Goal: Task Accomplishment & Management: Manage account settings

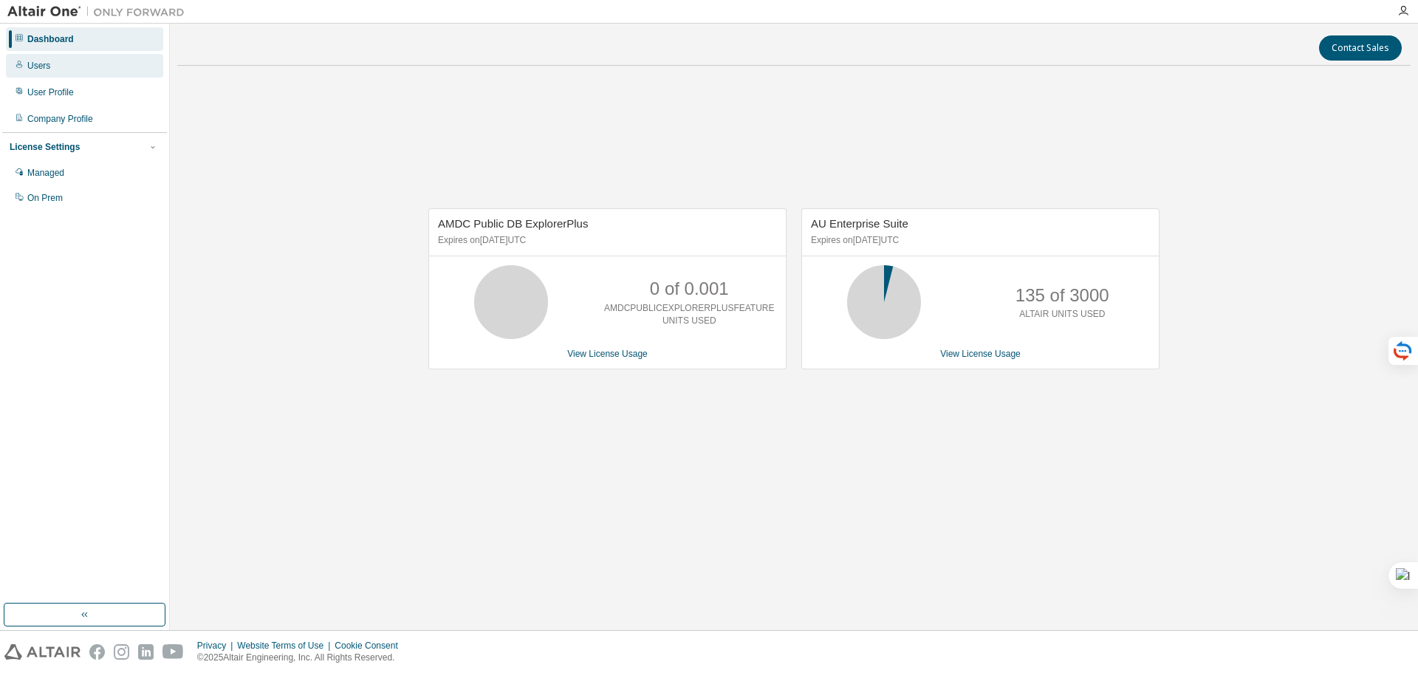
click at [38, 69] on div "Users" at bounding box center [38, 66] width 23 height 12
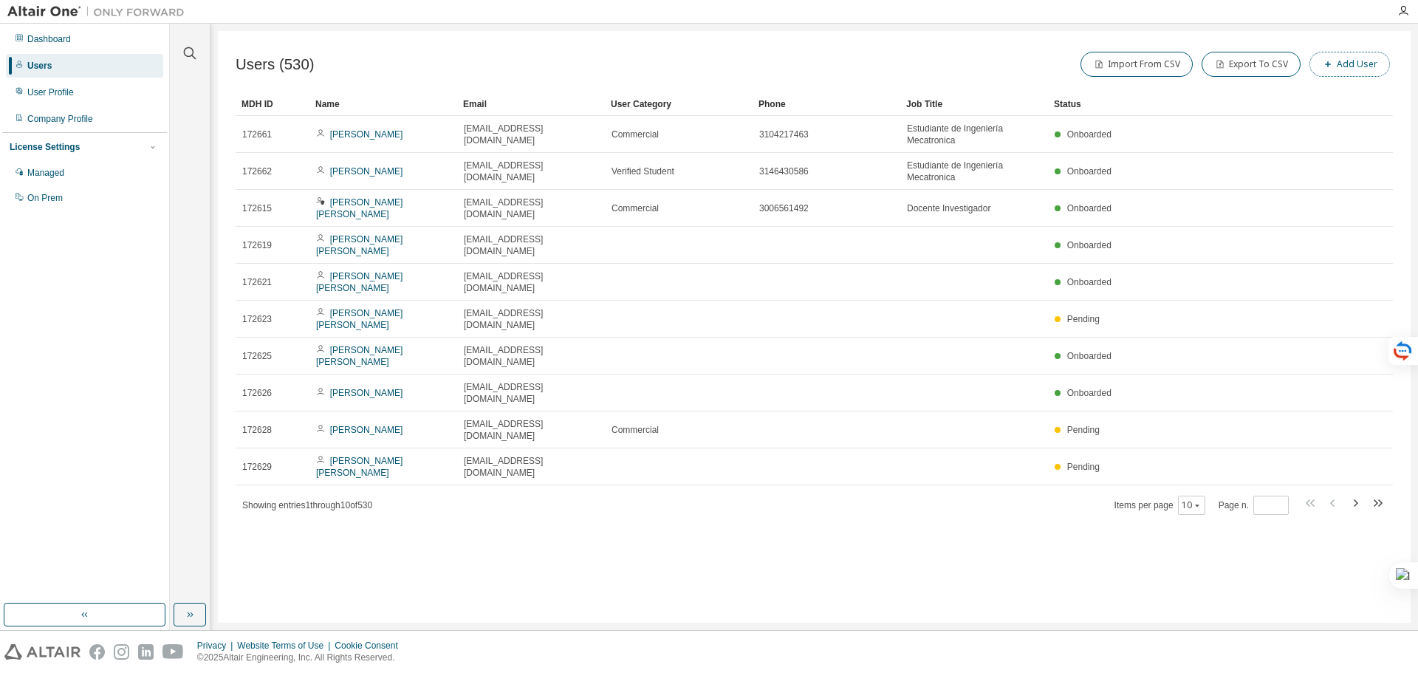
click at [1343, 61] on button "Add User" at bounding box center [1350, 64] width 81 height 25
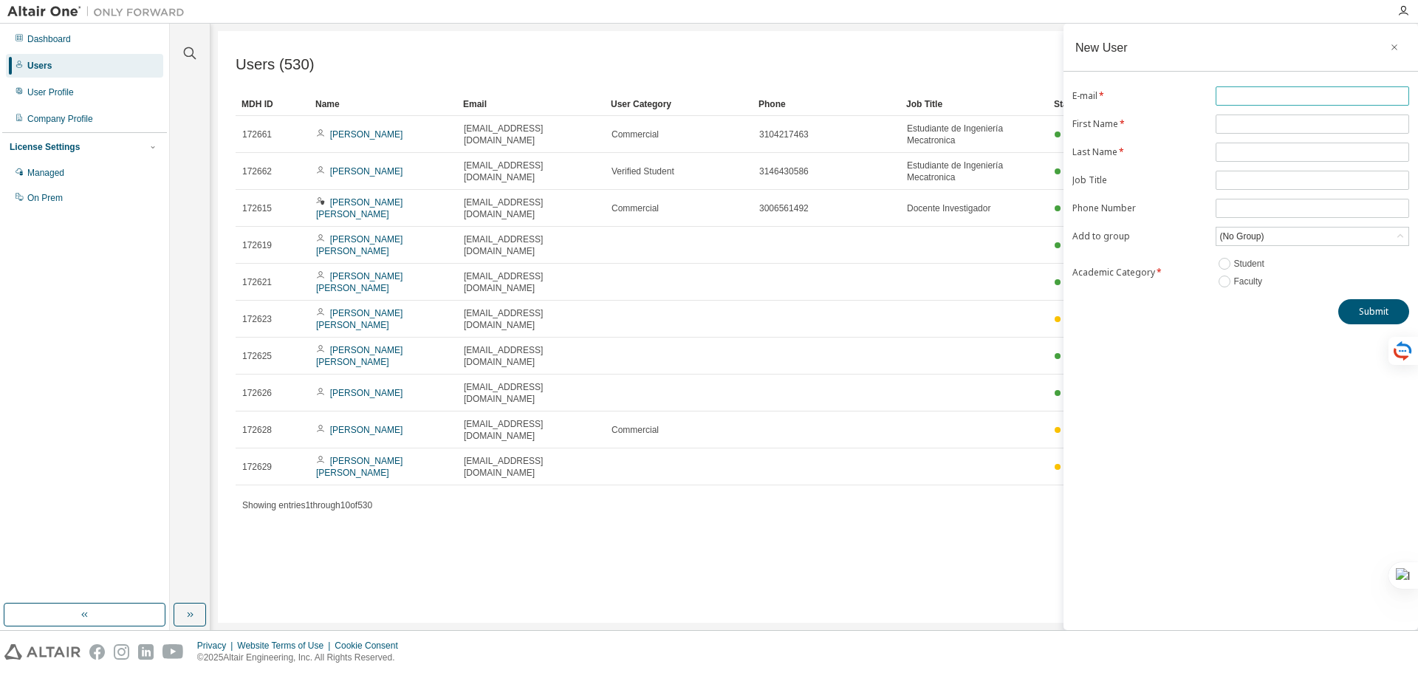
click at [1268, 95] on input "text" at bounding box center [1313, 96] width 186 height 12
type input "*"
click at [1395, 44] on icon "button" at bounding box center [1395, 47] width 10 height 12
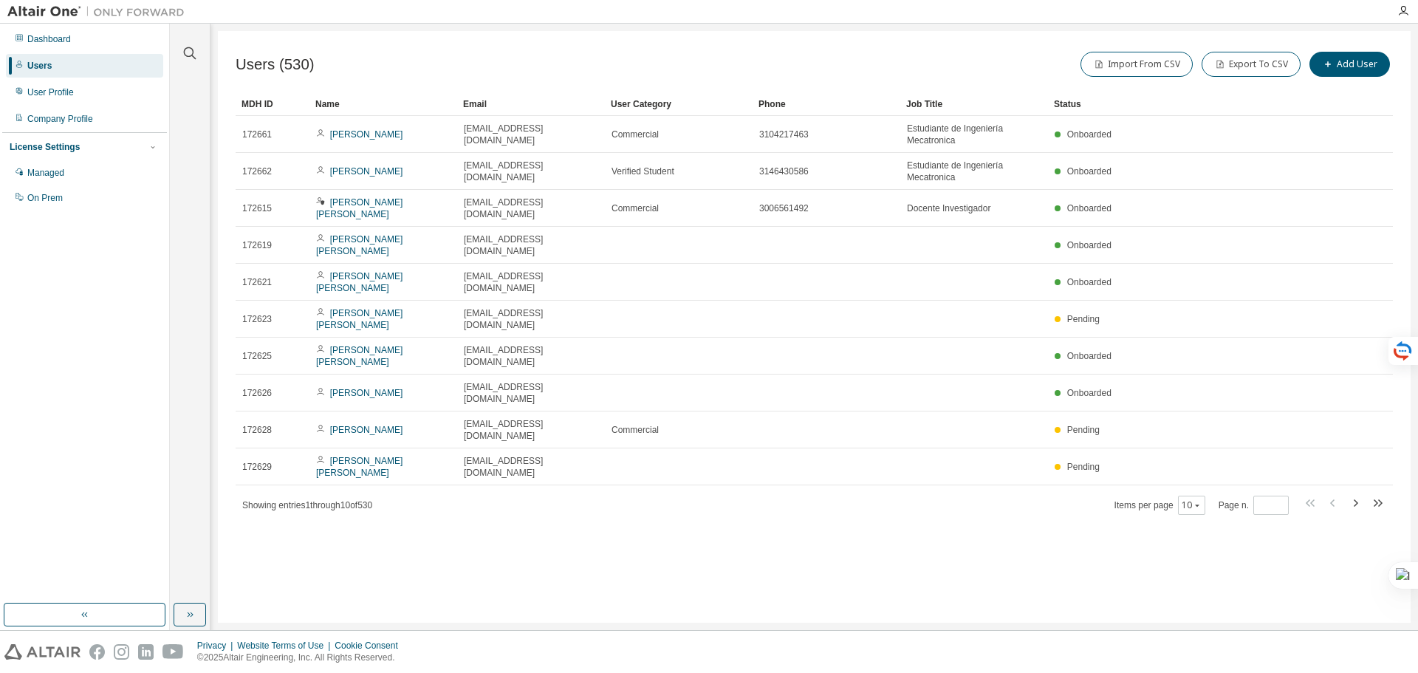
click at [38, 66] on div "Users" at bounding box center [39, 66] width 24 height 12
click at [47, 176] on div "Managed" at bounding box center [45, 173] width 37 height 12
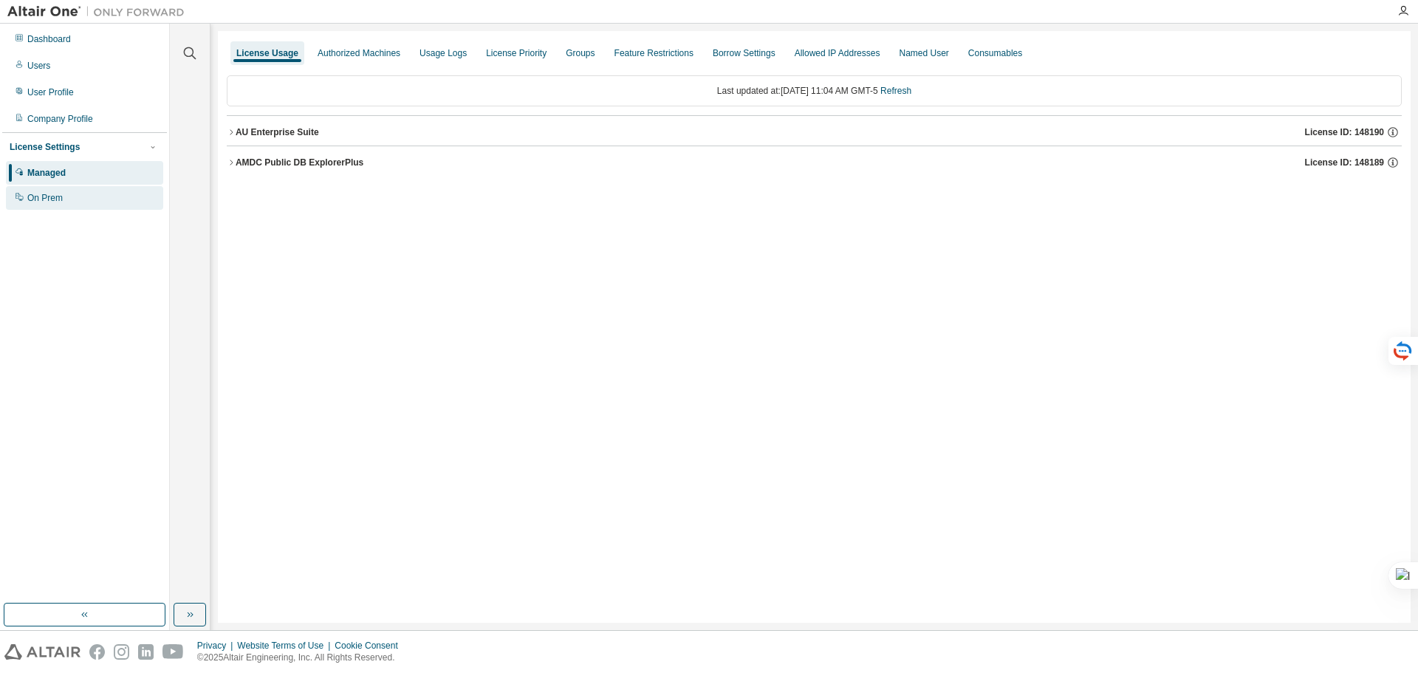
click at [55, 194] on div "On Prem" at bounding box center [44, 198] width 35 height 12
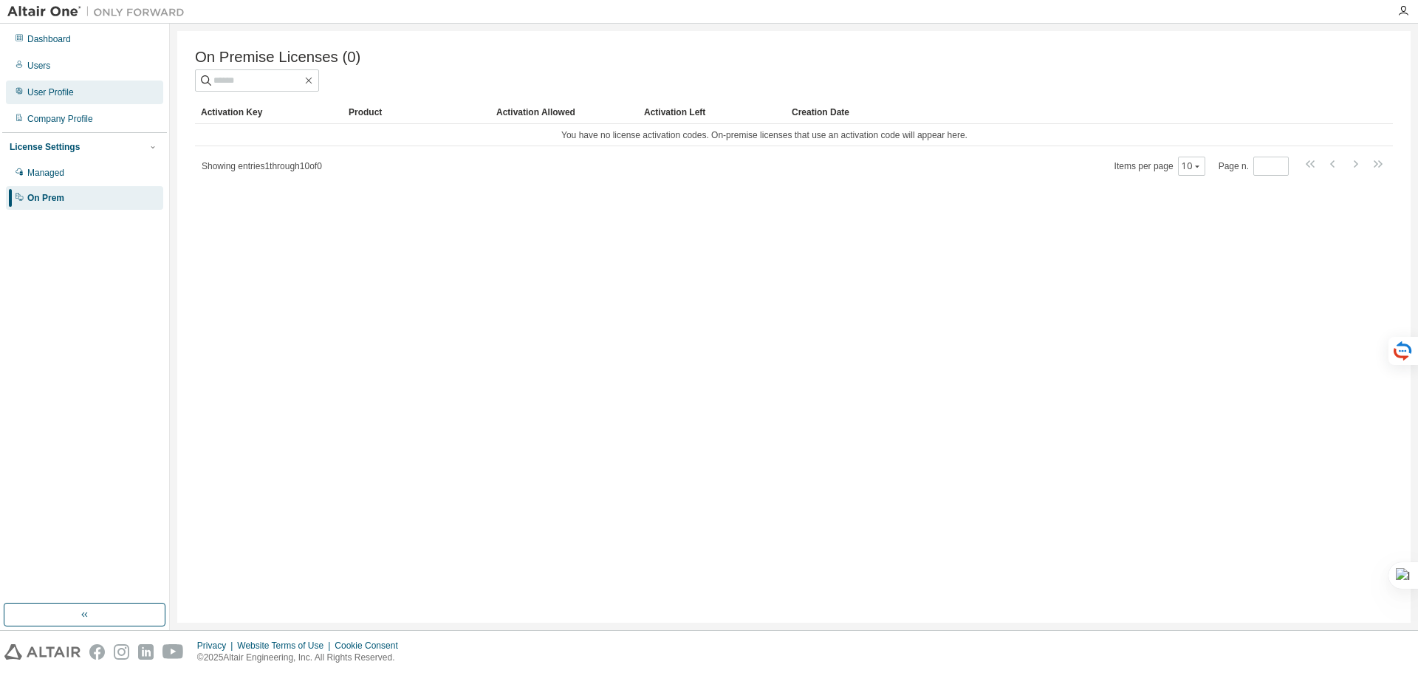
click at [42, 91] on div "User Profile" at bounding box center [50, 92] width 47 height 12
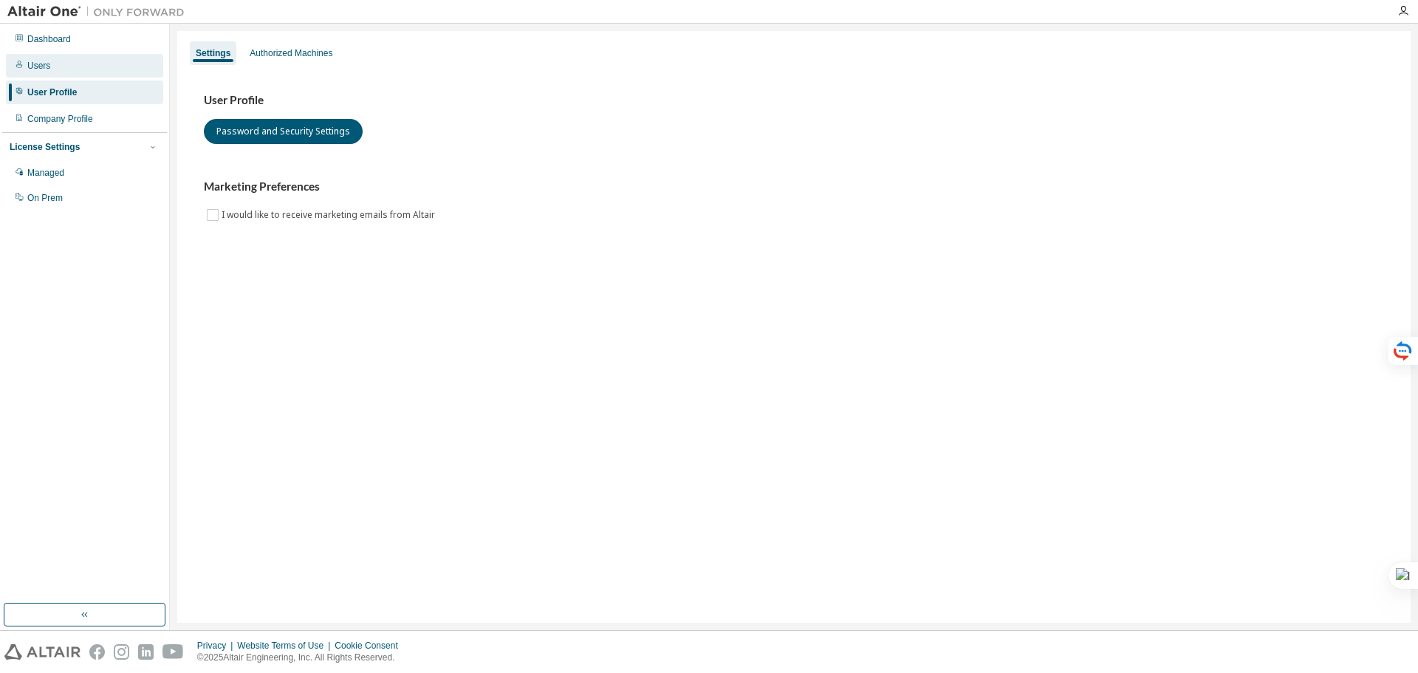
click at [39, 55] on div "Users" at bounding box center [84, 66] width 157 height 24
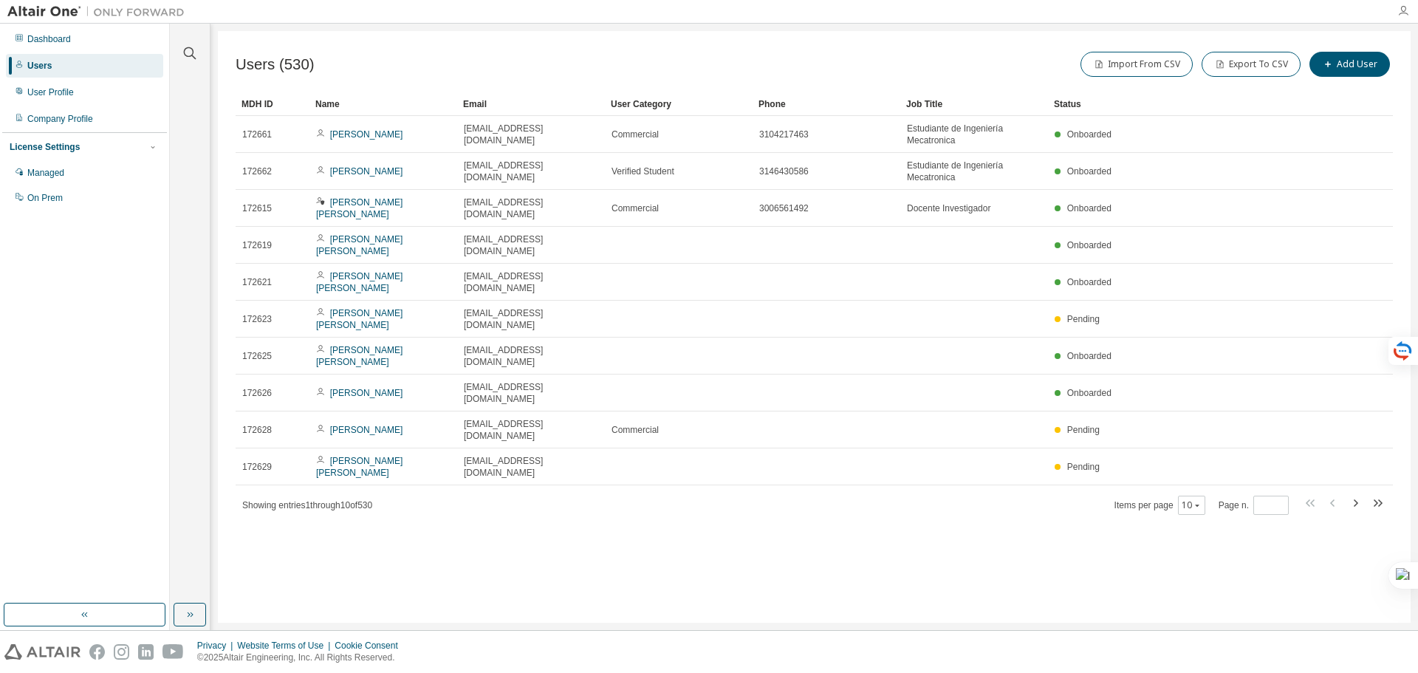
click at [1403, 12] on icon "button" at bounding box center [1404, 11] width 12 height 12
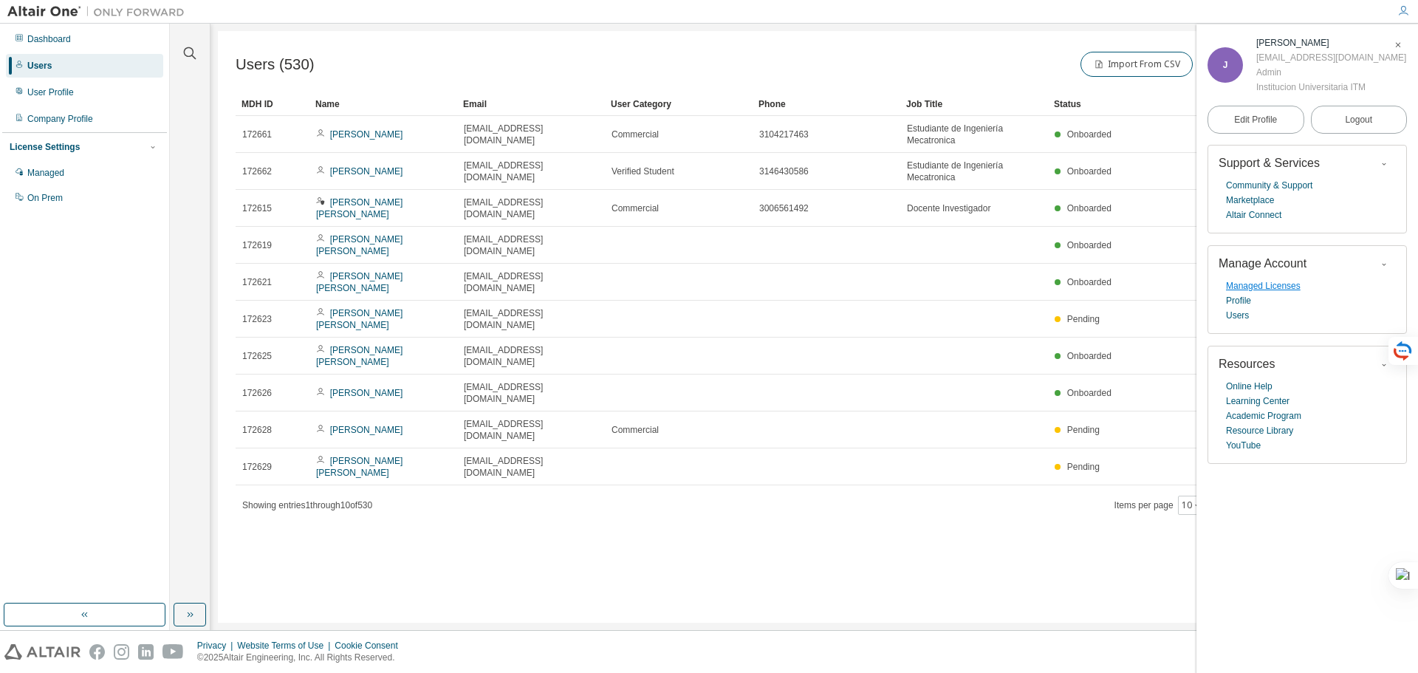
click at [1262, 285] on link "Managed Licenses" at bounding box center [1263, 286] width 75 height 15
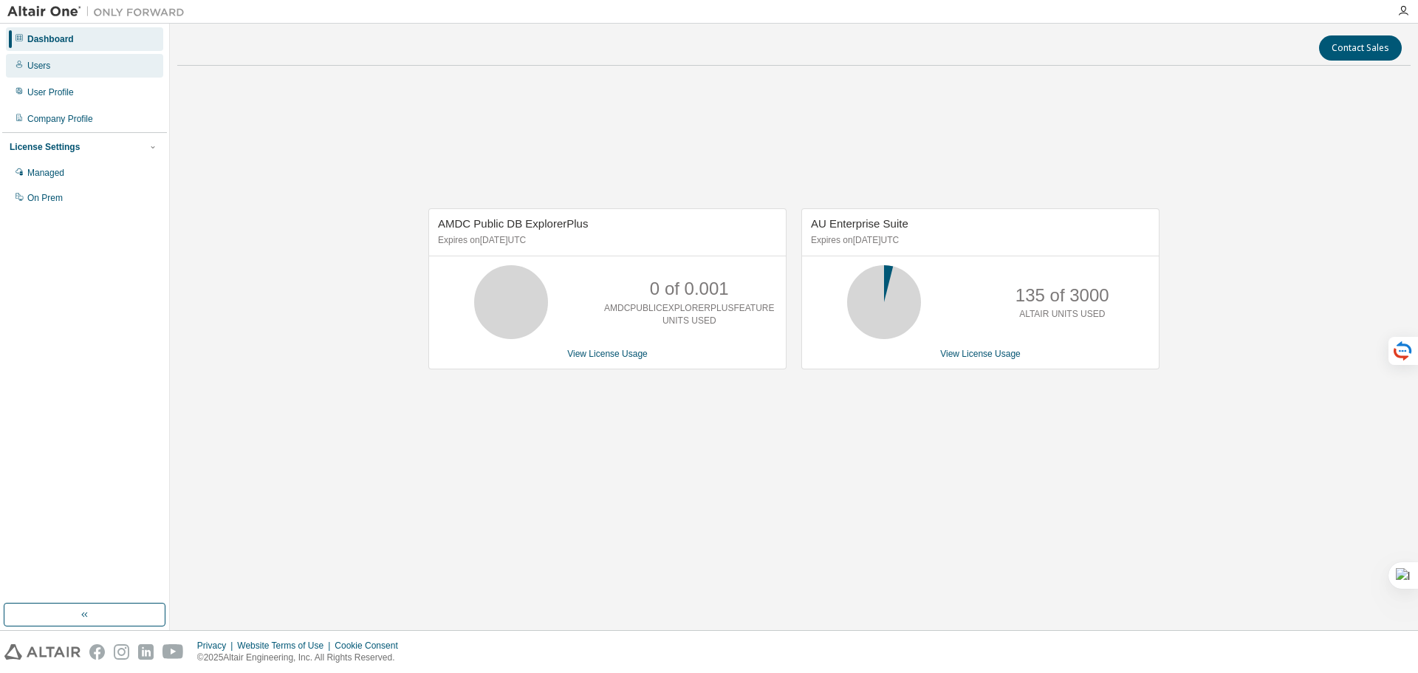
click at [38, 69] on div "Users" at bounding box center [38, 66] width 23 height 12
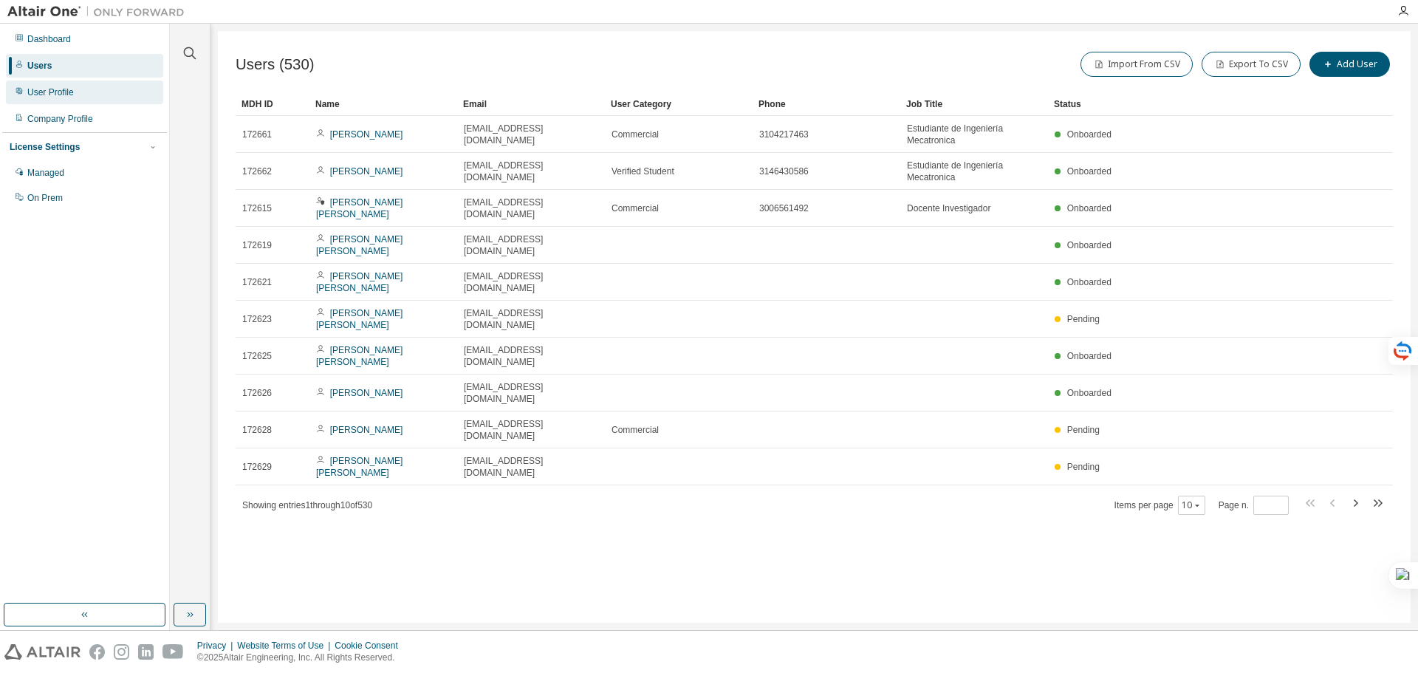
click at [49, 89] on div "User Profile" at bounding box center [50, 92] width 47 height 12
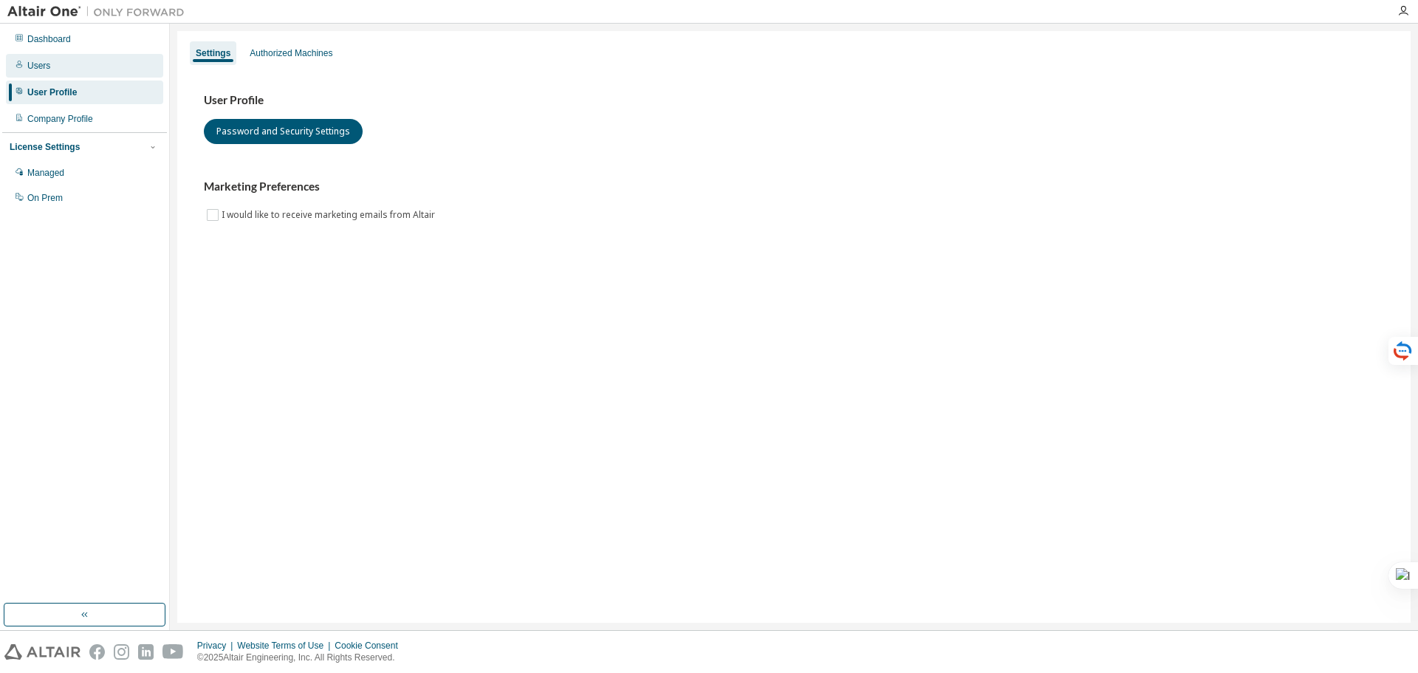
click at [47, 68] on div "Users" at bounding box center [38, 66] width 23 height 12
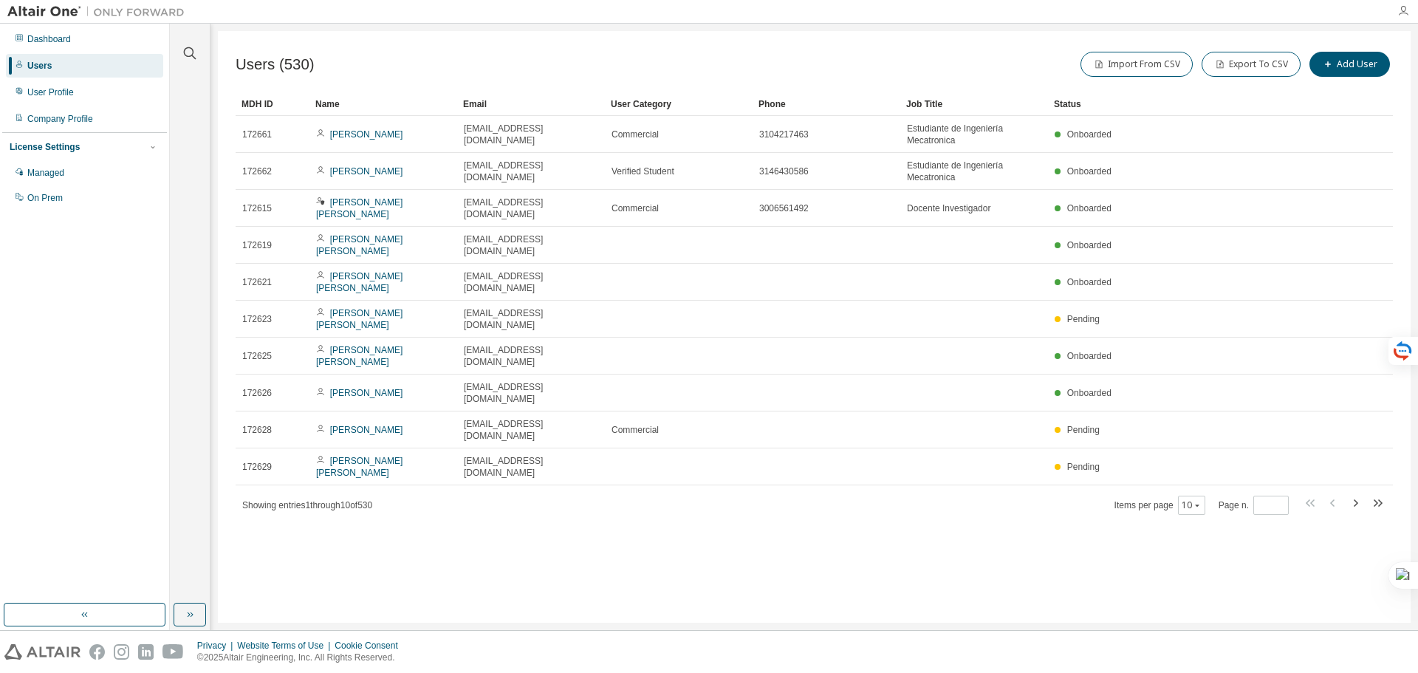
click at [1400, 16] on icon "button" at bounding box center [1404, 11] width 12 height 12
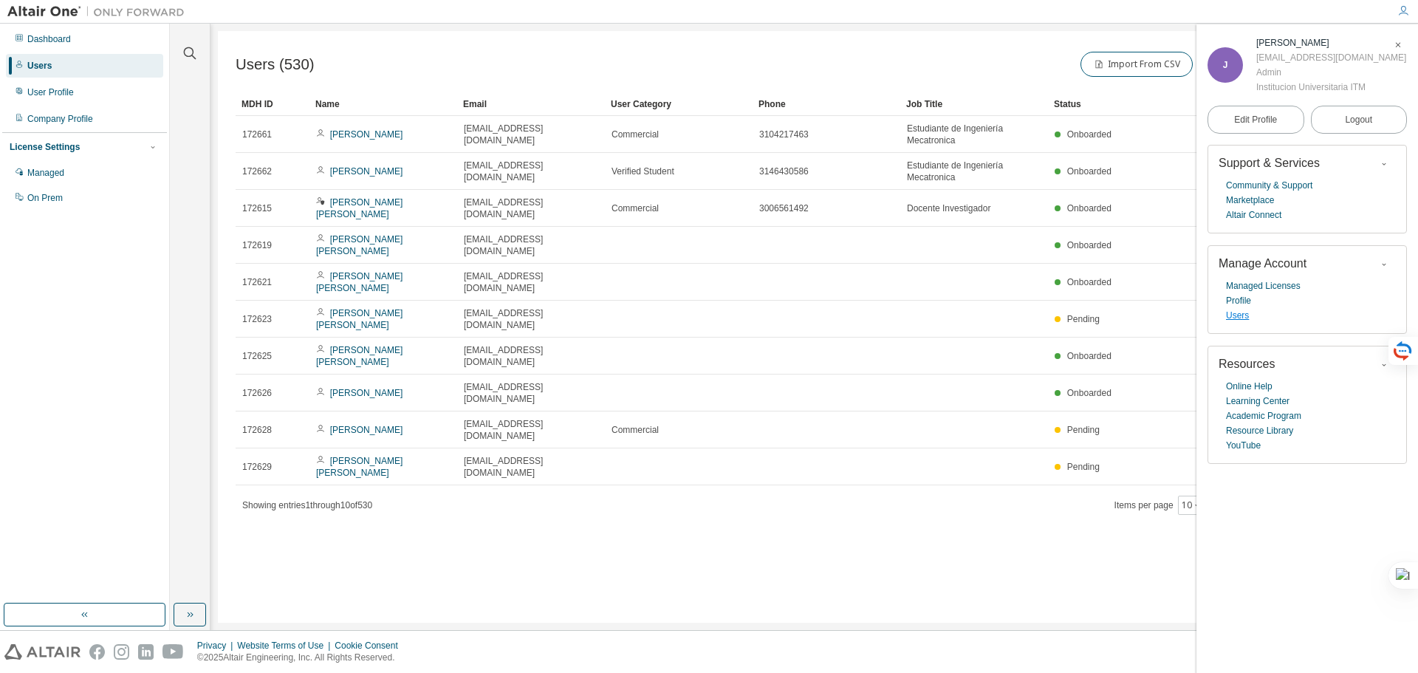
click at [1246, 312] on link "Users" at bounding box center [1237, 315] width 23 height 15
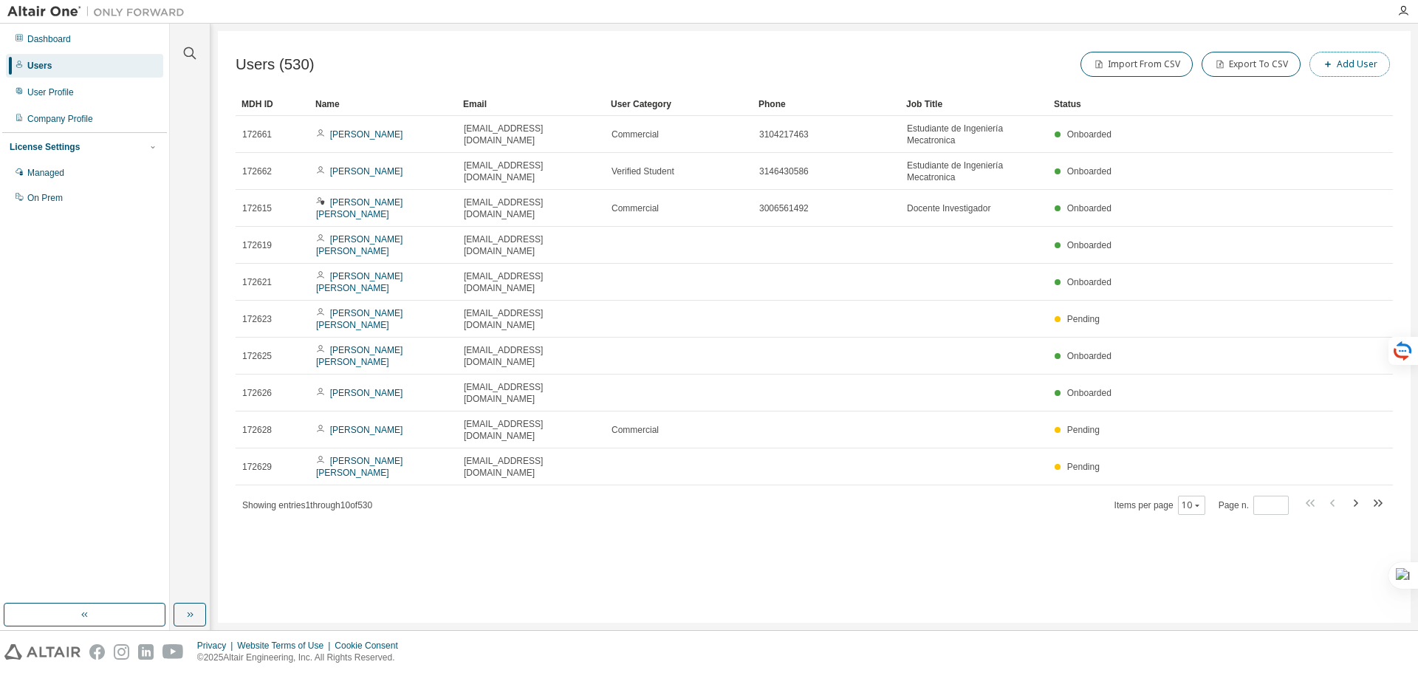
click at [1354, 64] on button "Add User" at bounding box center [1350, 64] width 81 height 25
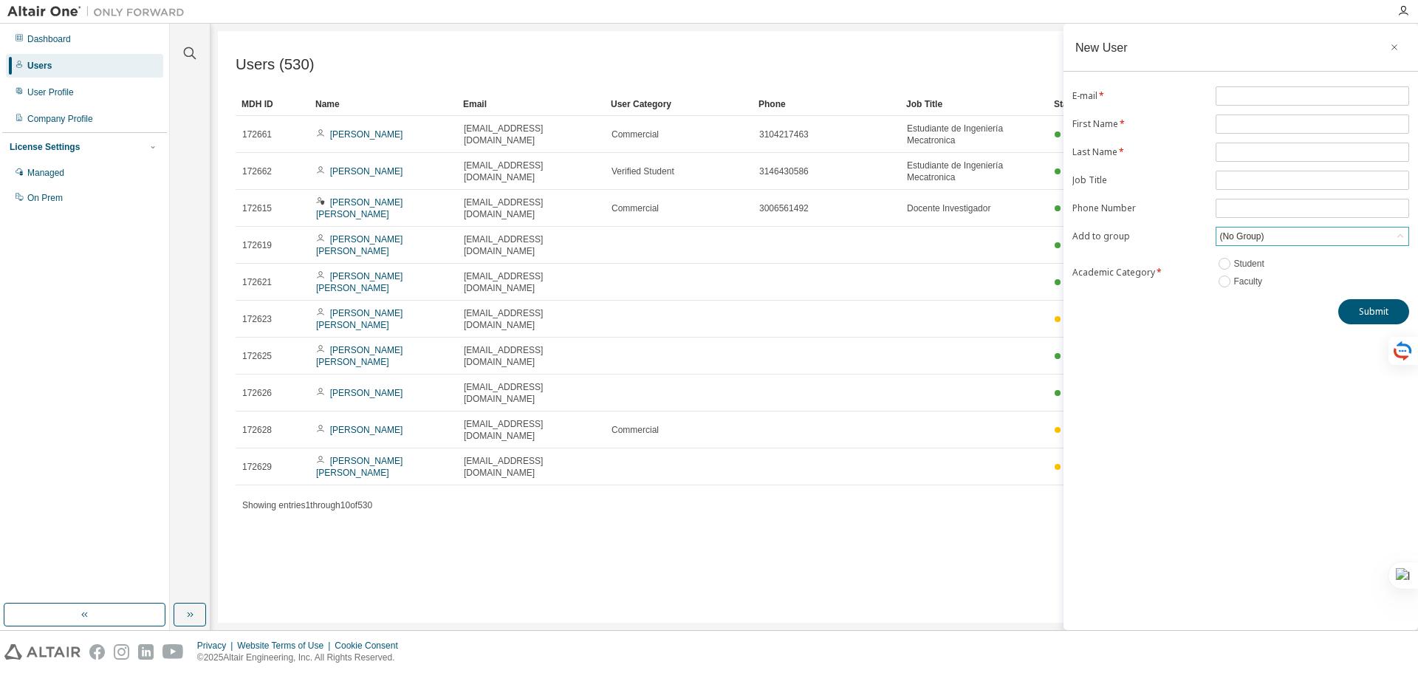
click at [1390, 236] on div "(No Group)" at bounding box center [1313, 237] width 192 height 18
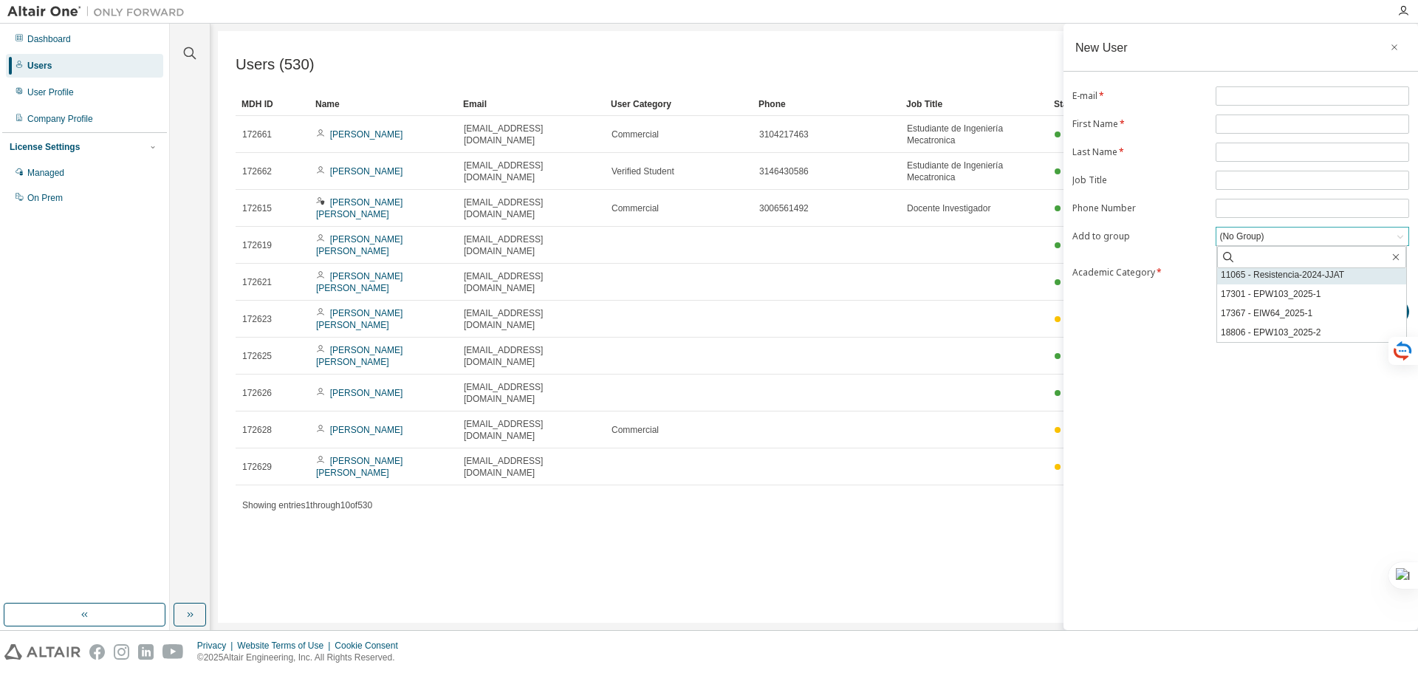
click at [1322, 270] on li "11065 - Resistencia-2024-JJAT" at bounding box center [1312, 274] width 189 height 19
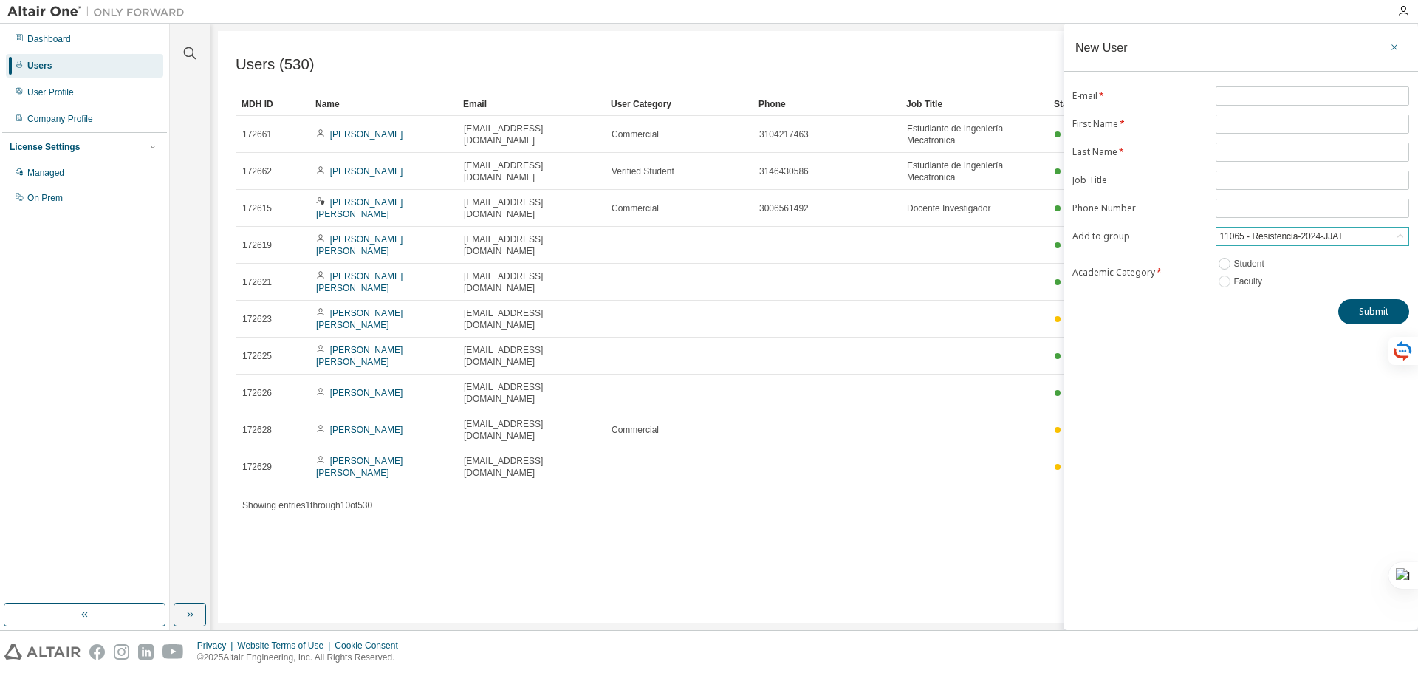
click at [1394, 47] on icon "button" at bounding box center [1395, 47] width 6 height 6
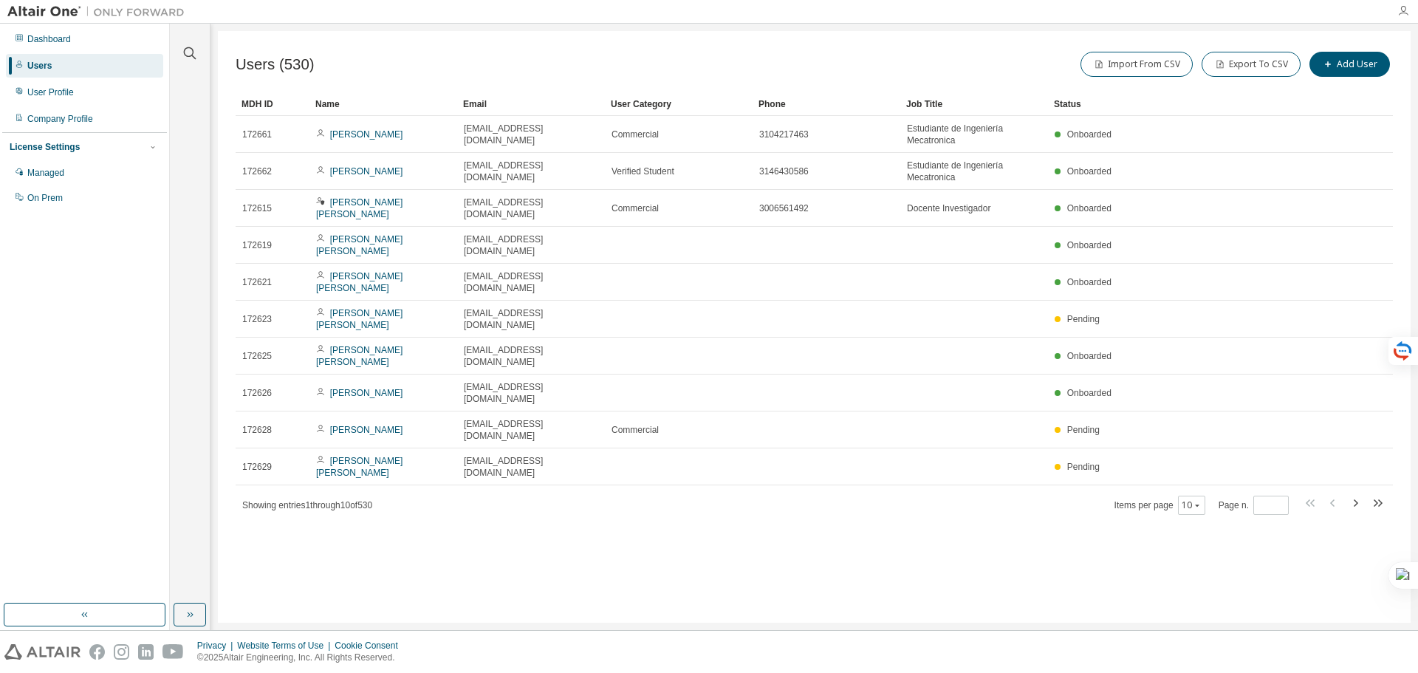
click at [1401, 13] on icon "button" at bounding box center [1404, 11] width 12 height 12
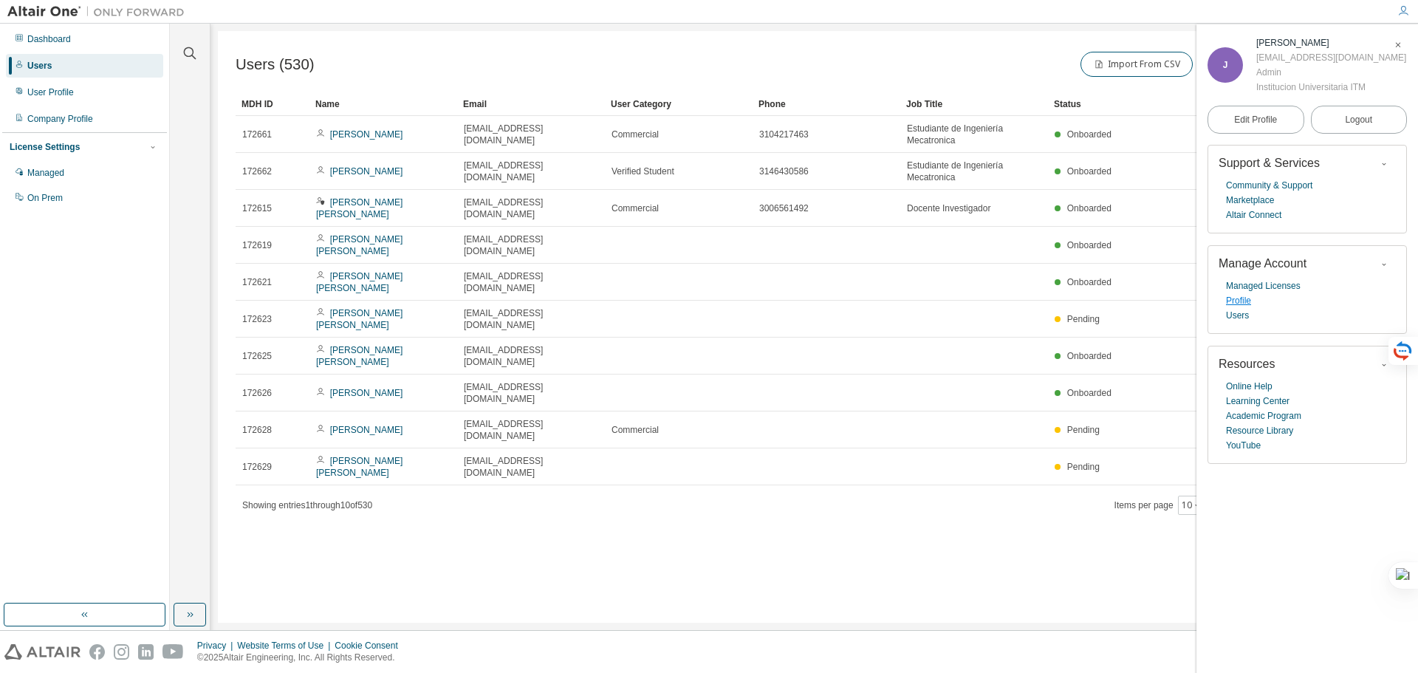
click at [1239, 298] on link "Profile" at bounding box center [1238, 300] width 25 height 15
click at [1243, 320] on link "Users" at bounding box center [1237, 315] width 23 height 15
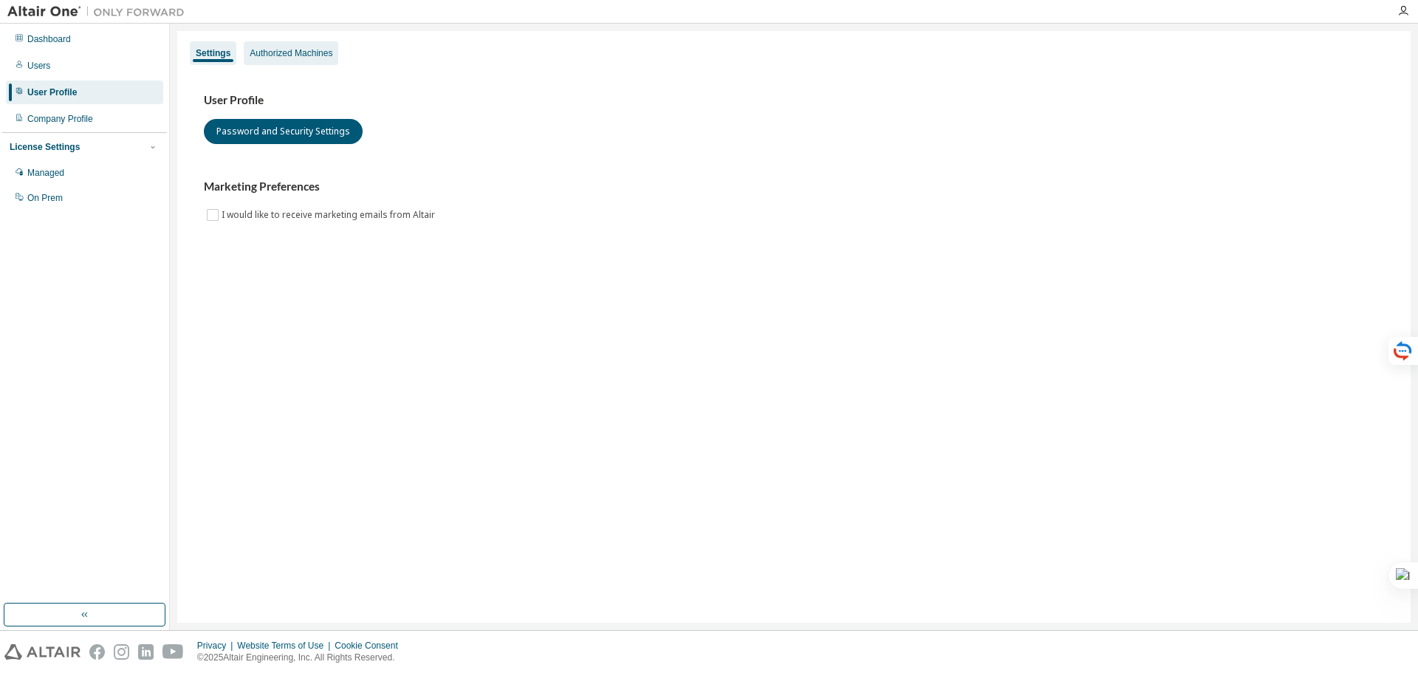
click at [310, 55] on div "Authorized Machines" at bounding box center [291, 53] width 83 height 12
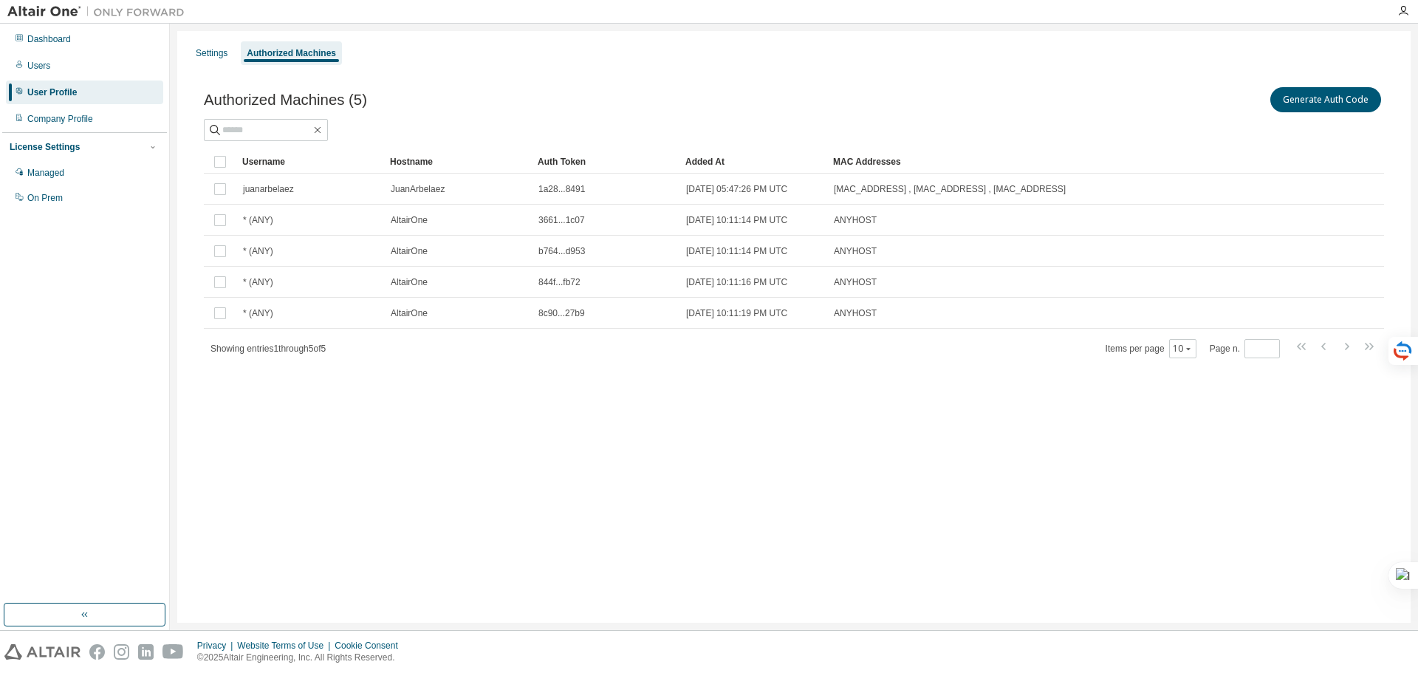
click at [1406, 3] on div at bounding box center [1404, 11] width 30 height 22
click at [1404, 11] on icon "button" at bounding box center [1404, 11] width 12 height 12
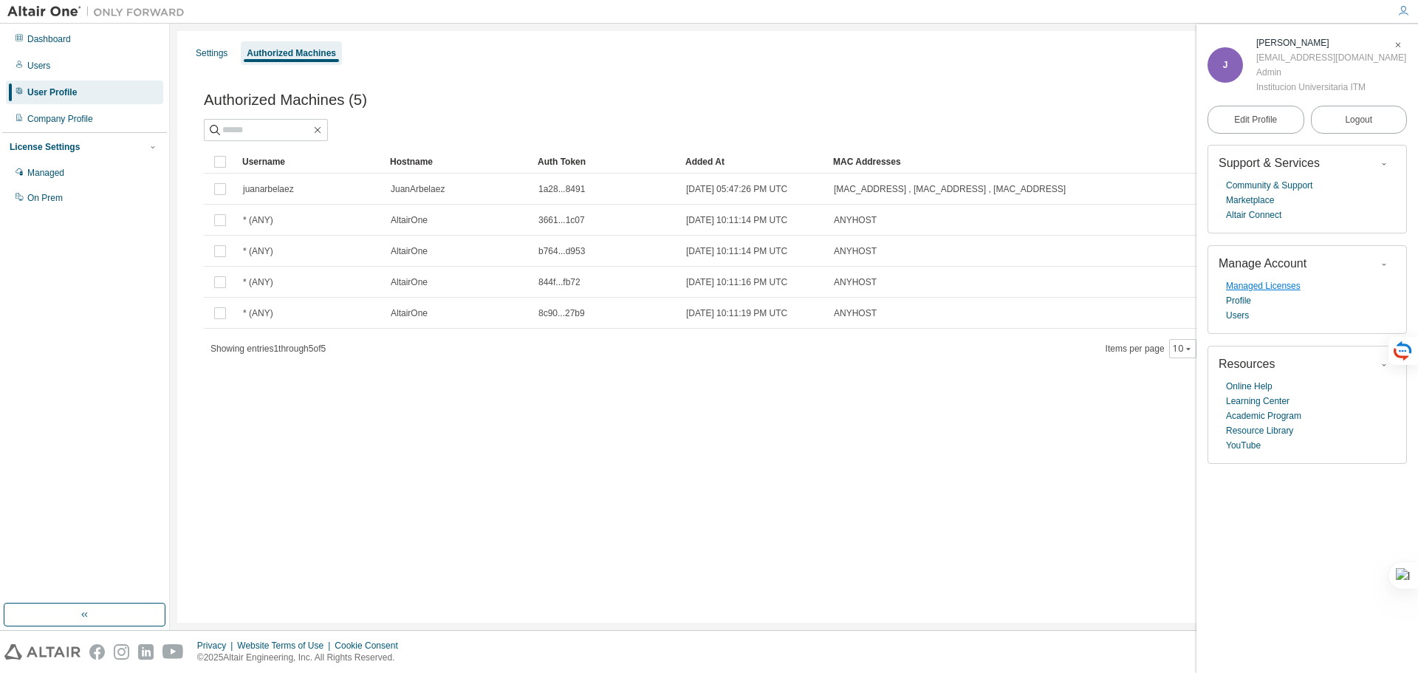
click at [1255, 287] on link "Managed Licenses" at bounding box center [1263, 286] width 75 height 15
click at [1245, 199] on link "Marketplace" at bounding box center [1250, 200] width 48 height 15
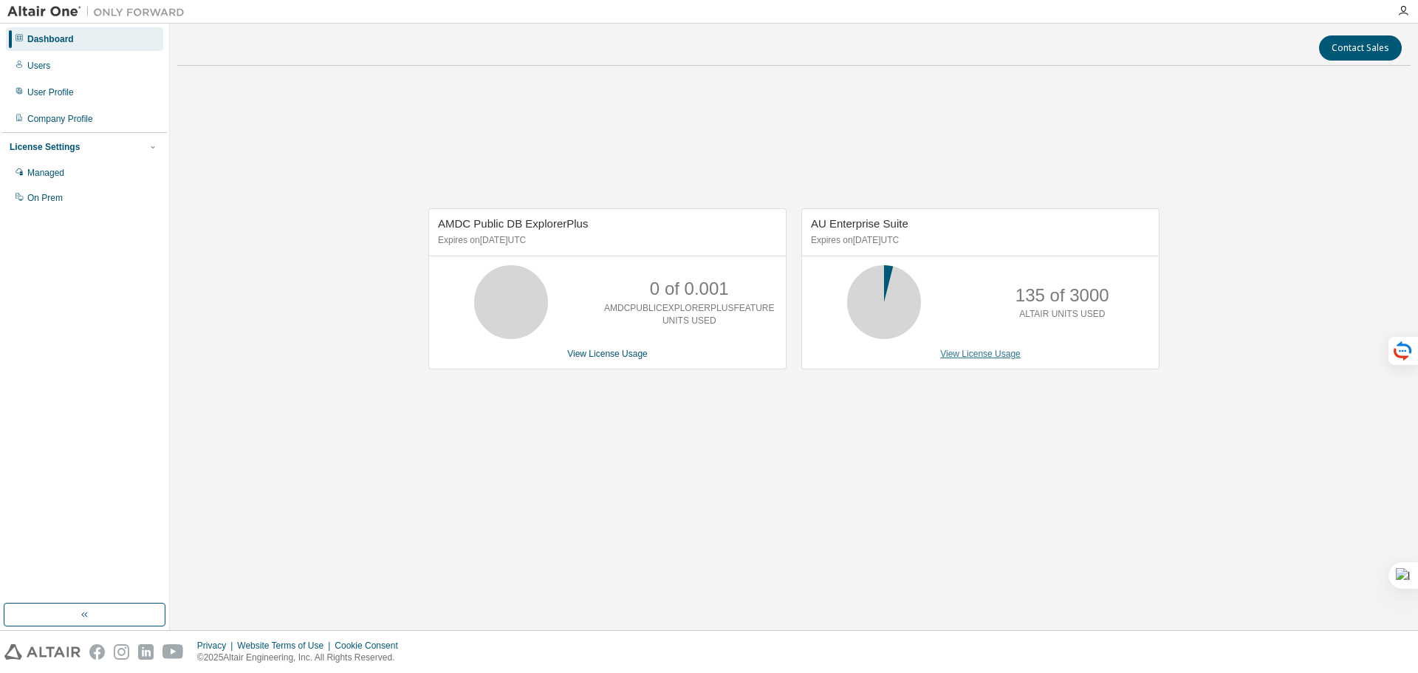
click at [988, 352] on link "View License Usage" at bounding box center [980, 354] width 81 height 10
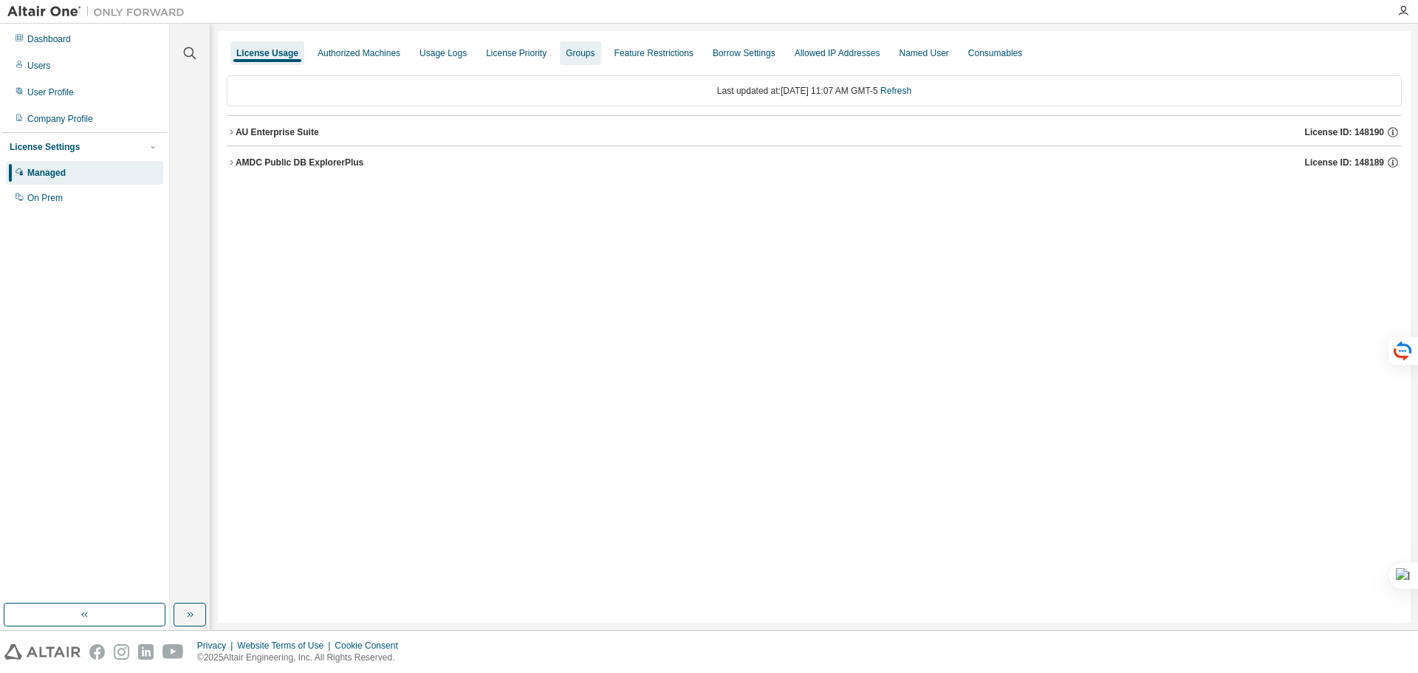
click at [576, 55] on div "Groups" at bounding box center [580, 53] width 29 height 12
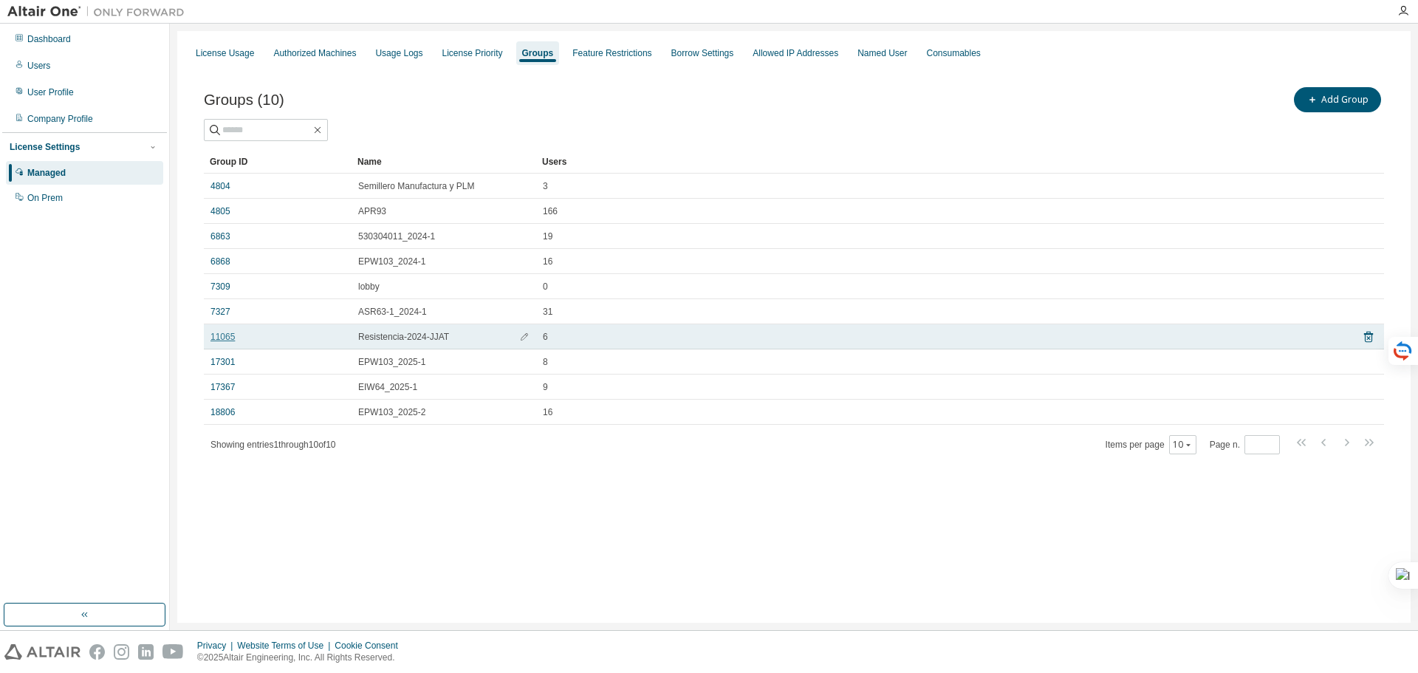
click at [220, 338] on link "11065" at bounding box center [223, 337] width 24 height 12
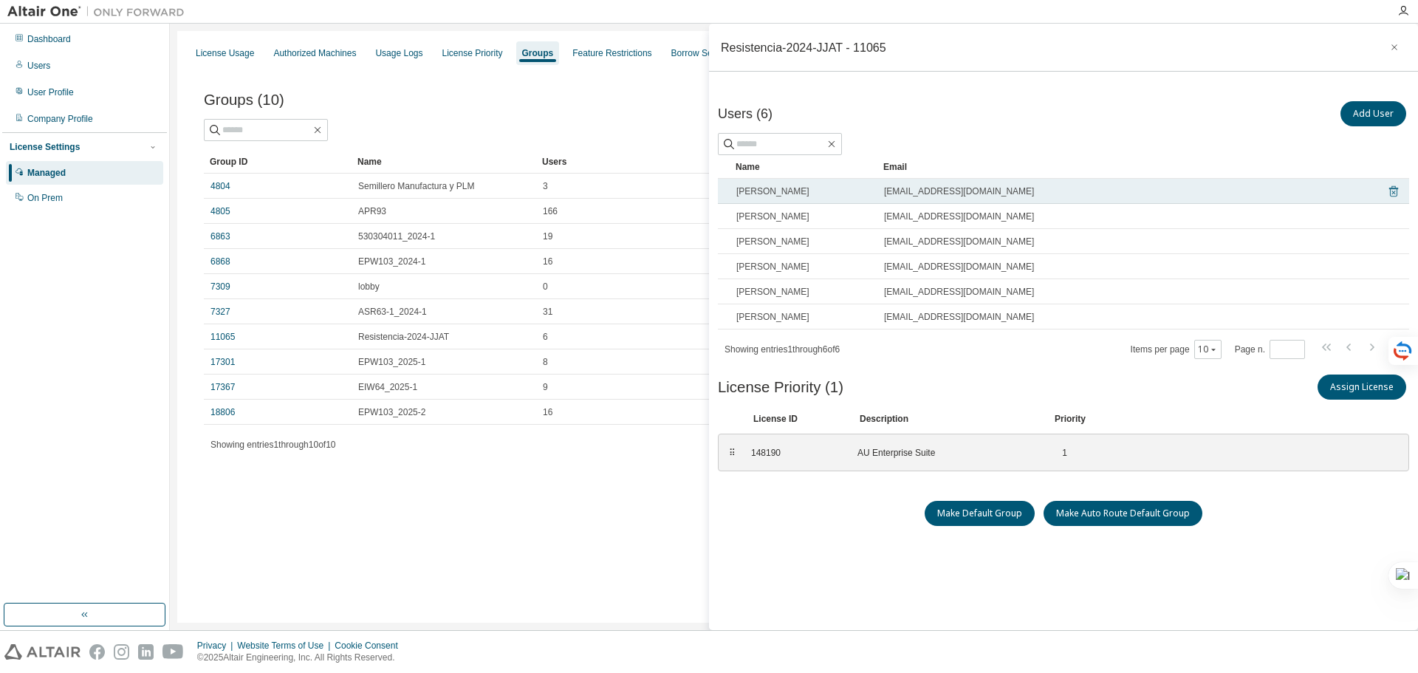
click at [1388, 193] on icon at bounding box center [1393, 191] width 13 height 18
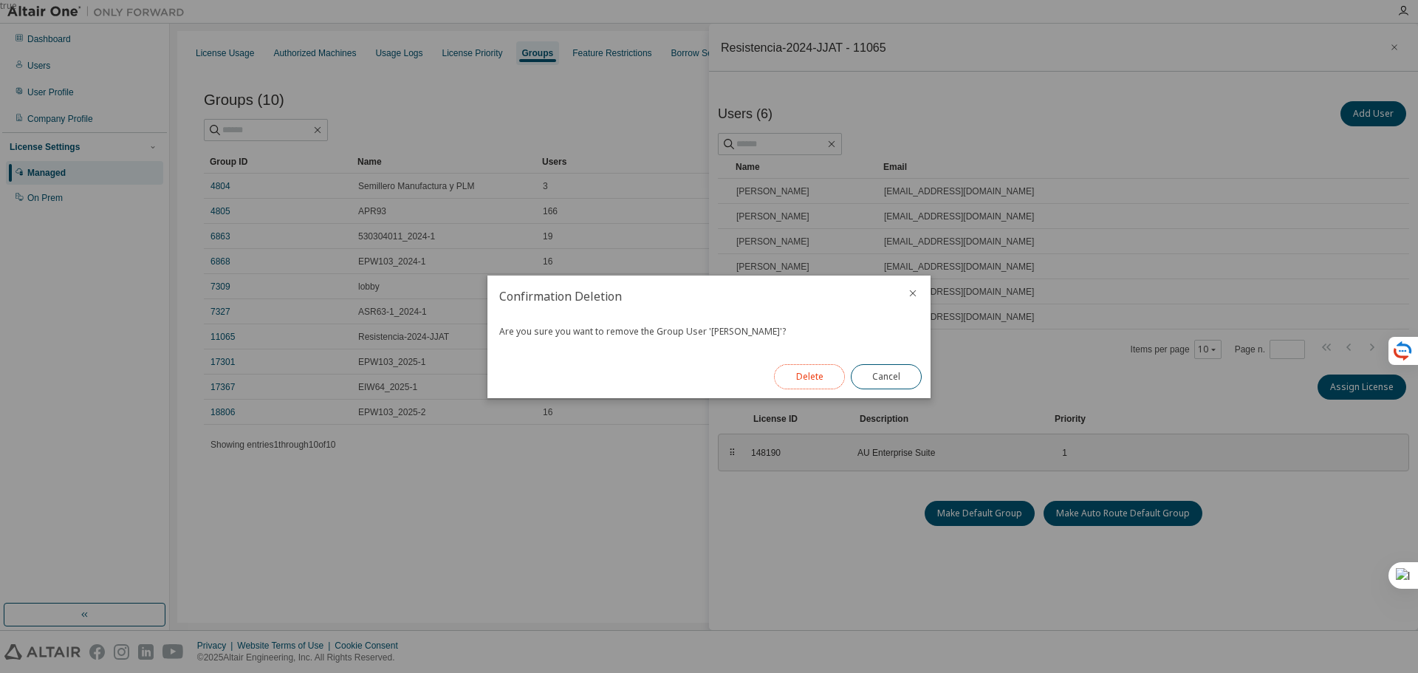
click at [805, 375] on button "Delete" at bounding box center [809, 376] width 71 height 25
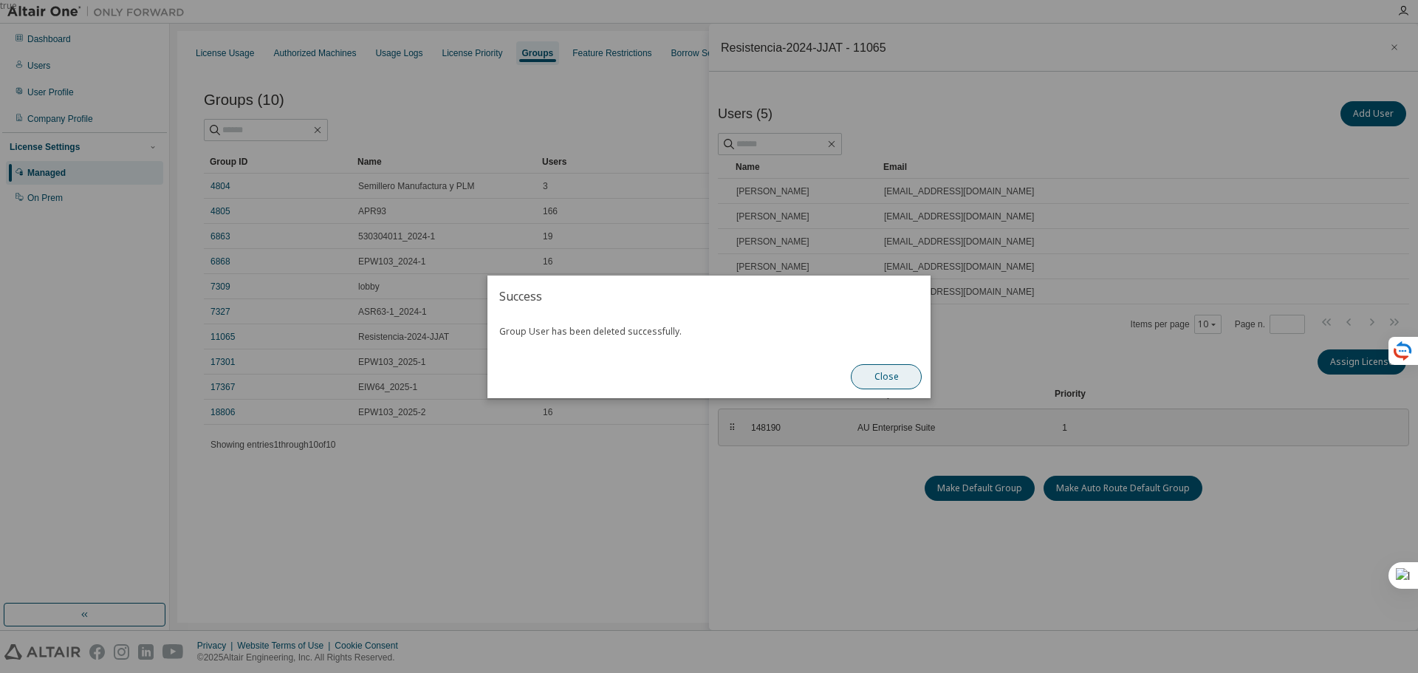
click at [887, 377] on button "Close" at bounding box center [886, 376] width 71 height 25
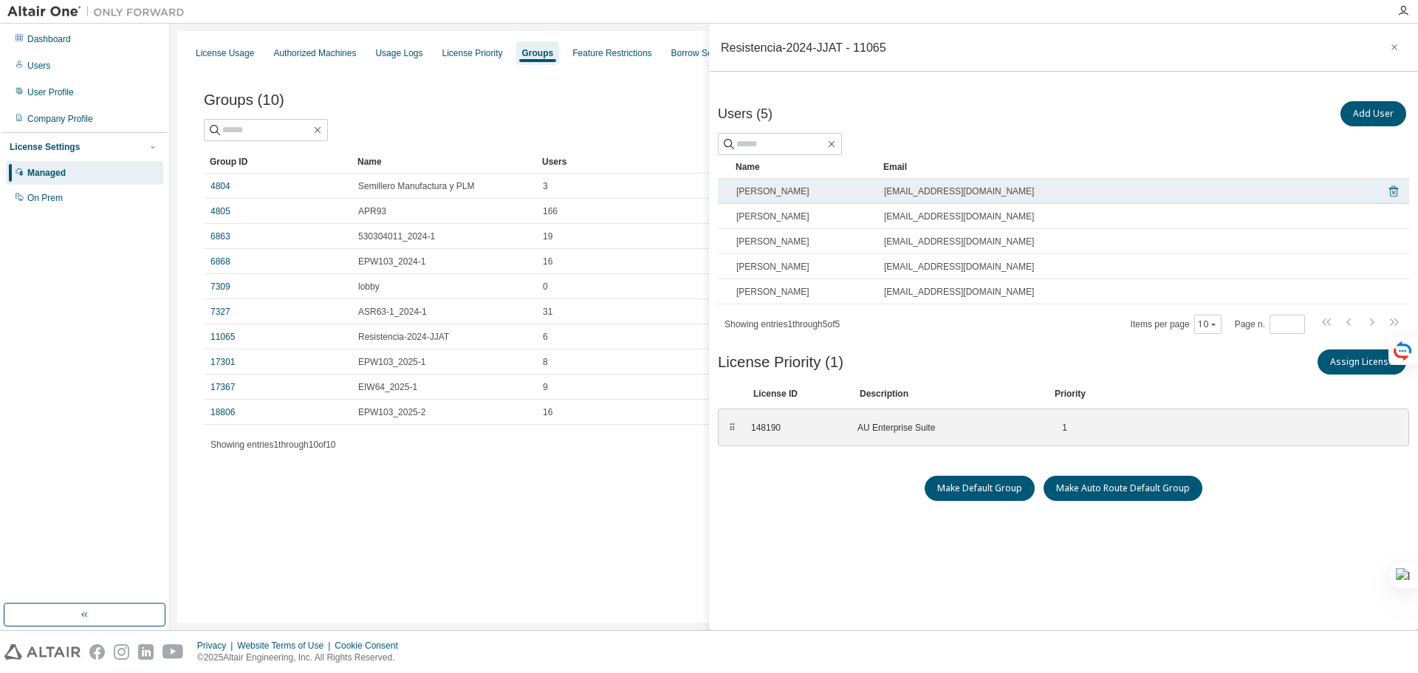
click at [1388, 191] on icon at bounding box center [1393, 191] width 13 height 18
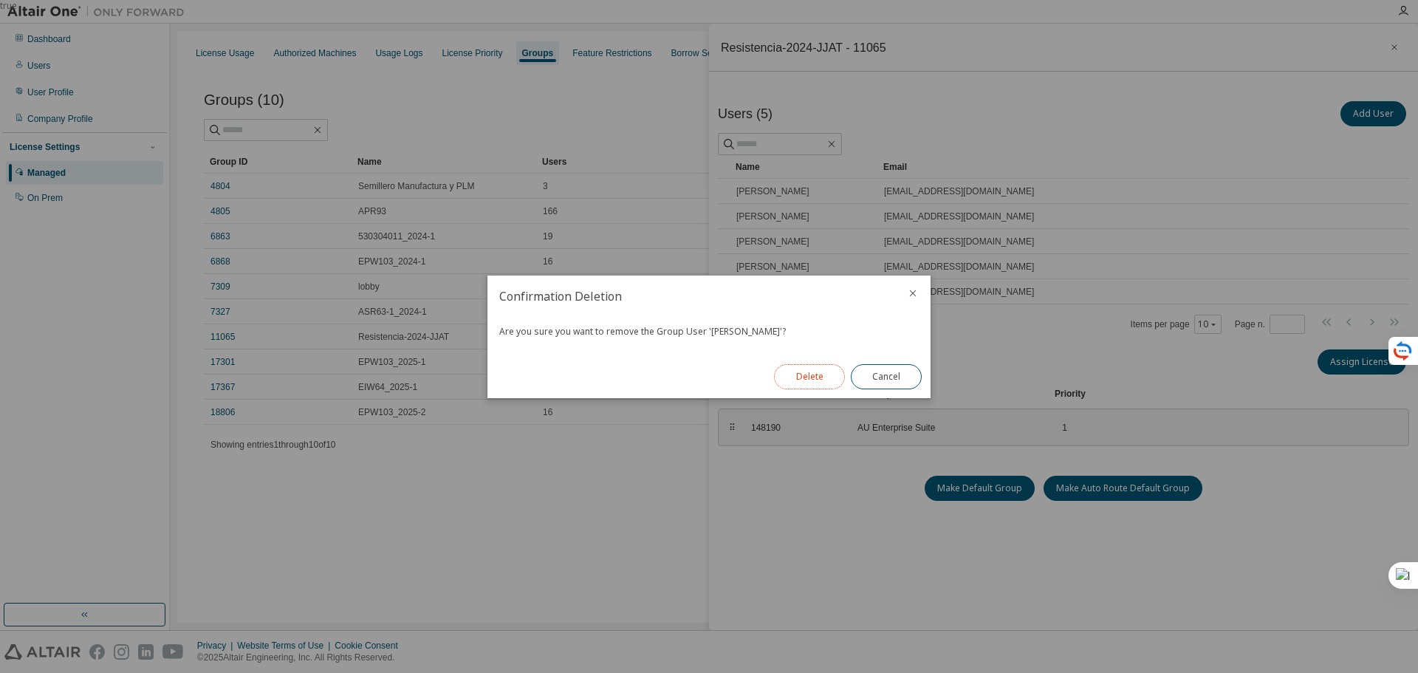
click at [819, 380] on button "Delete" at bounding box center [809, 376] width 71 height 25
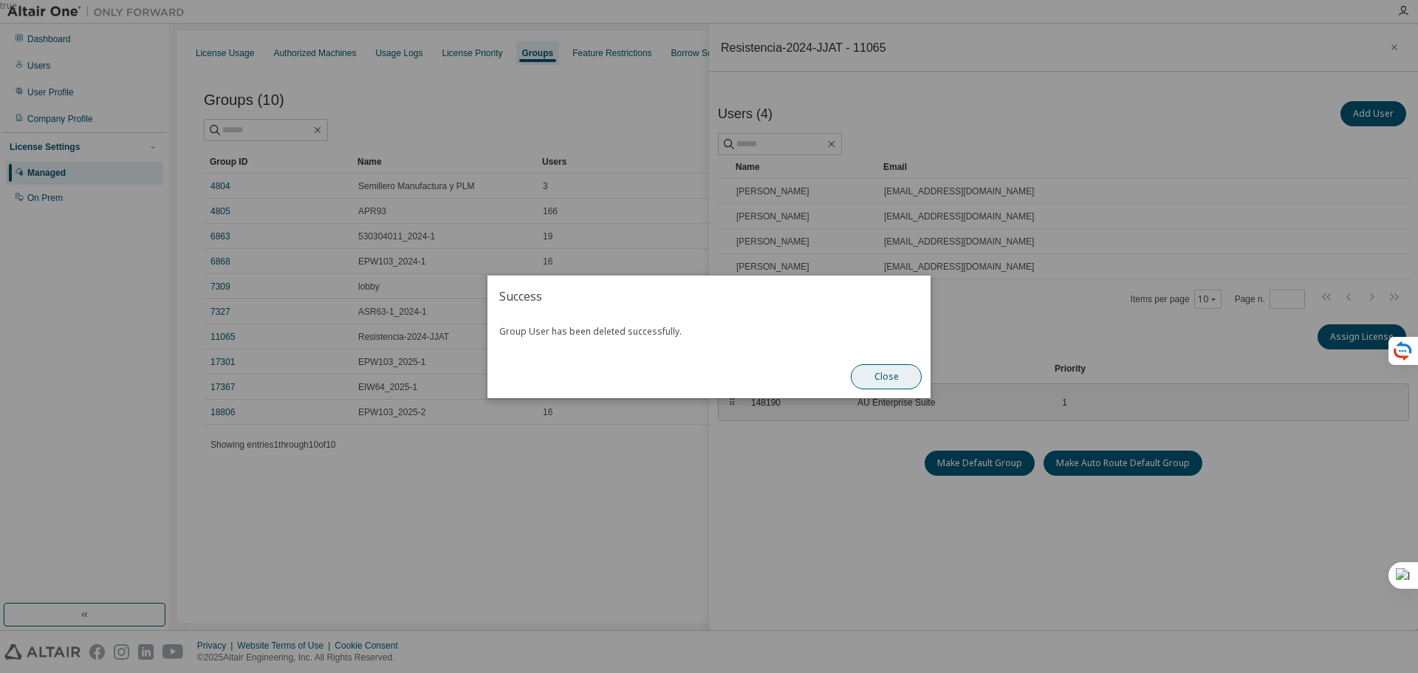
click at [891, 376] on button "Close" at bounding box center [886, 376] width 71 height 25
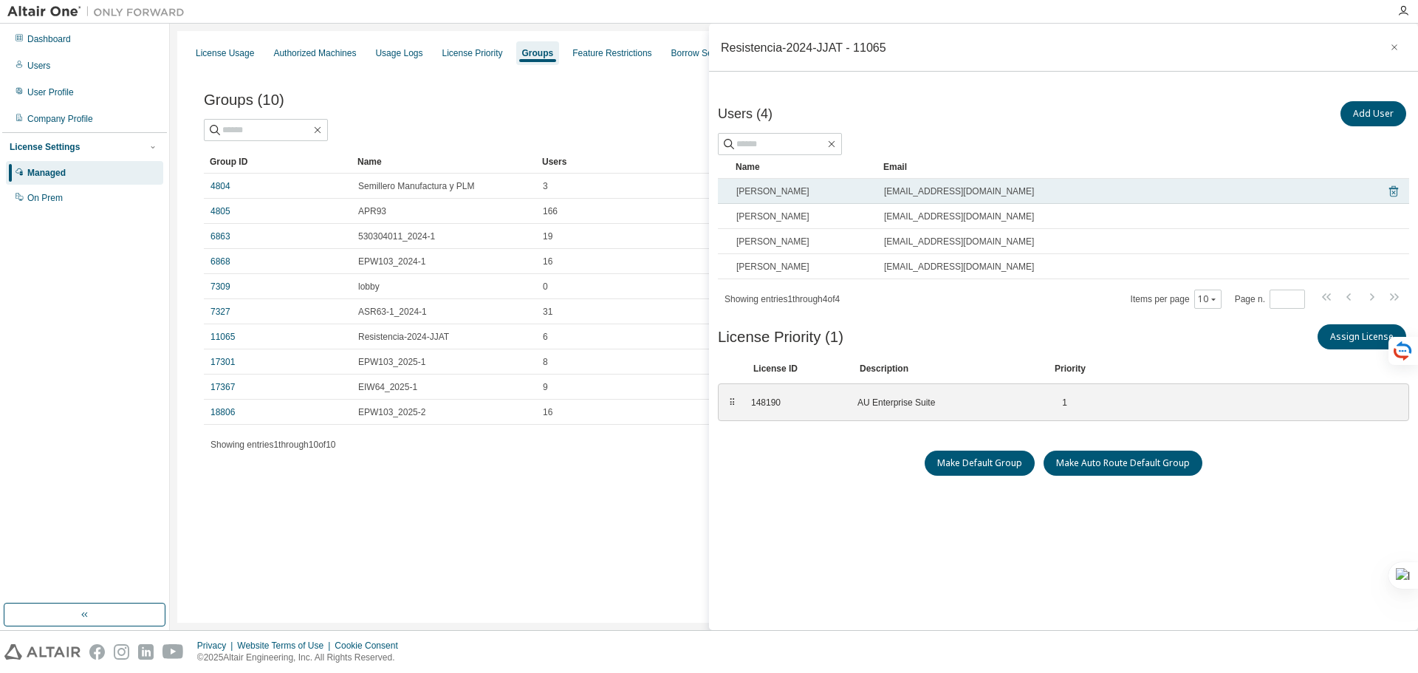
click at [1390, 193] on icon at bounding box center [1394, 191] width 9 height 11
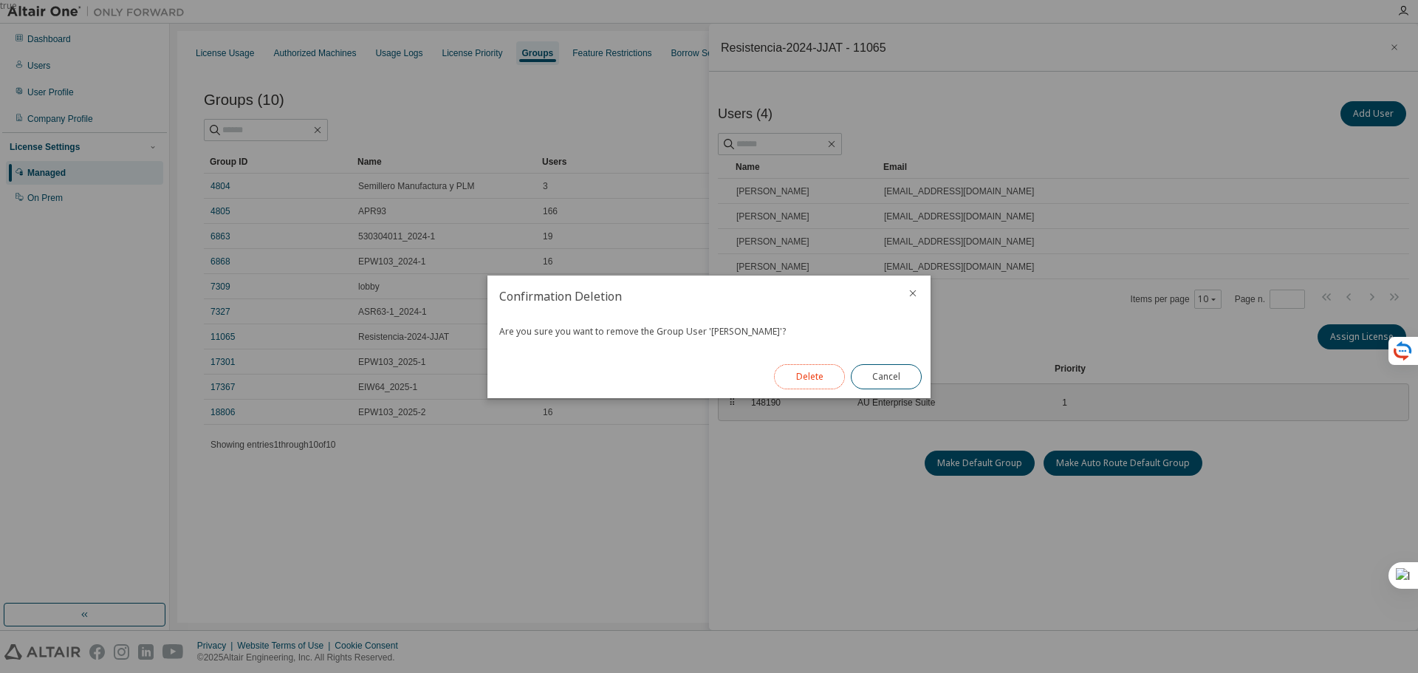
click at [796, 373] on button "Delete" at bounding box center [809, 376] width 71 height 25
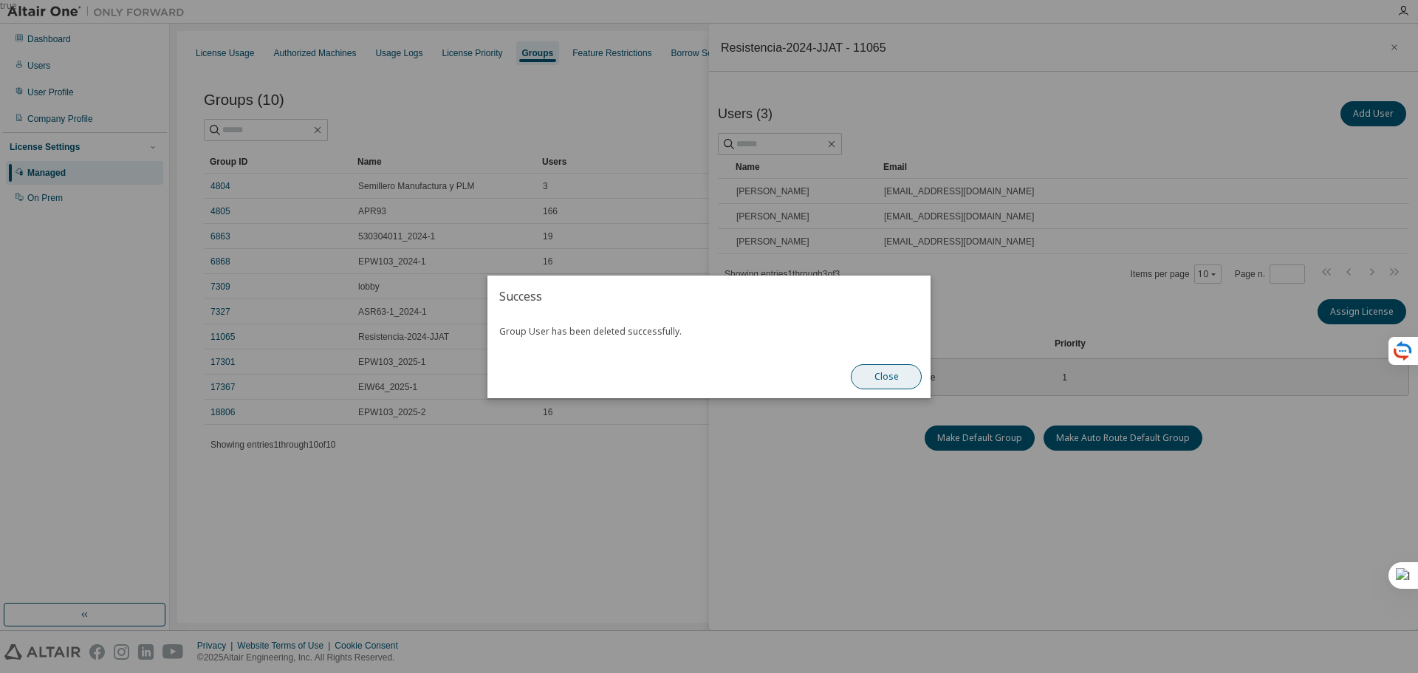
click at [882, 375] on button "Close" at bounding box center [886, 376] width 71 height 25
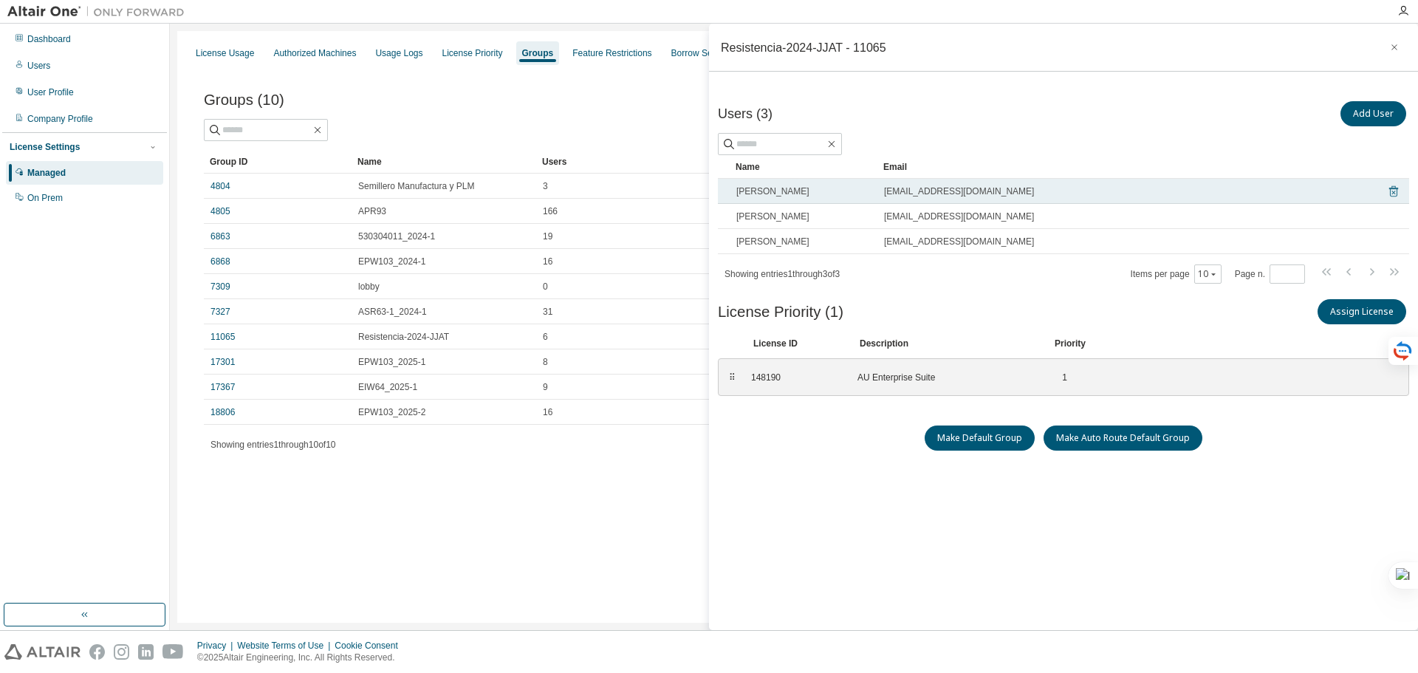
click at [1391, 193] on icon at bounding box center [1393, 191] width 13 height 18
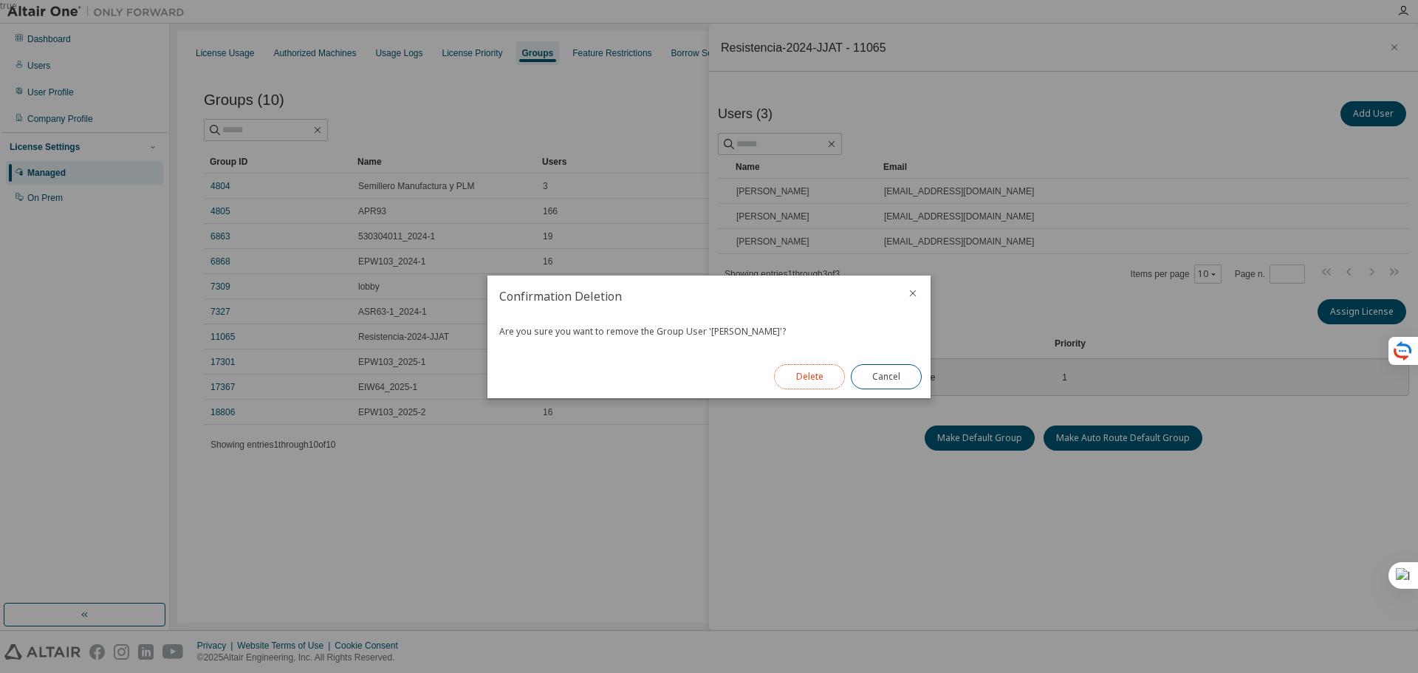
click at [799, 374] on button "Delete" at bounding box center [809, 376] width 71 height 25
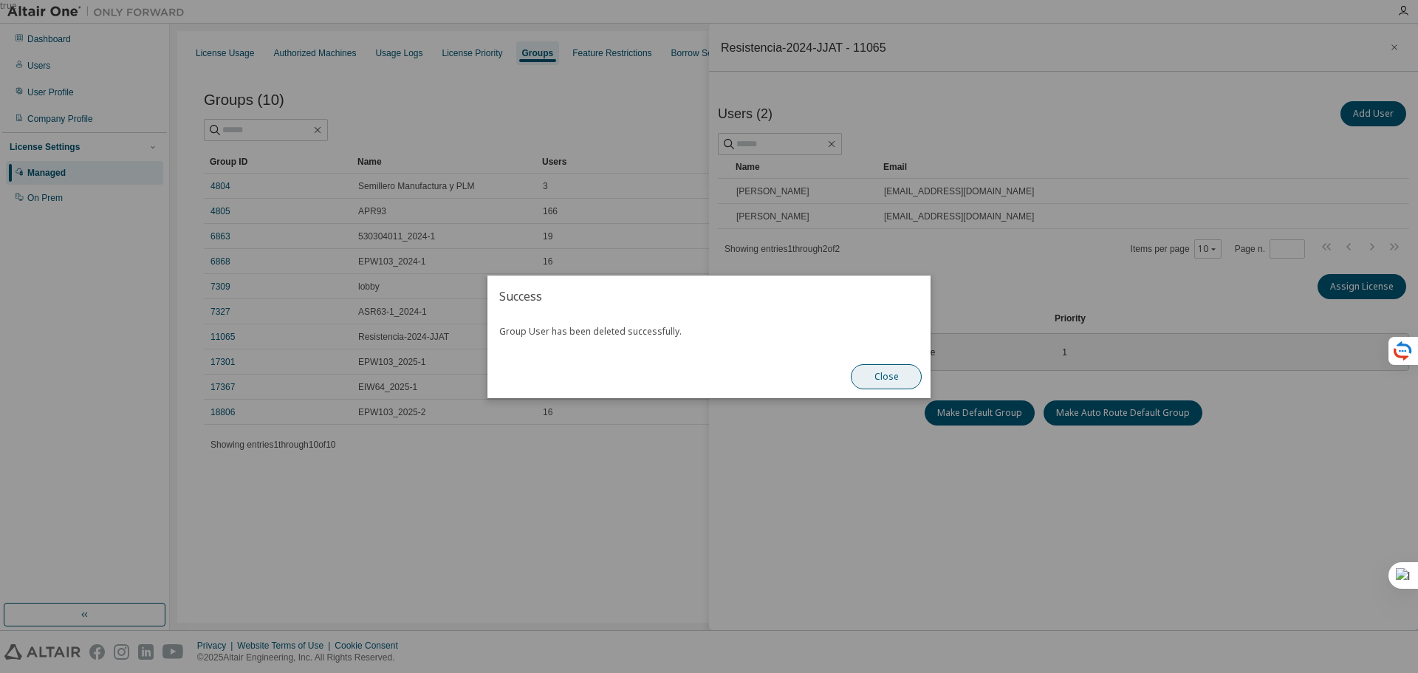
click at [877, 372] on button "Close" at bounding box center [886, 376] width 71 height 25
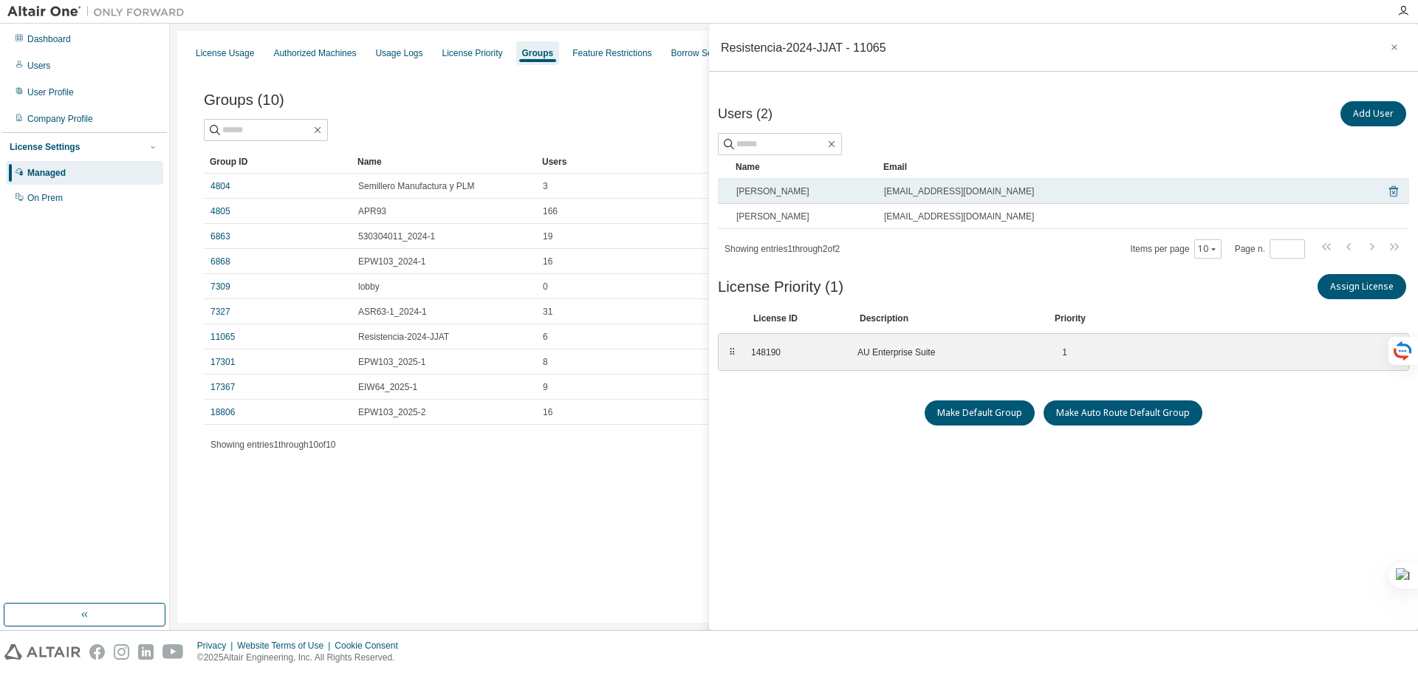
click at [1387, 191] on icon at bounding box center [1393, 191] width 13 height 18
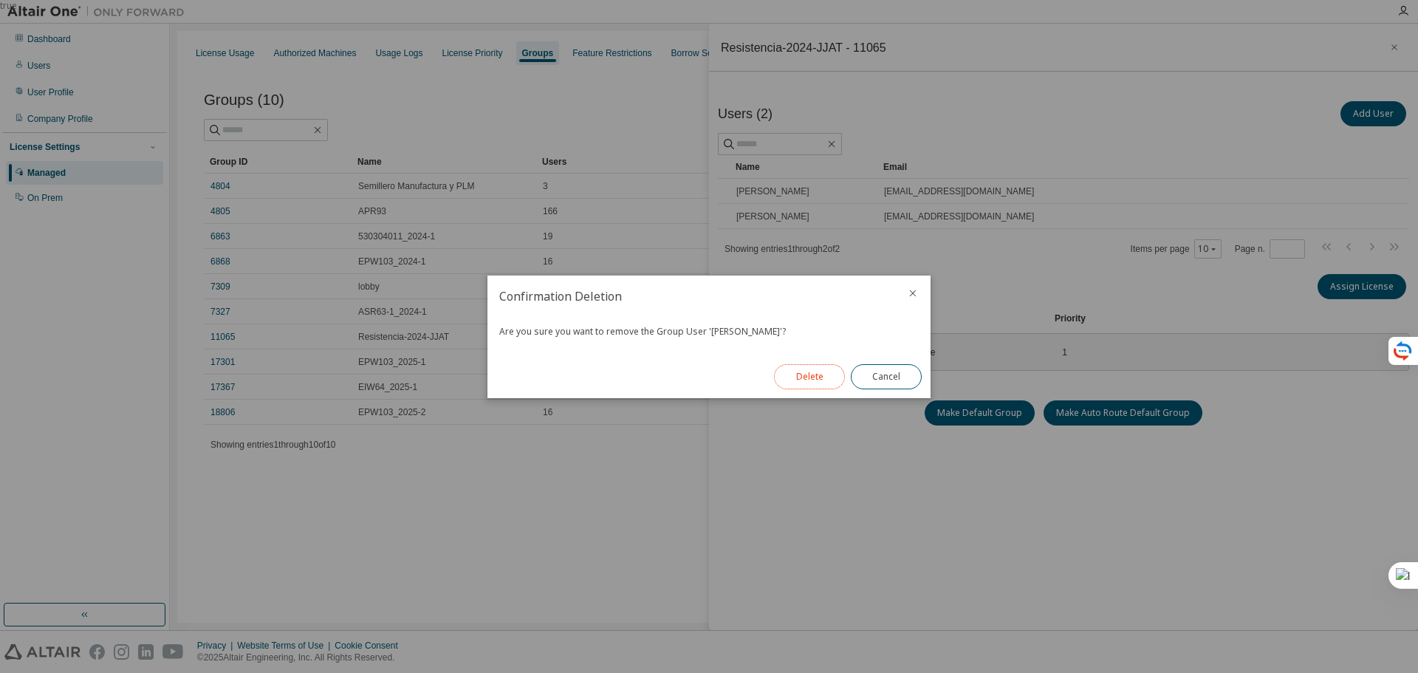
click at [809, 380] on button "Delete" at bounding box center [809, 376] width 71 height 25
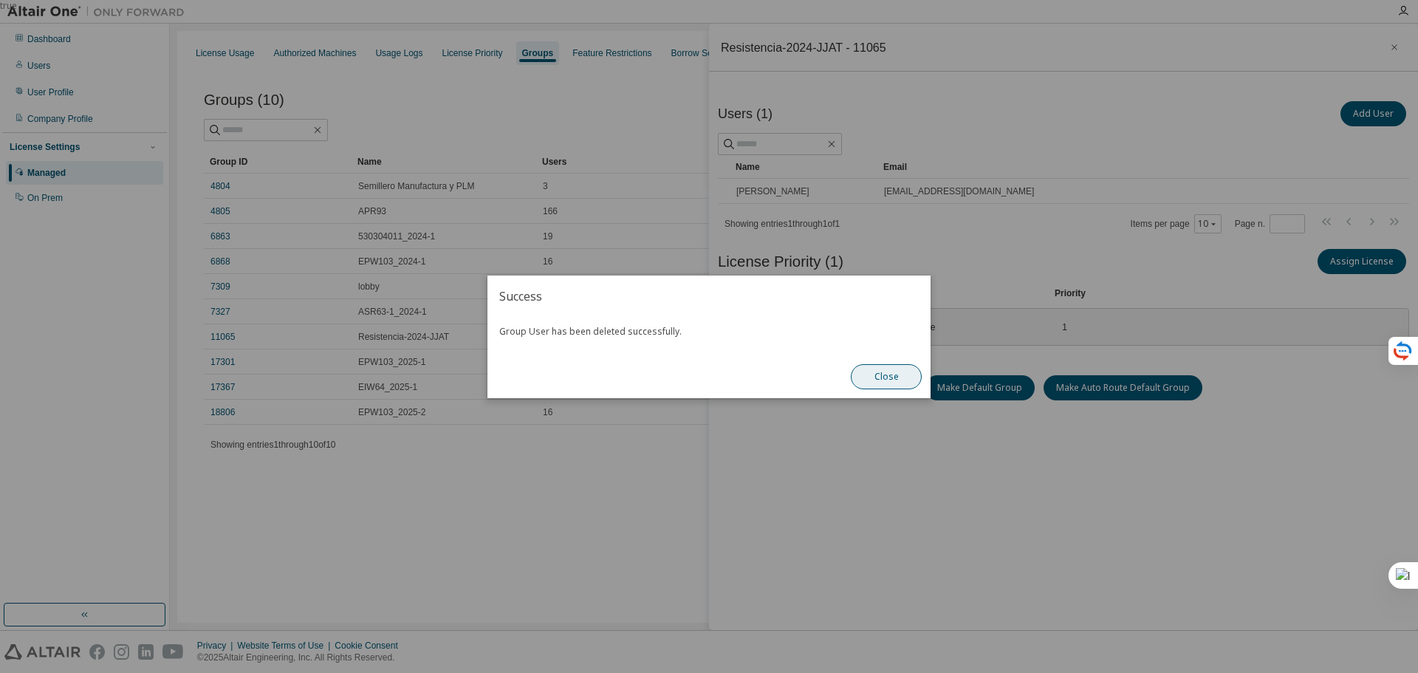
click at [883, 374] on button "Close" at bounding box center [886, 376] width 71 height 25
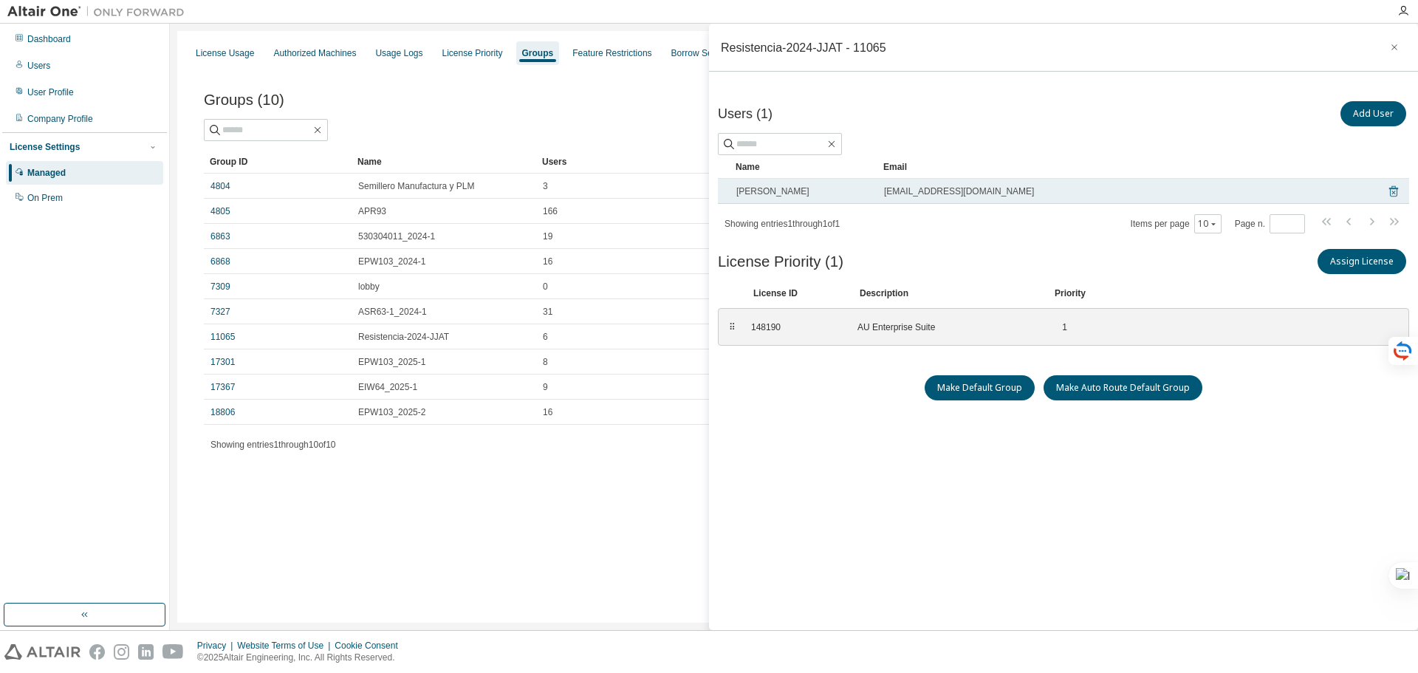
click at [1387, 193] on icon at bounding box center [1393, 191] width 13 height 18
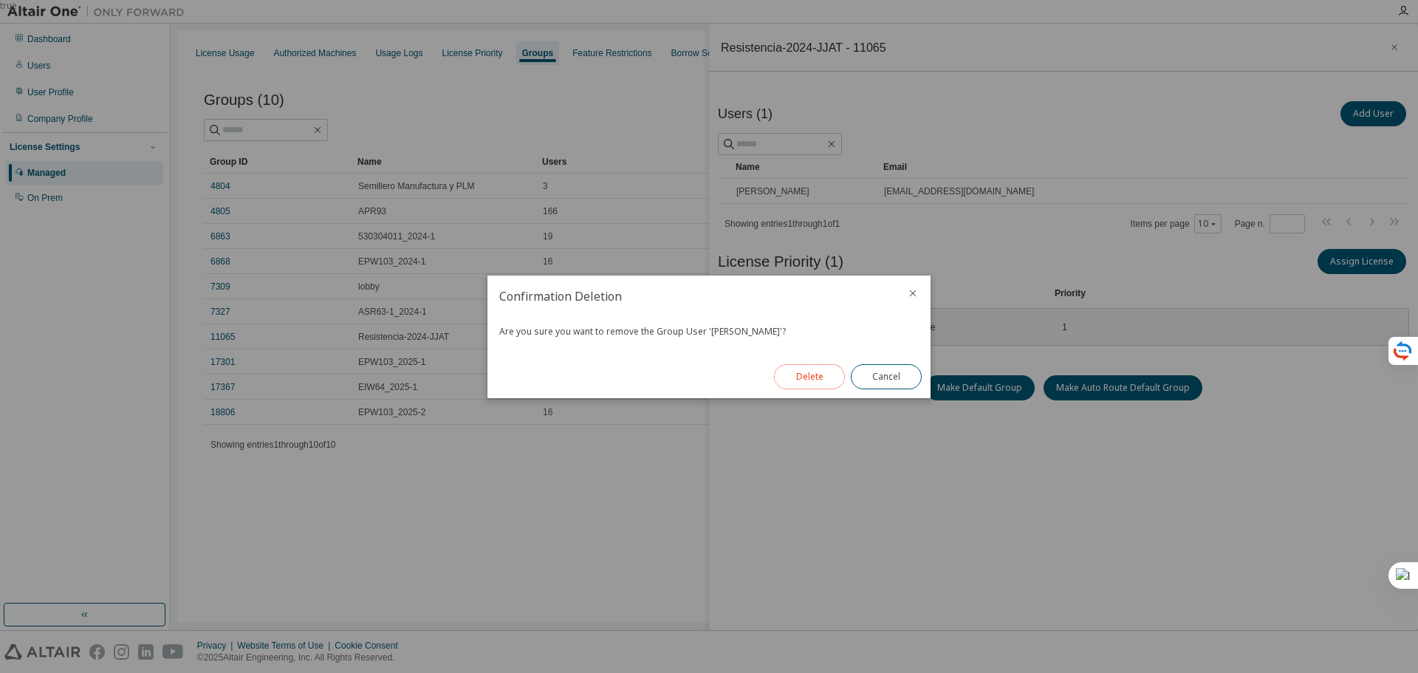
click at [805, 380] on button "Delete" at bounding box center [809, 376] width 71 height 25
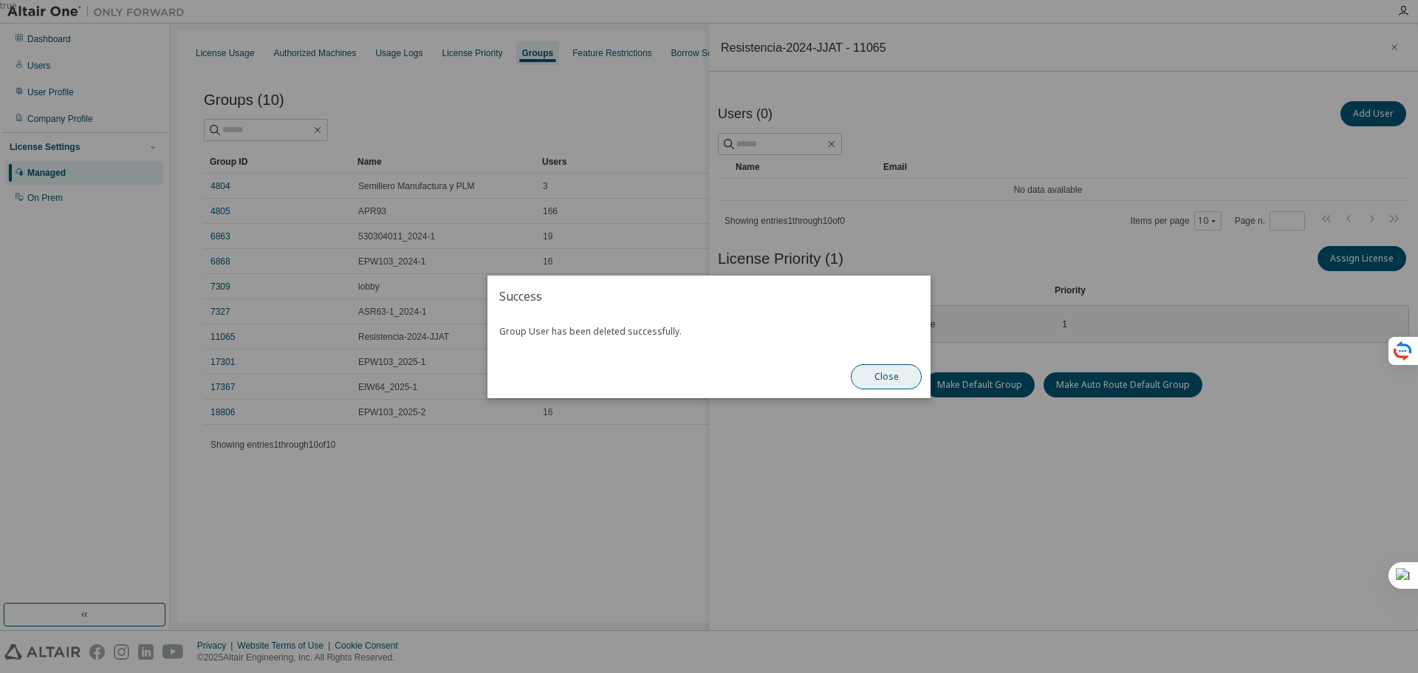
click at [885, 375] on button "Close" at bounding box center [886, 376] width 71 height 25
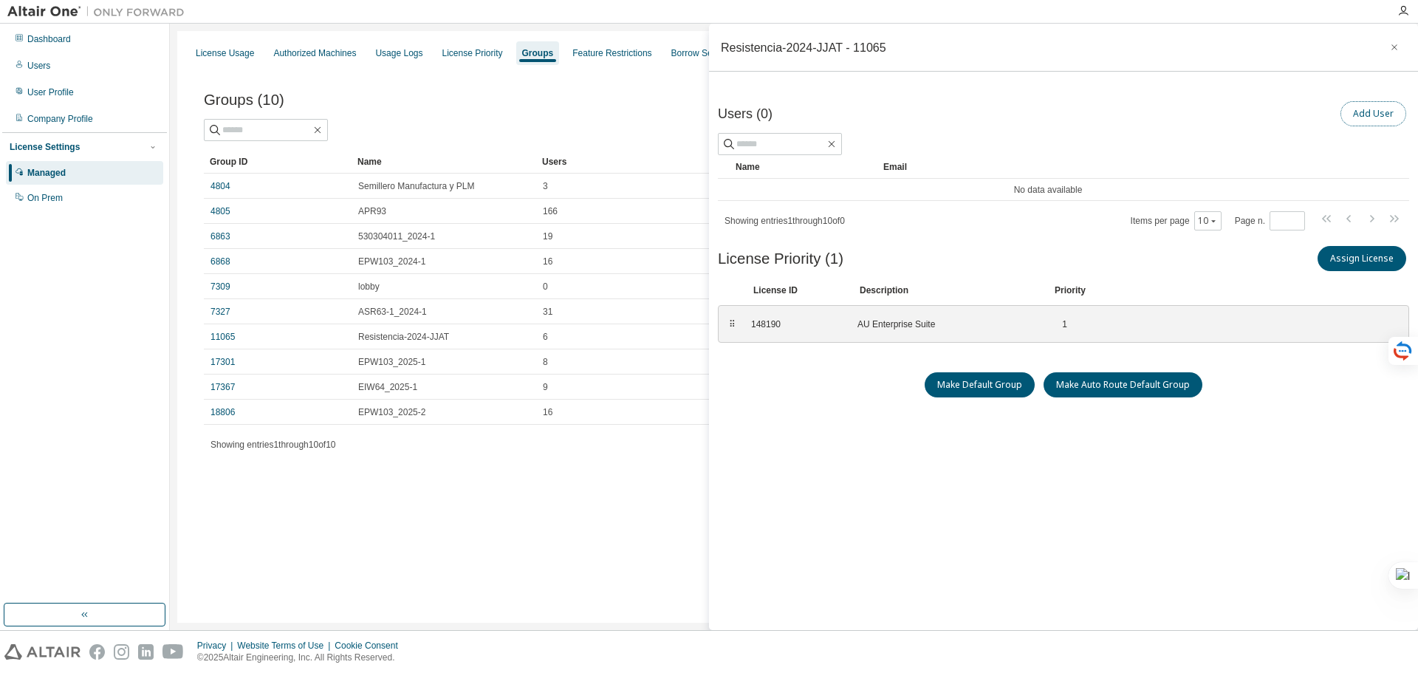
click at [1366, 113] on button "Add User" at bounding box center [1374, 113] width 66 height 25
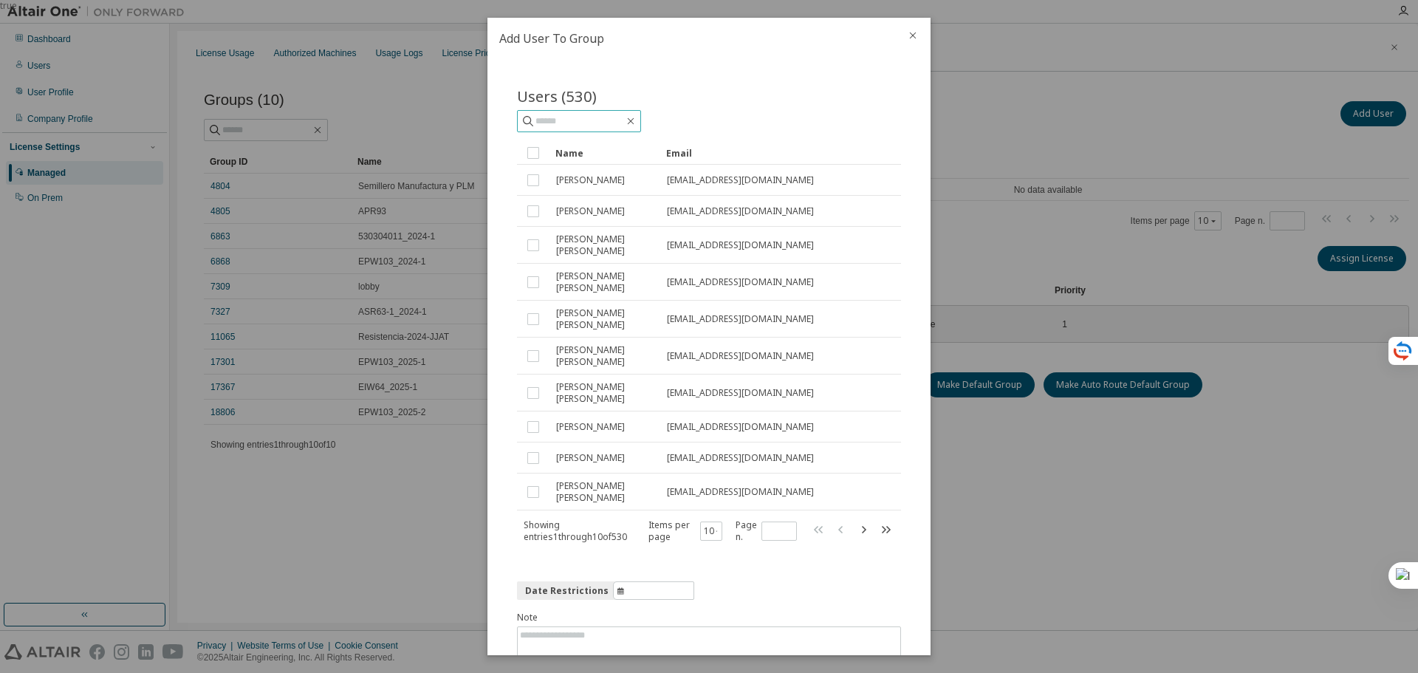
click at [624, 117] on input "text" at bounding box center [580, 121] width 89 height 15
type input "*"
click at [602, 118] on input "text" at bounding box center [580, 121] width 89 height 15
paste input "**********"
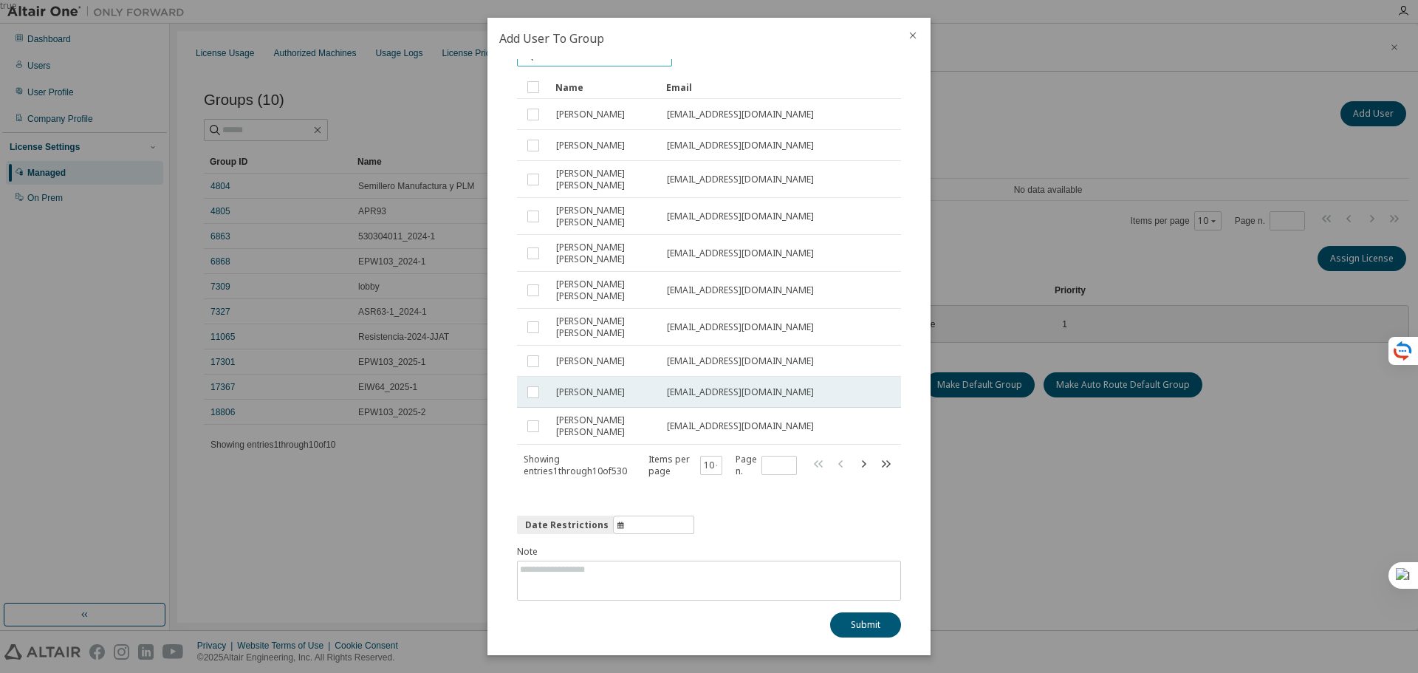
scroll to position [72, 0]
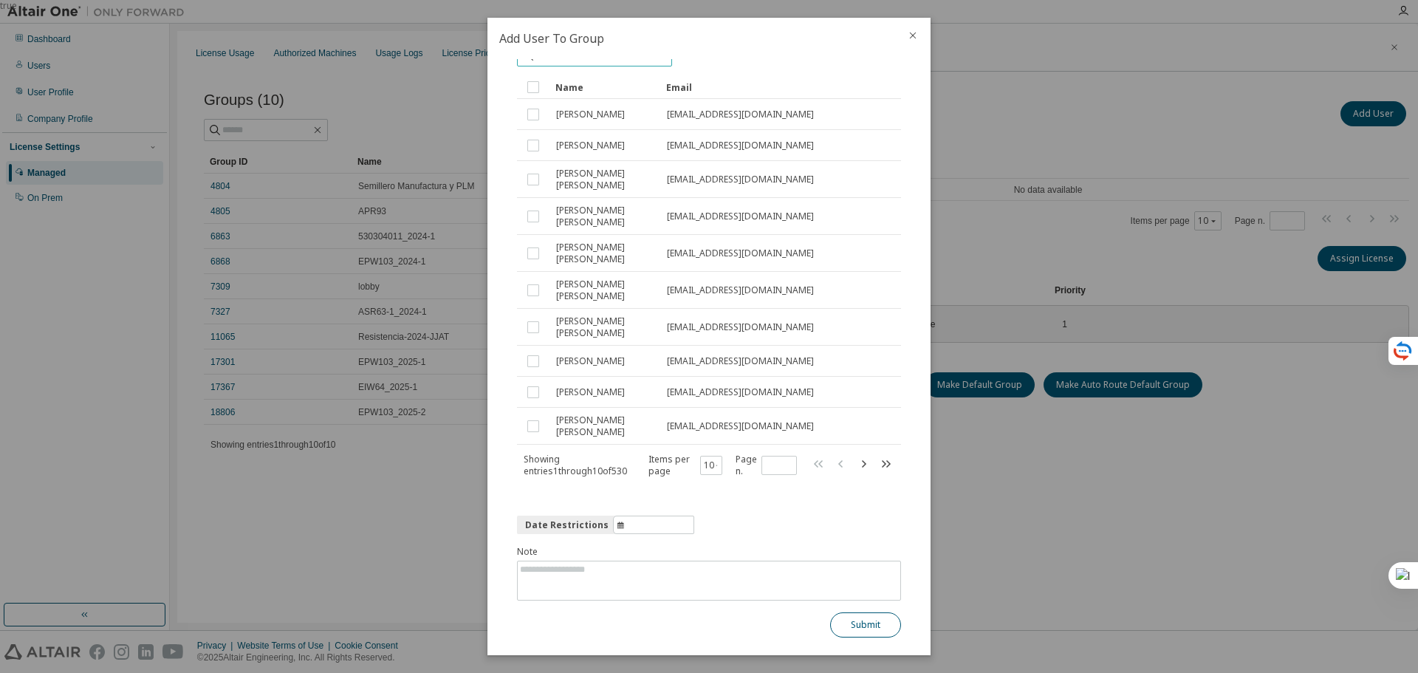
type input "**********"
click at [856, 621] on button "Submit" at bounding box center [865, 624] width 71 height 25
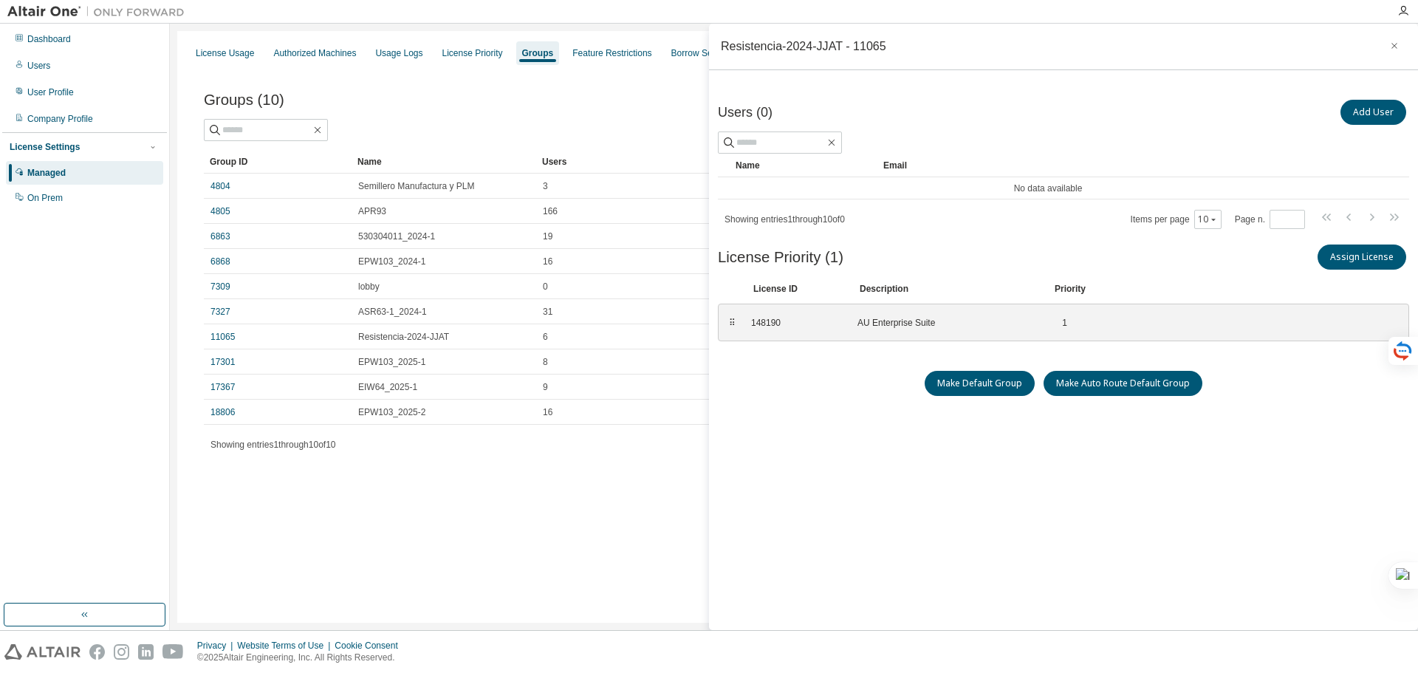
scroll to position [0, 0]
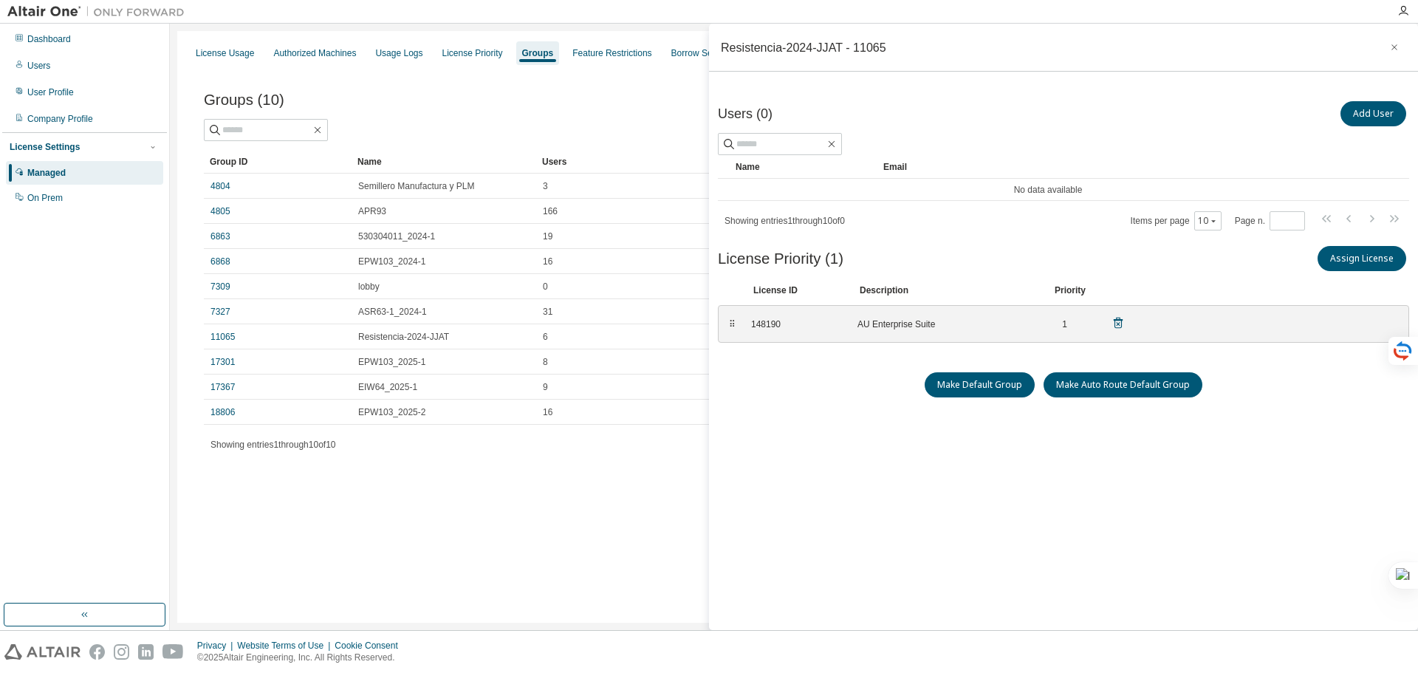
click at [734, 328] on div "⠿" at bounding box center [732, 324] width 9 height 12
click at [1119, 324] on icon at bounding box center [1118, 324] width 4 height 4
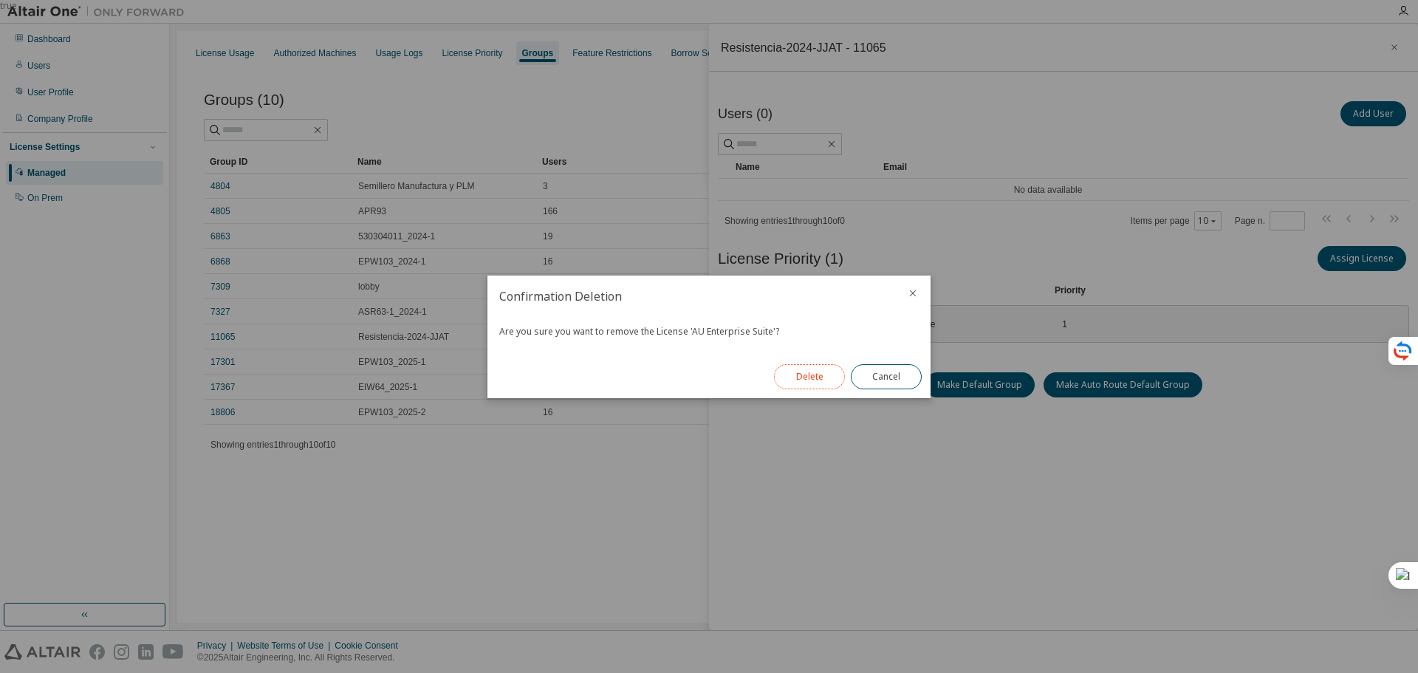
click at [819, 377] on button "Delete" at bounding box center [809, 376] width 71 height 25
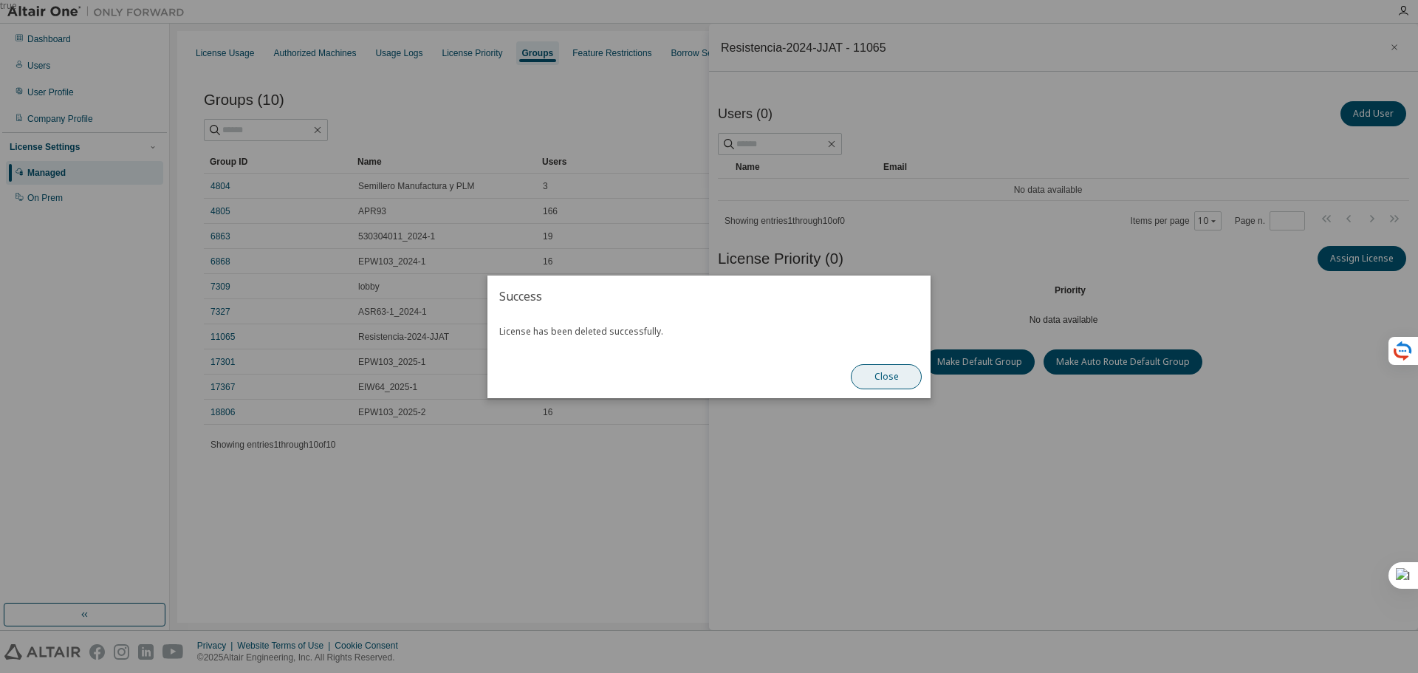
click at [875, 376] on button "Close" at bounding box center [886, 376] width 71 height 25
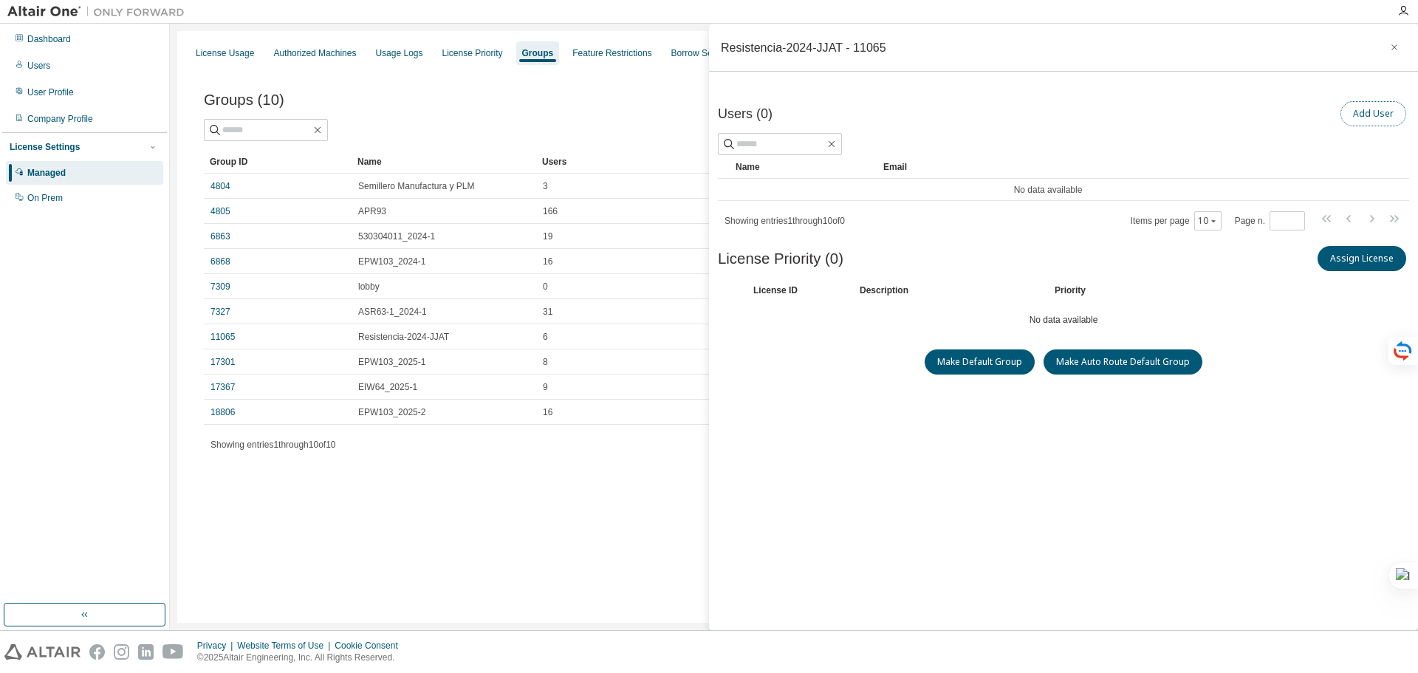
click at [1366, 118] on button "Add User" at bounding box center [1374, 113] width 66 height 25
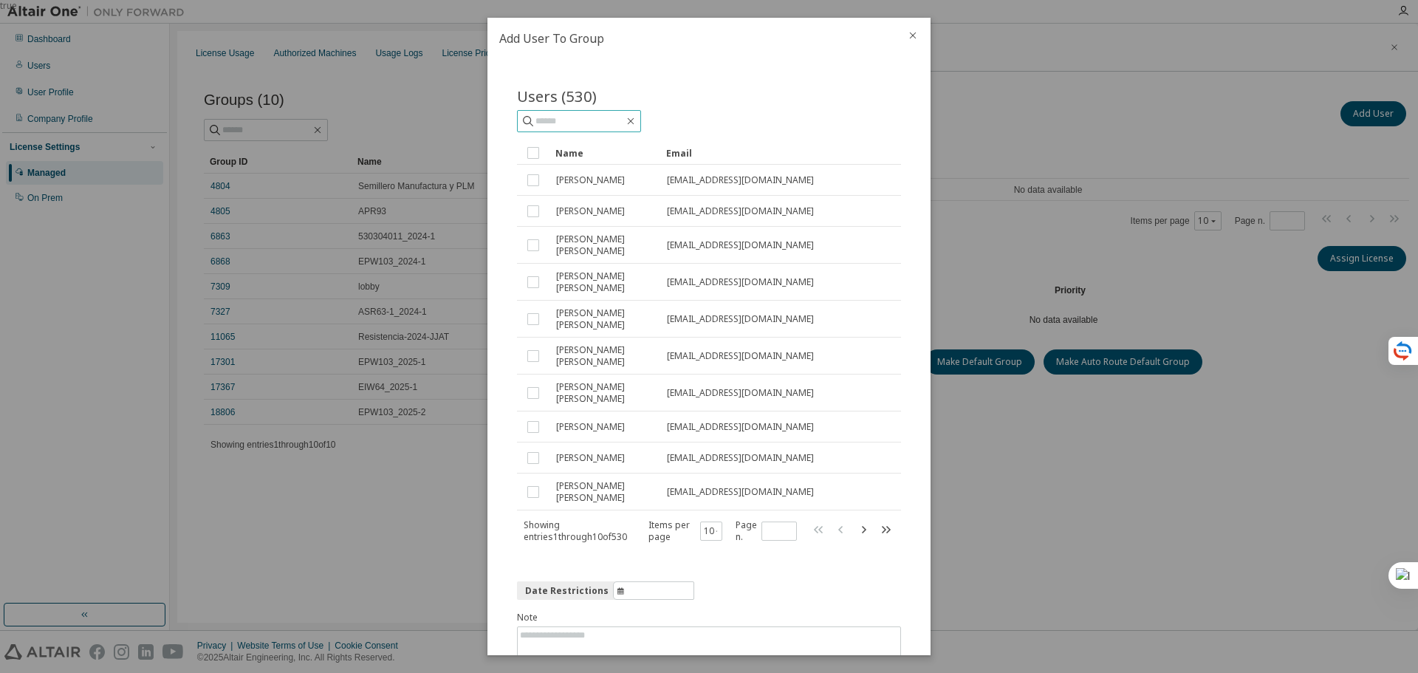
click at [568, 119] on input "text" at bounding box center [580, 121] width 89 height 15
paste input "**********"
type input "**********"
click at [910, 35] on icon "close" at bounding box center [913, 36] width 12 height 12
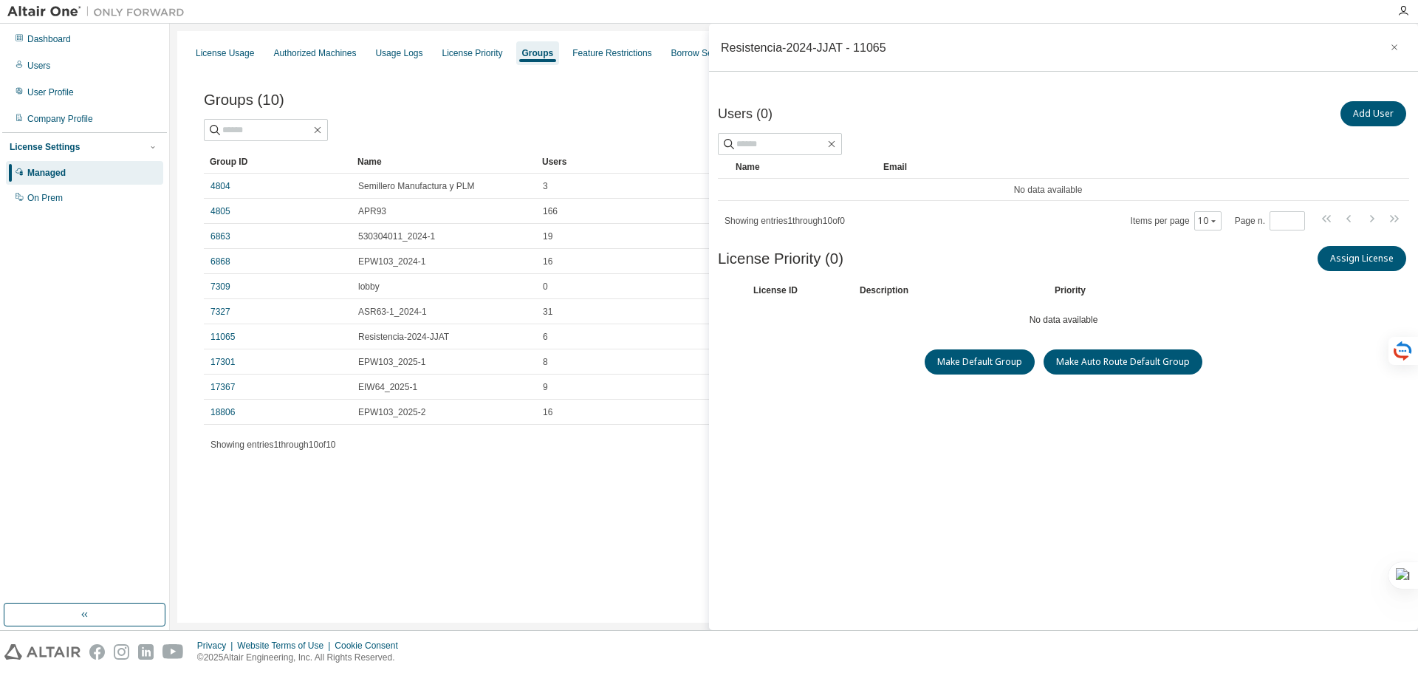
click at [864, 451] on div "Users (0) Add User Clear Load Save Save As Field Operator Value Select filter S…" at bounding box center [1064, 367] width 692 height 539
click at [1034, 183] on td "No data available" at bounding box center [1048, 190] width 660 height 22
click at [1345, 253] on button "Assign License" at bounding box center [1362, 258] width 89 height 25
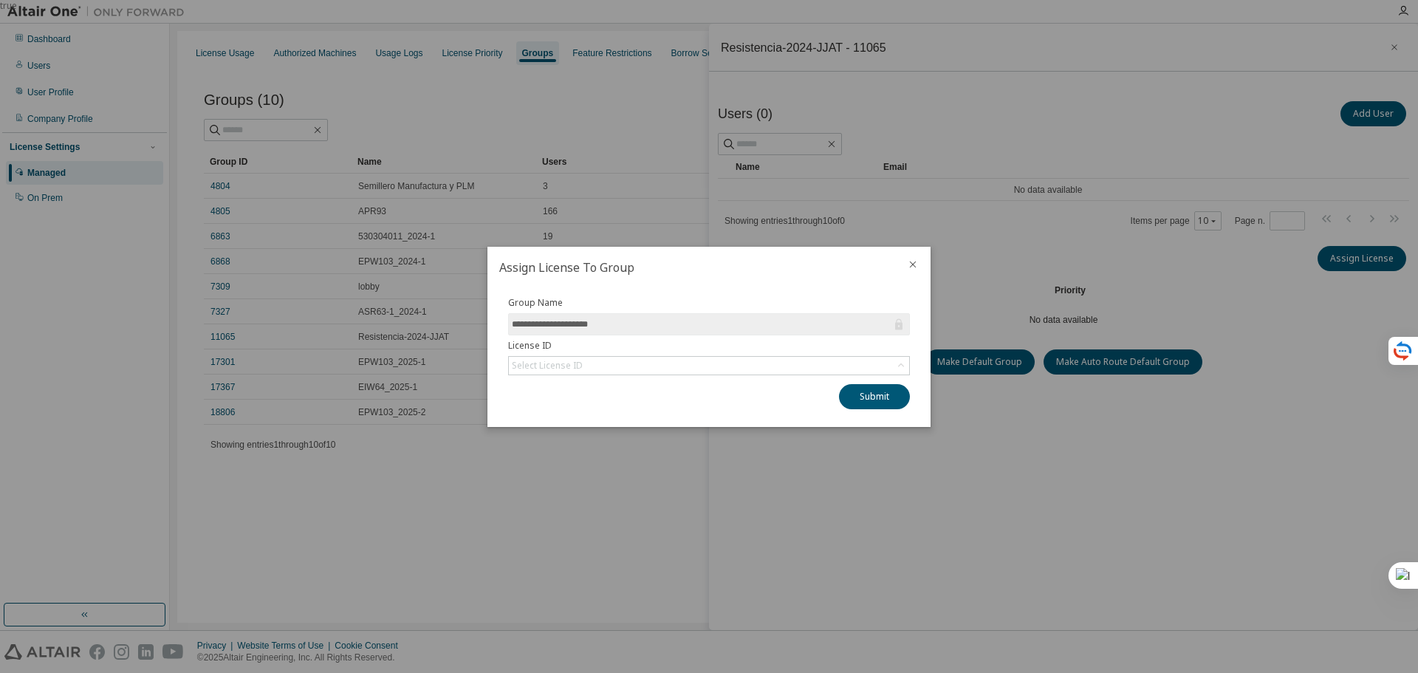
click at [907, 264] on div at bounding box center [912, 266] width 35 height 38
click at [915, 264] on icon "close" at bounding box center [913, 265] width 12 height 12
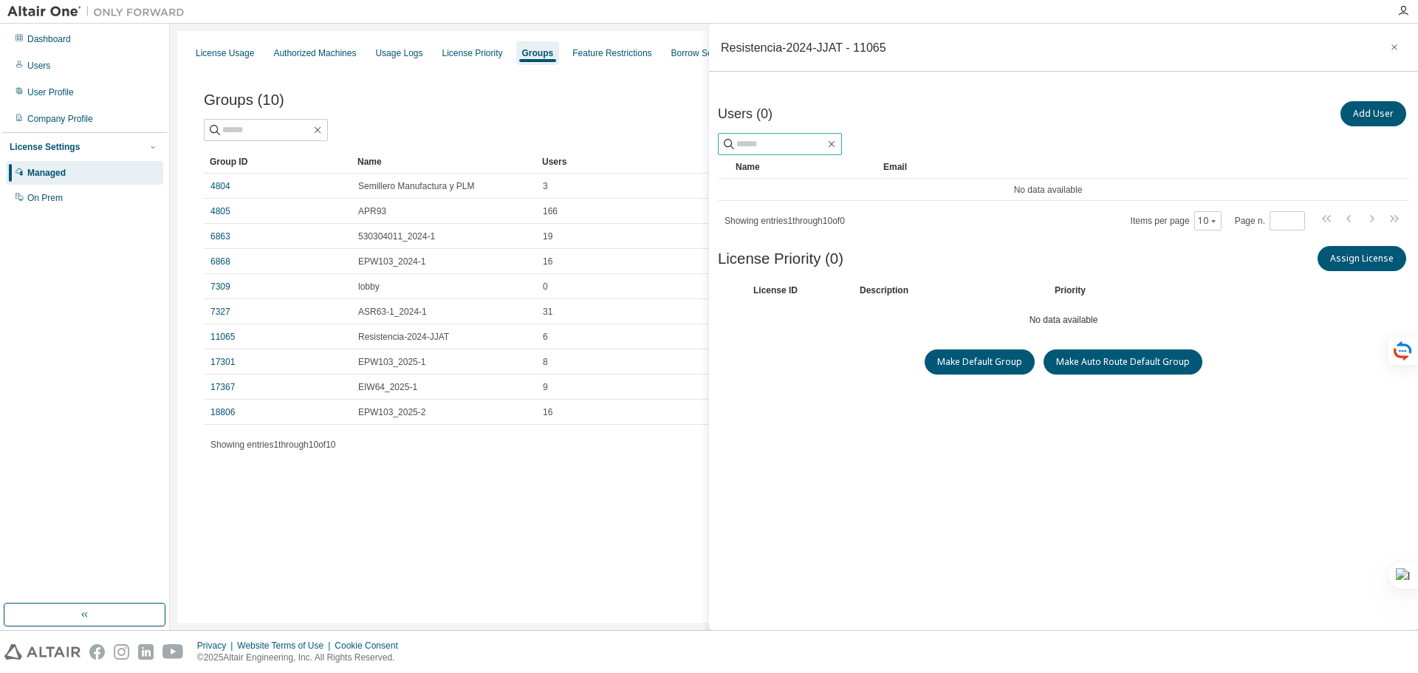
click at [755, 140] on input "text" at bounding box center [781, 144] width 89 height 15
paste input "**********"
type input "**********"
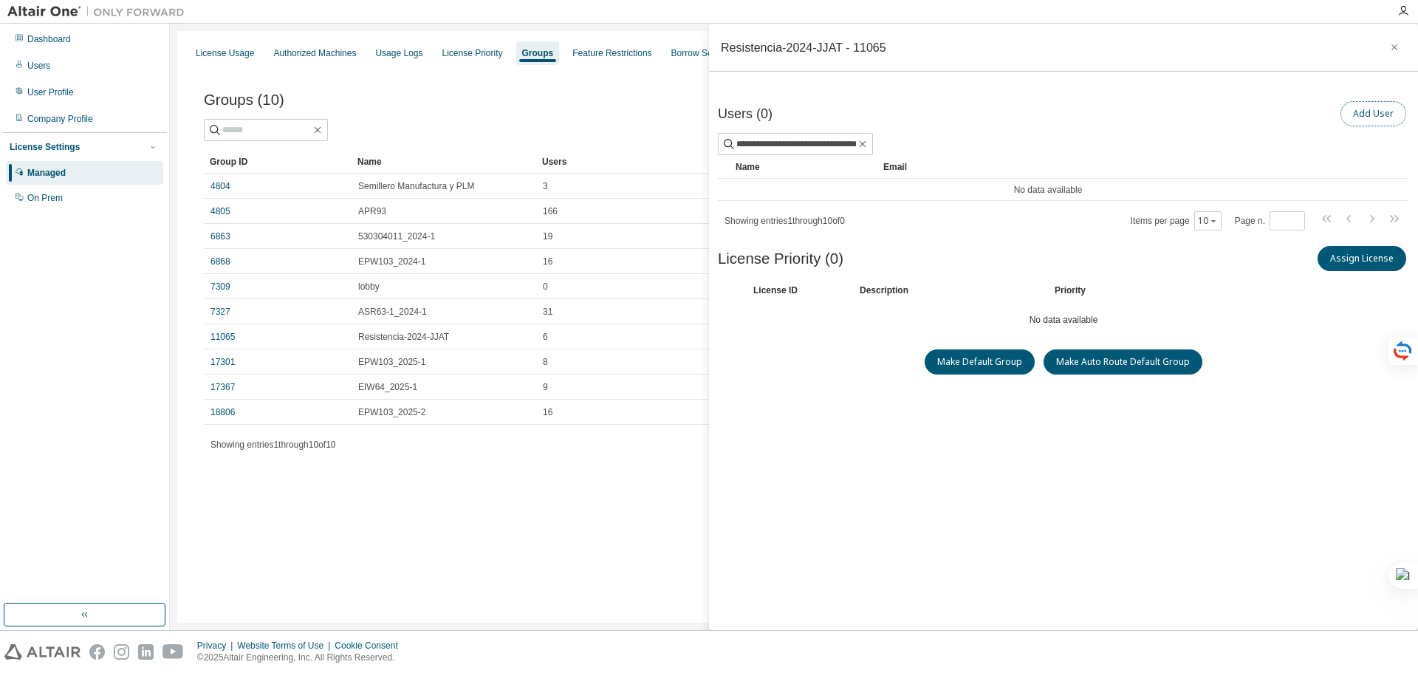
click at [1352, 109] on button "Add User" at bounding box center [1374, 113] width 66 height 25
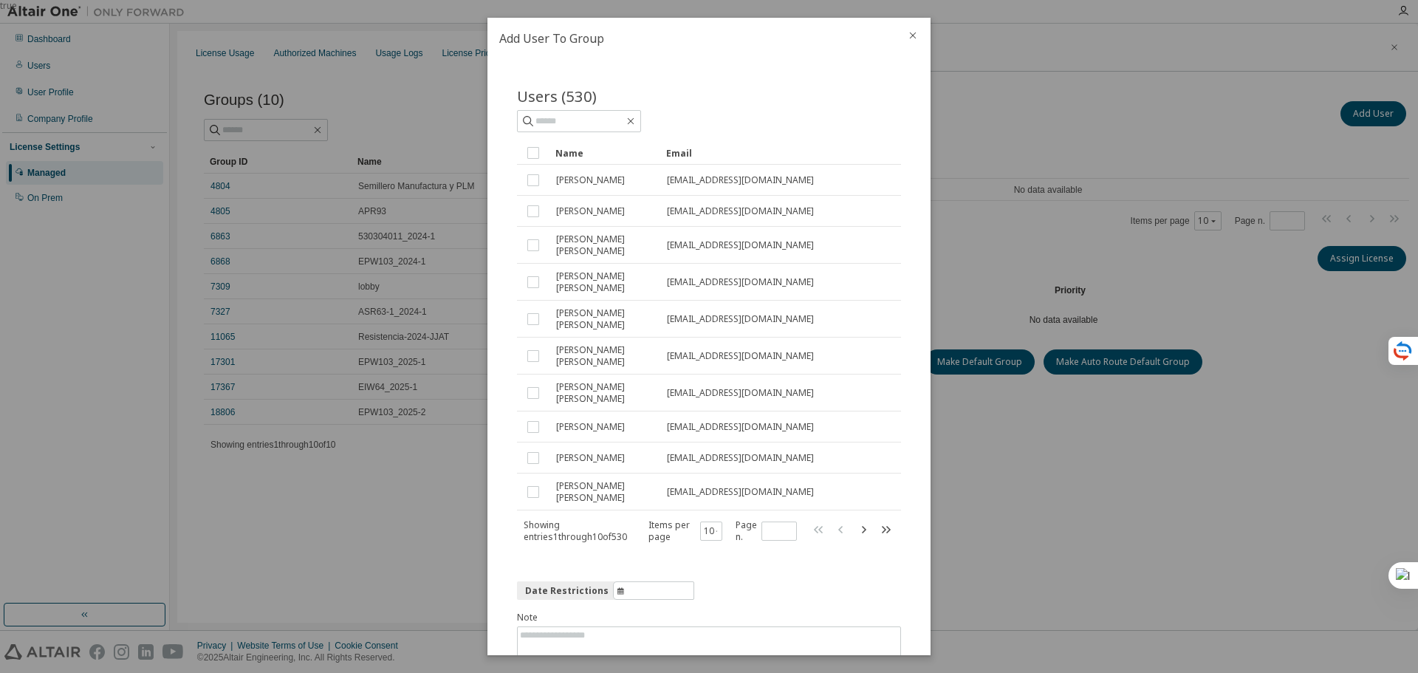
click at [917, 35] on icon "close" at bounding box center [913, 36] width 12 height 12
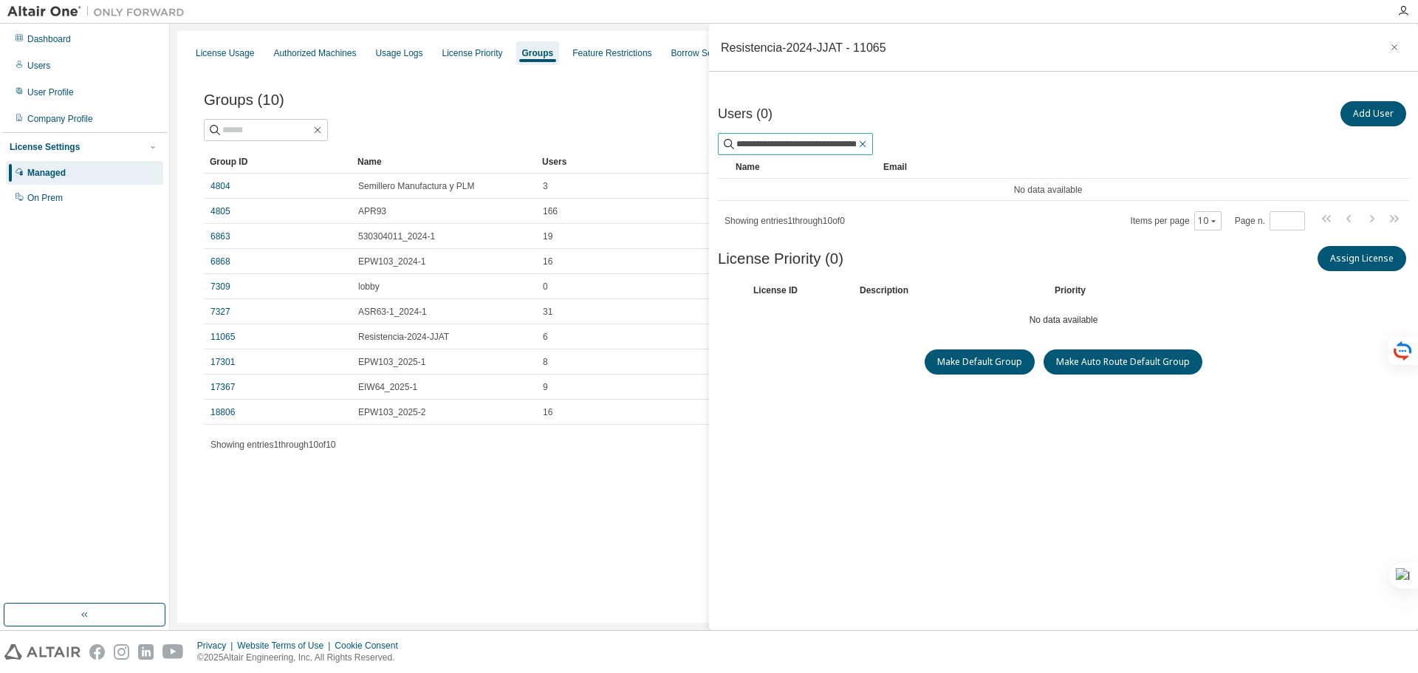
click at [864, 148] on icon "button" at bounding box center [863, 144] width 12 height 12
click at [571, 96] on div "Groups (10) Add Group" at bounding box center [794, 99] width 1181 height 31
click at [1390, 42] on icon "button" at bounding box center [1395, 47] width 10 height 12
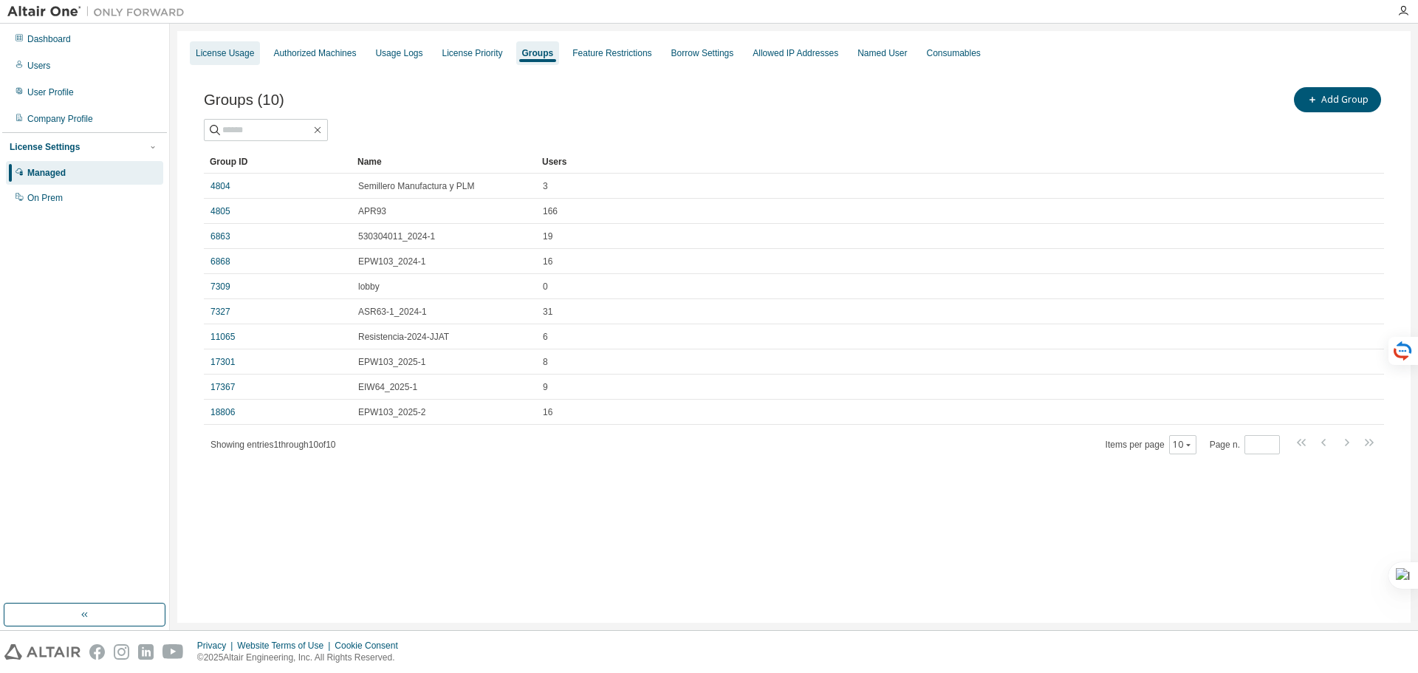
click at [217, 55] on div "License Usage" at bounding box center [225, 53] width 58 height 12
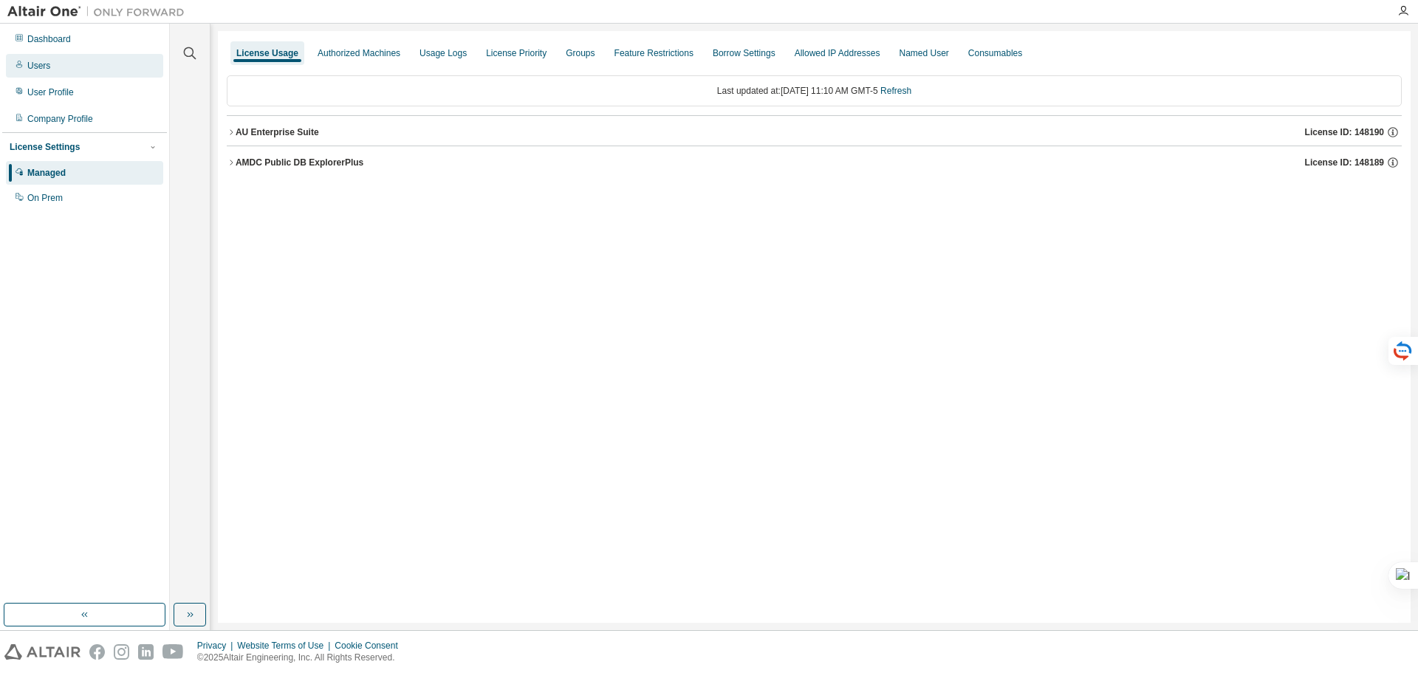
click at [41, 66] on div "Users" at bounding box center [38, 66] width 23 height 12
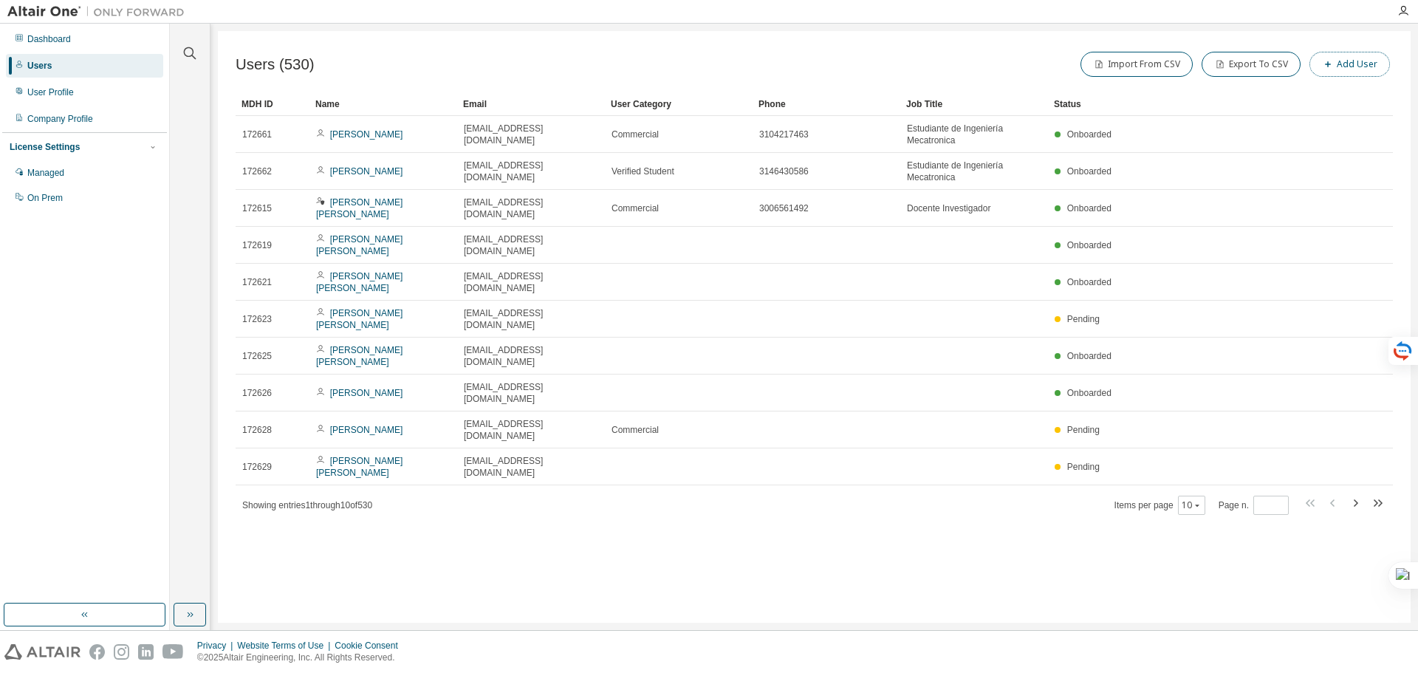
click at [1345, 70] on button "Add User" at bounding box center [1350, 64] width 81 height 25
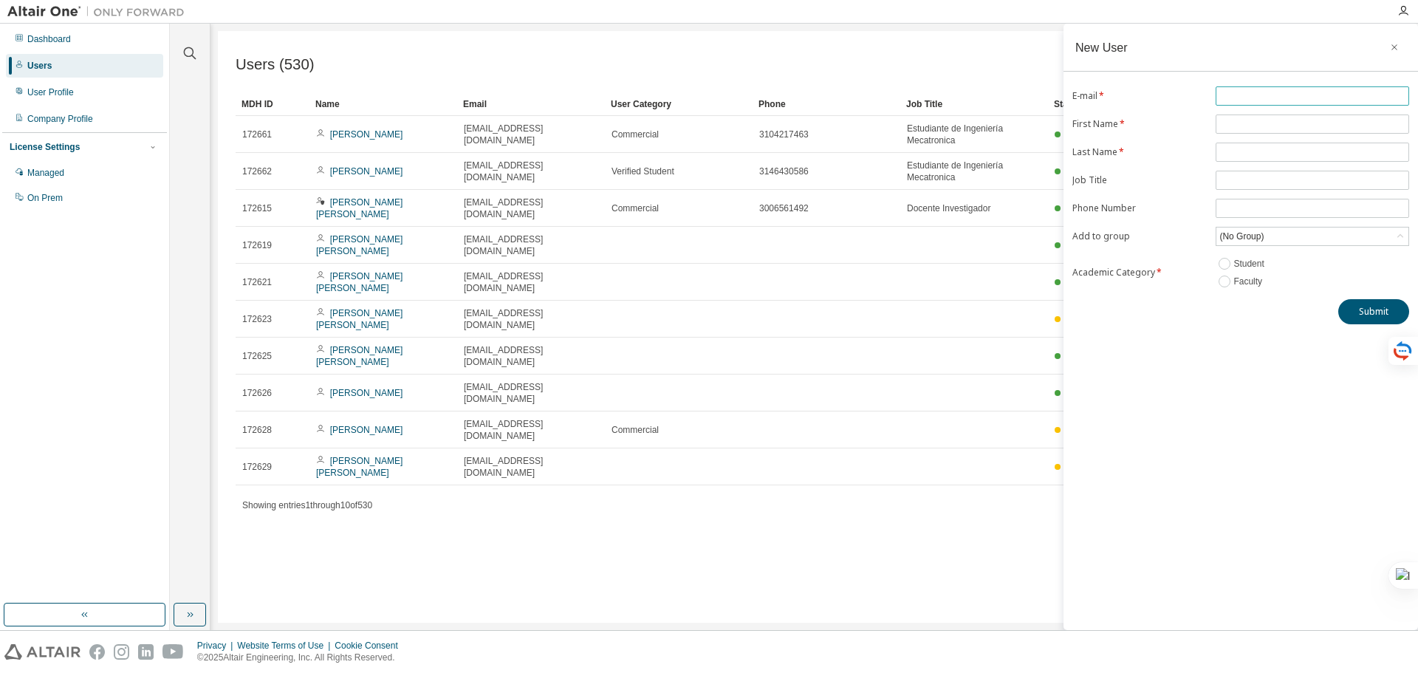
click at [1257, 96] on input "text" at bounding box center [1313, 96] width 186 height 12
paste input "**********"
type input "**********"
click at [1237, 123] on input "text" at bounding box center [1313, 124] width 186 height 12
click at [1404, 236] on icon at bounding box center [1400, 236] width 15 height 15
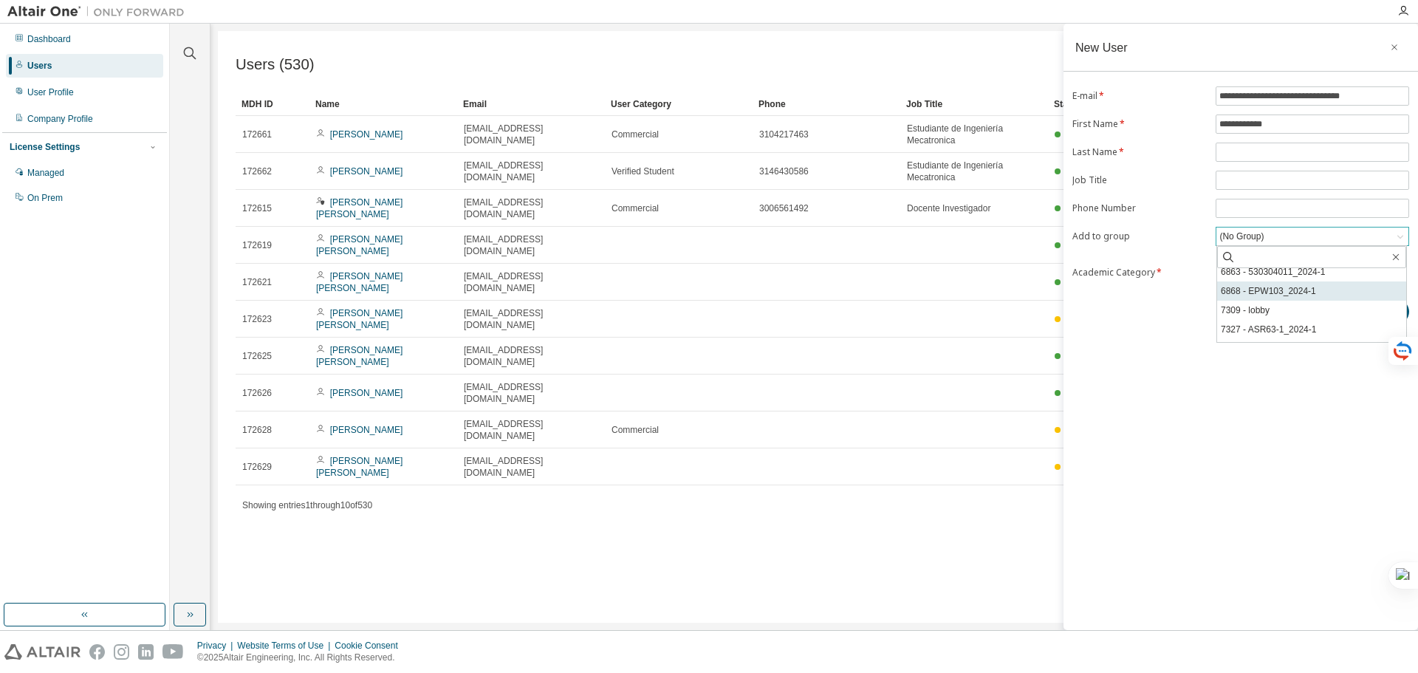
scroll to position [137, 0]
click at [1285, 278] on li "11065 - Resistencia-2024-JJAT" at bounding box center [1312, 274] width 189 height 19
click at [1361, 318] on button "Submit" at bounding box center [1374, 311] width 71 height 25
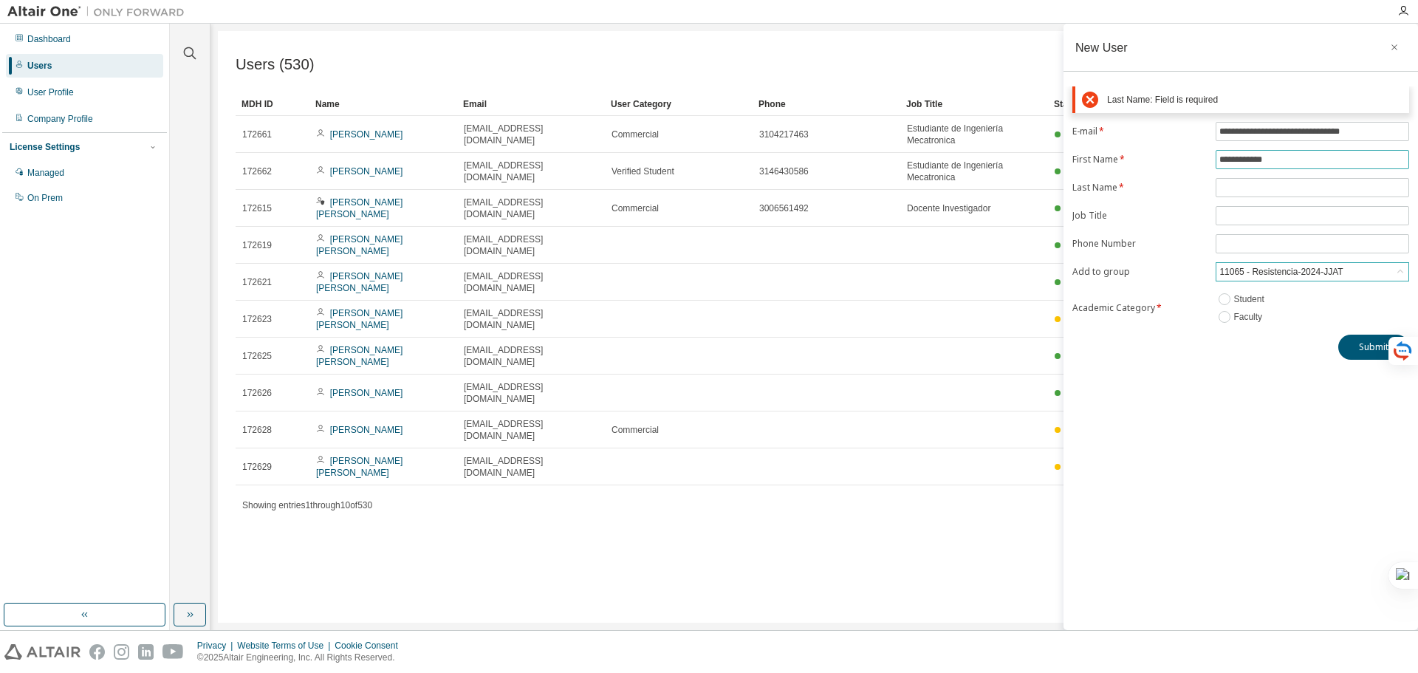
click at [1283, 123] on form "**********" at bounding box center [1241, 224] width 337 height 204
drag, startPoint x: 1285, startPoint y: 162, endPoint x: 1248, endPoint y: 160, distance: 37.7
click at [1248, 160] on input "**********" at bounding box center [1313, 160] width 186 height 12
type input "*****"
click at [1251, 185] on input "text" at bounding box center [1313, 188] width 186 height 12
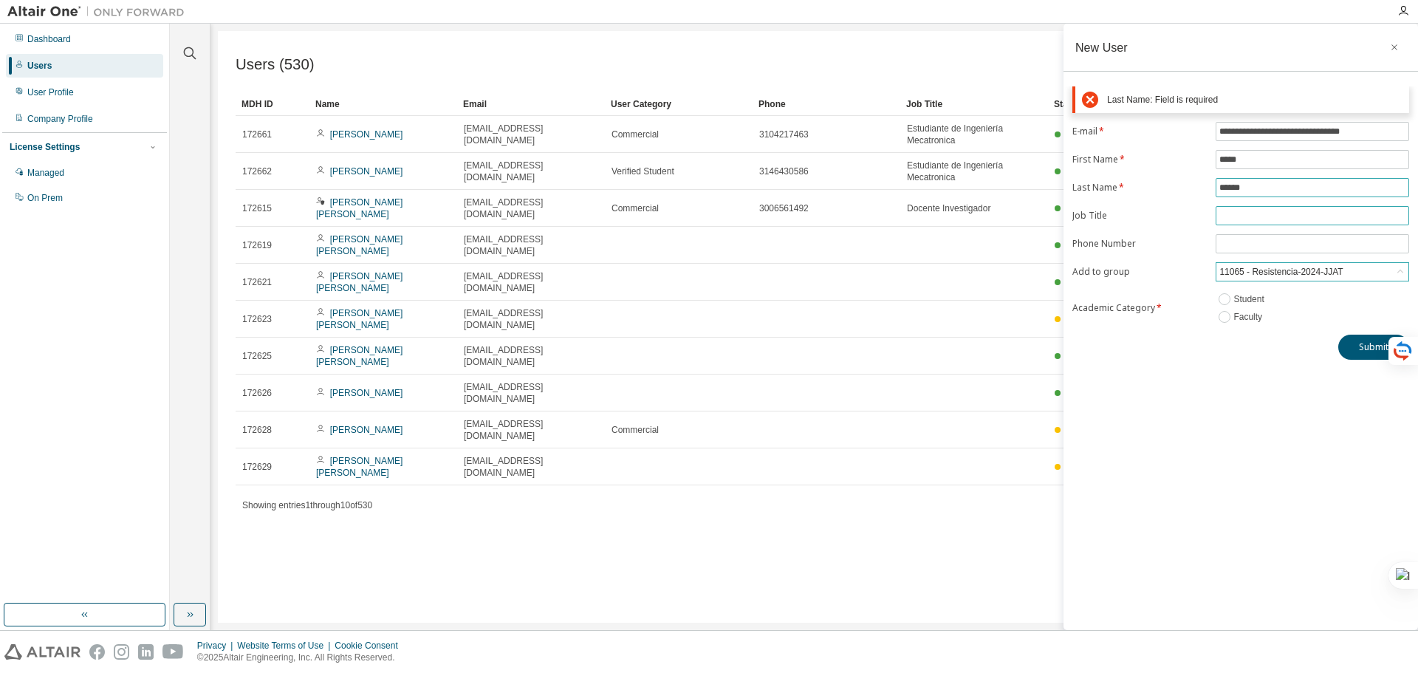
type input "******"
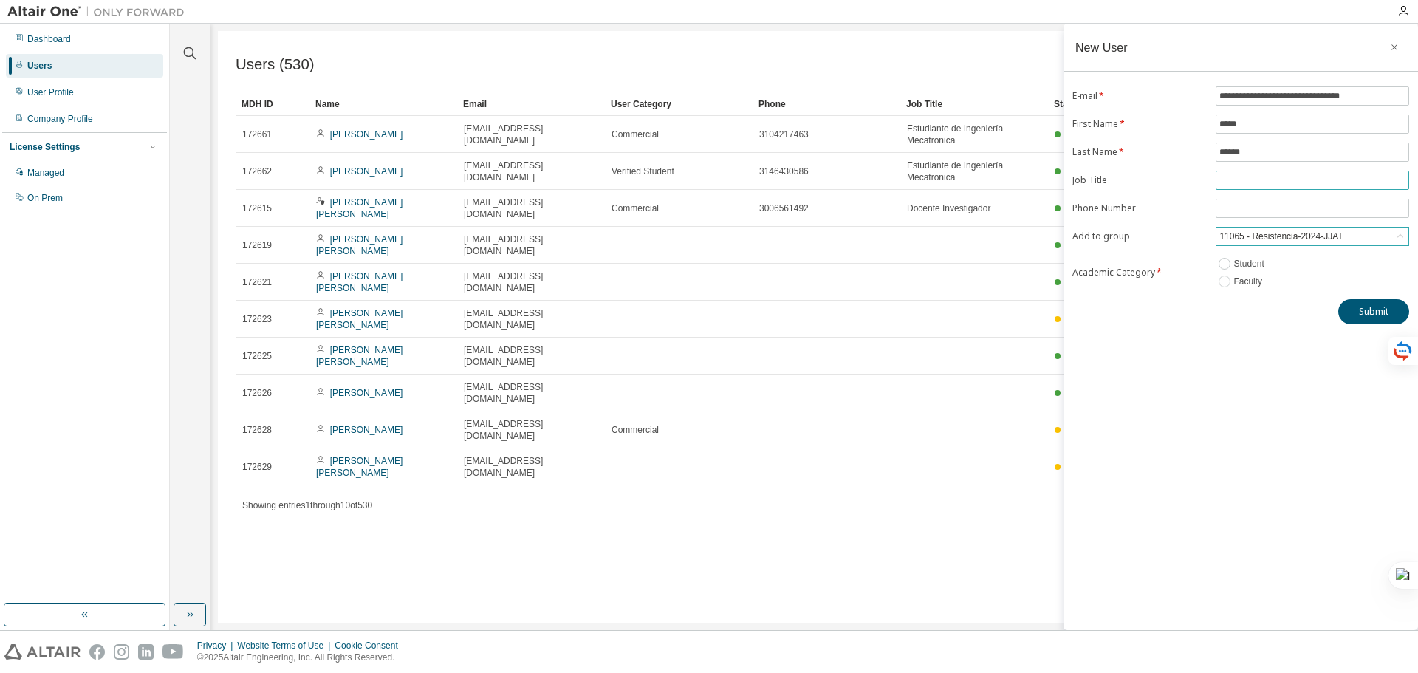
click at [1224, 214] on form "**********" at bounding box center [1241, 188] width 337 height 204
type input "********"
click at [1356, 307] on button "Submit" at bounding box center [1374, 311] width 71 height 25
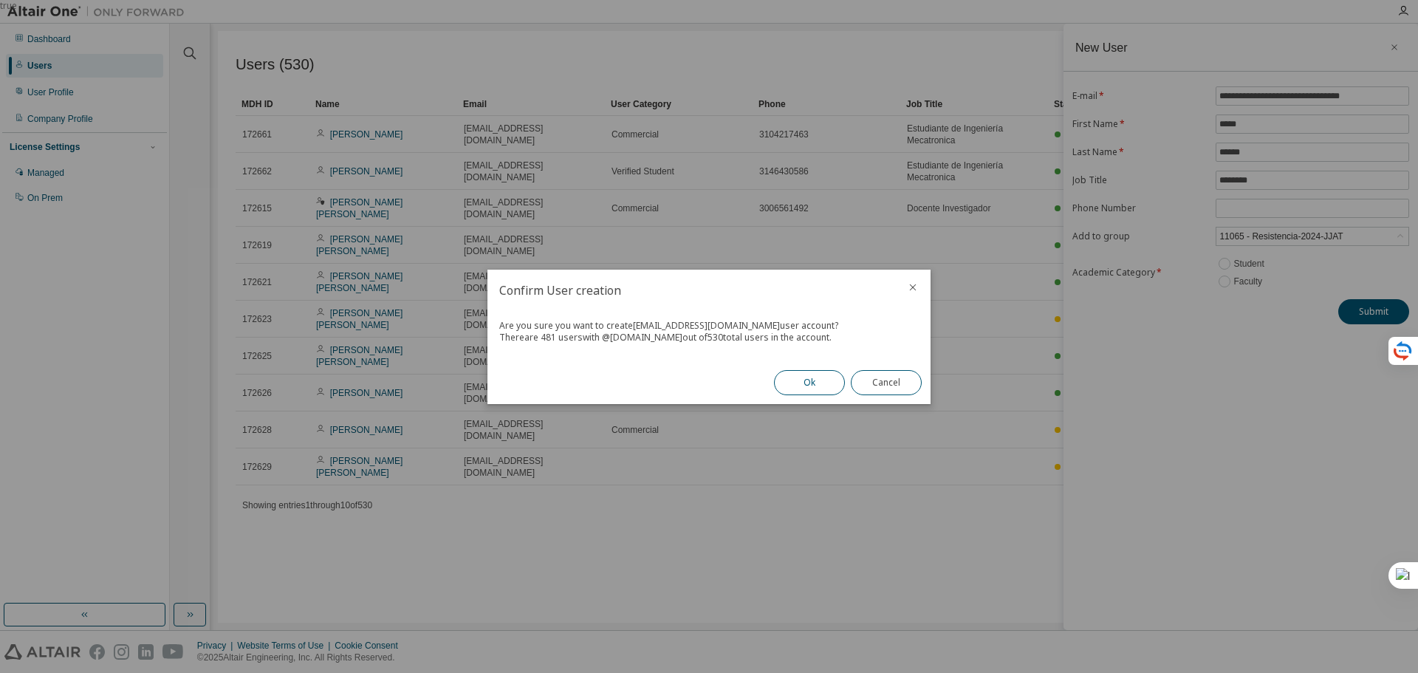
click at [810, 379] on button "Ok" at bounding box center [809, 382] width 71 height 25
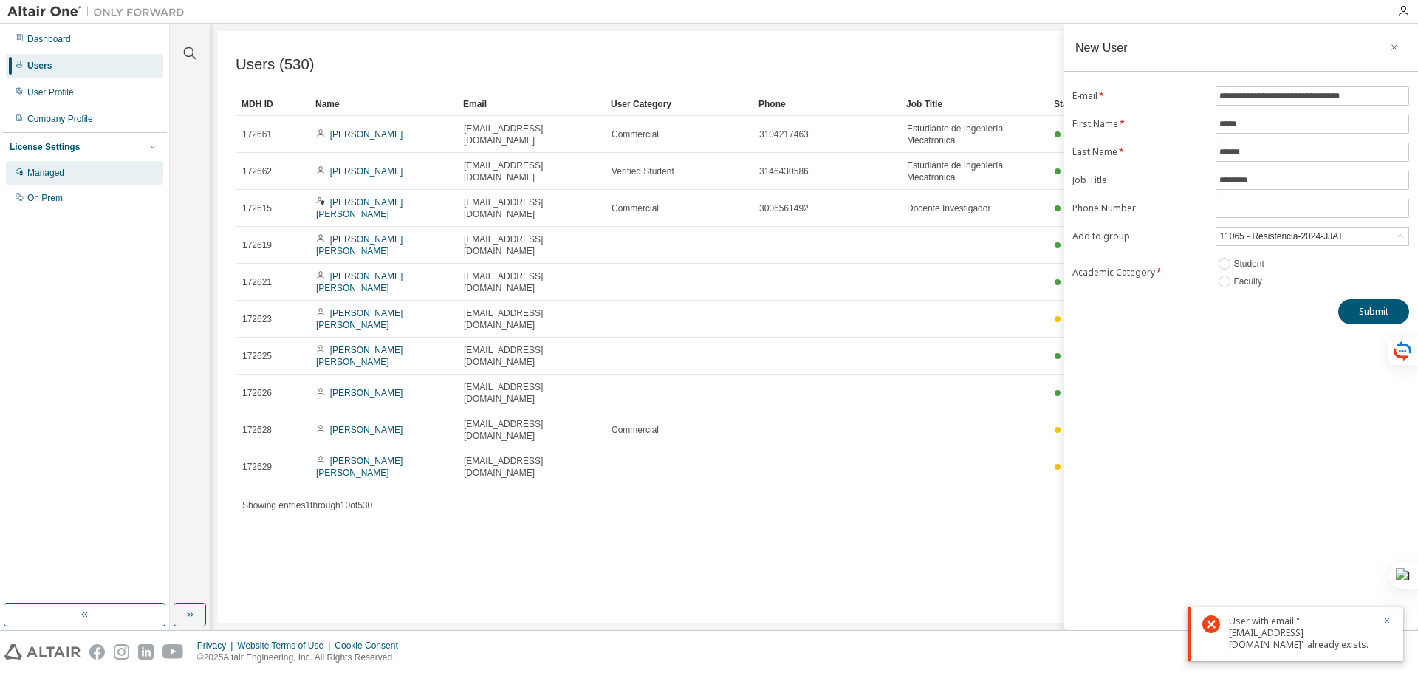
click at [42, 180] on div "Managed" at bounding box center [84, 173] width 157 height 24
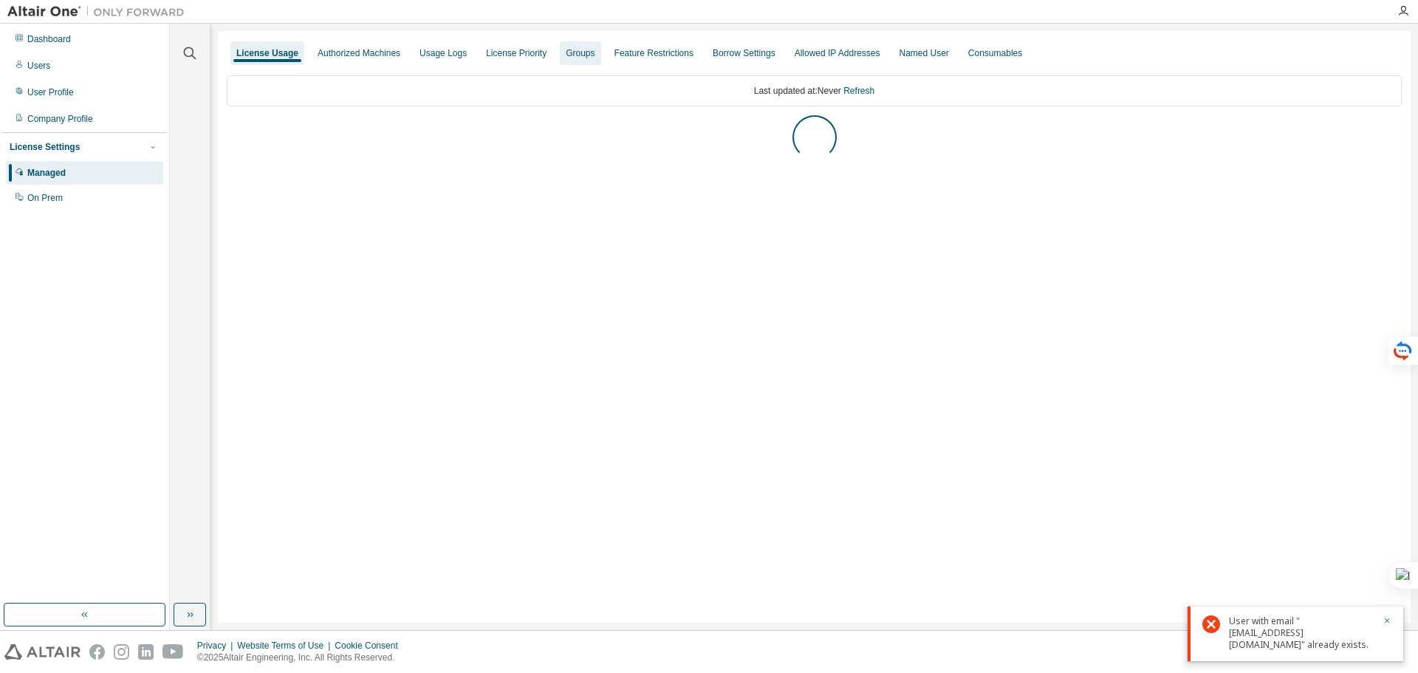
click at [596, 61] on div "Groups" at bounding box center [580, 53] width 41 height 24
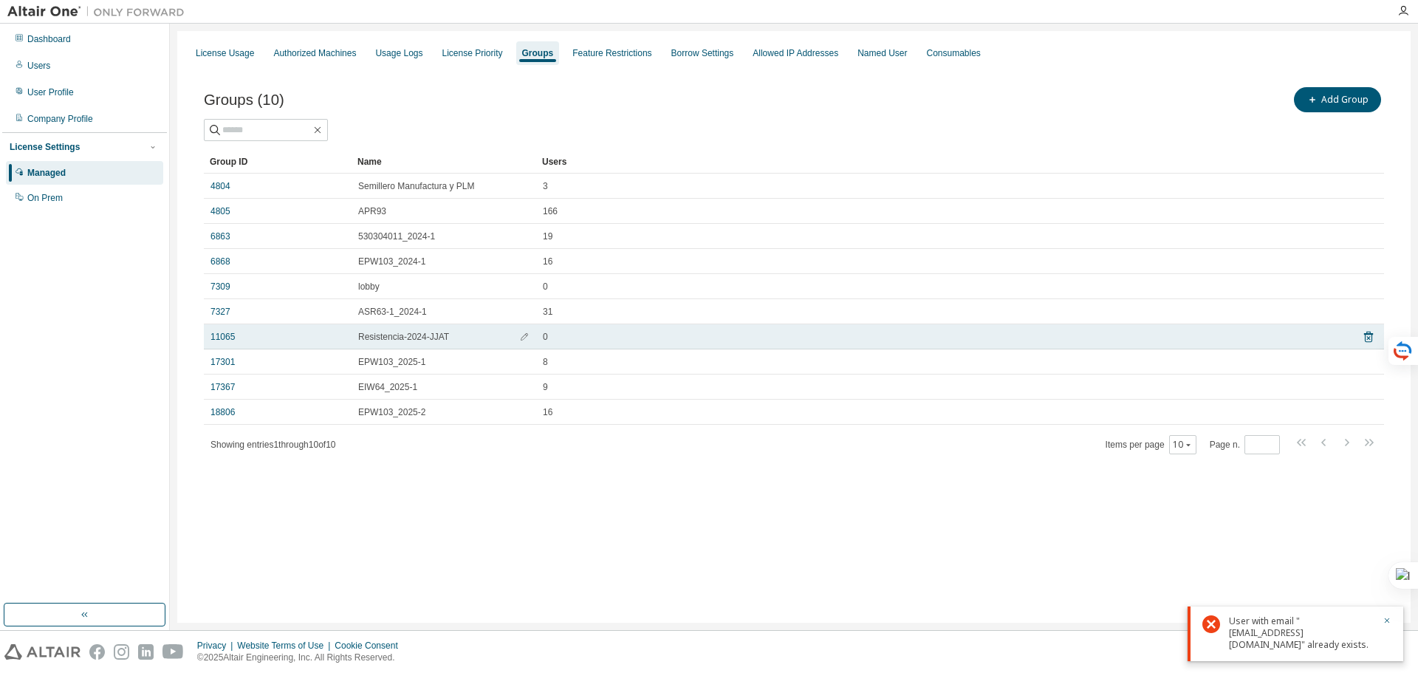
click at [380, 338] on span "Resistencia-2024-JJAT" at bounding box center [403, 337] width 91 height 12
click at [225, 335] on link "11065" at bounding box center [223, 337] width 24 height 12
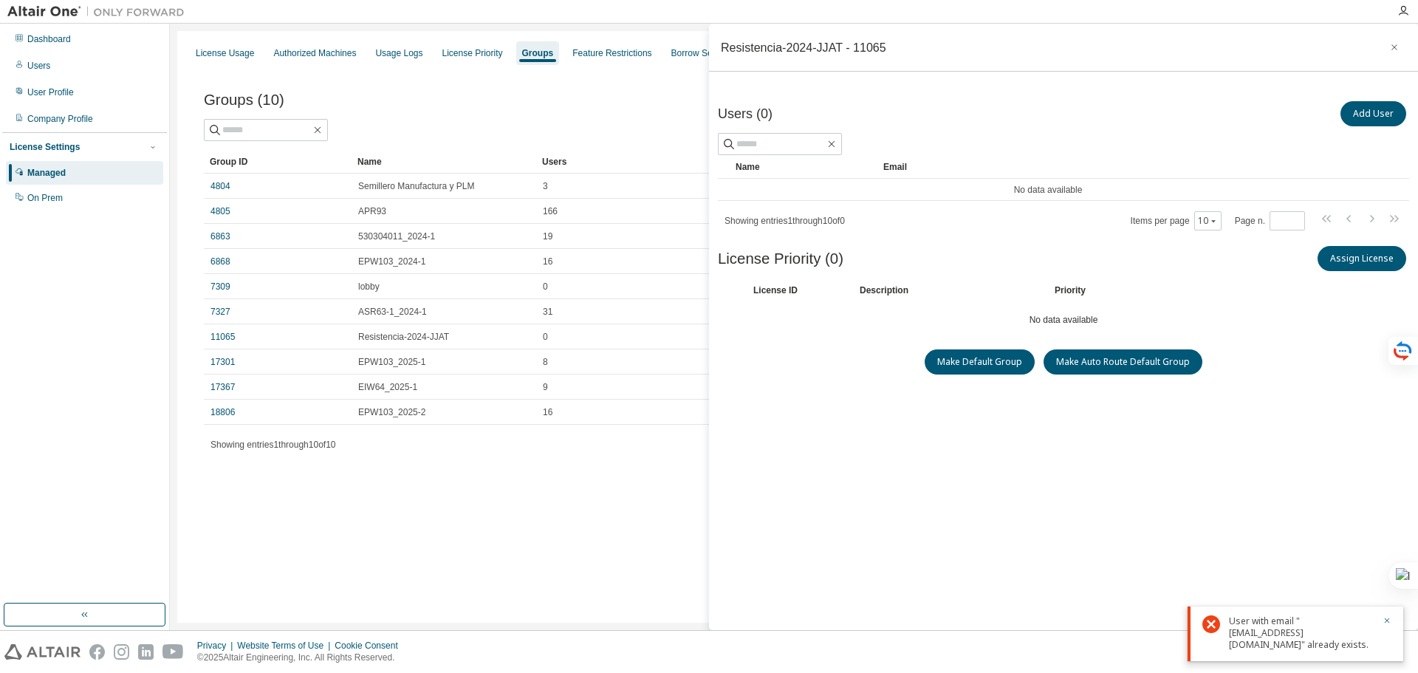
click at [617, 471] on div "Groups (10) Add Group Clear Load Save Save As Field Operator Value Select filte…" at bounding box center [794, 279] width 1216 height 427
click at [838, 146] on icon "button" at bounding box center [832, 144] width 12 height 12
click at [838, 143] on icon "button" at bounding box center [832, 144] width 12 height 12
click at [1392, 47] on icon "button" at bounding box center [1395, 47] width 6 height 6
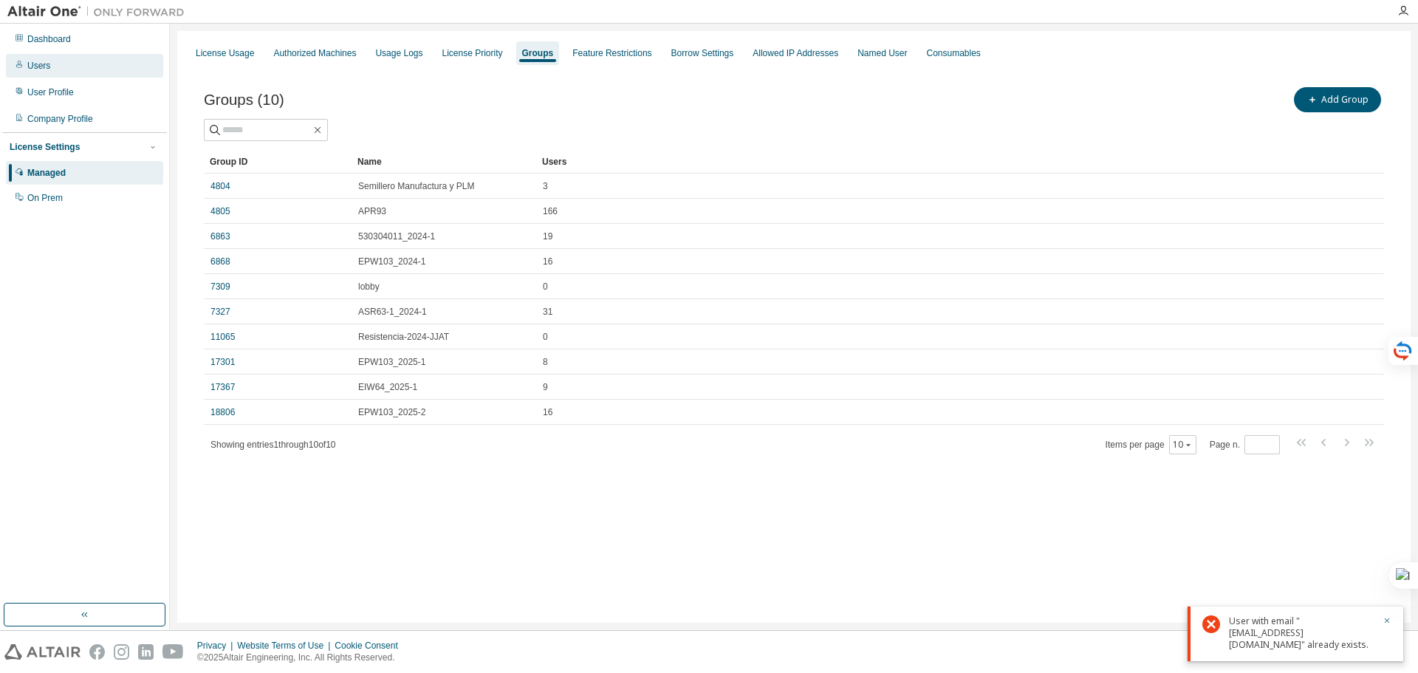
click at [40, 60] on div "Users" at bounding box center [38, 66] width 23 height 12
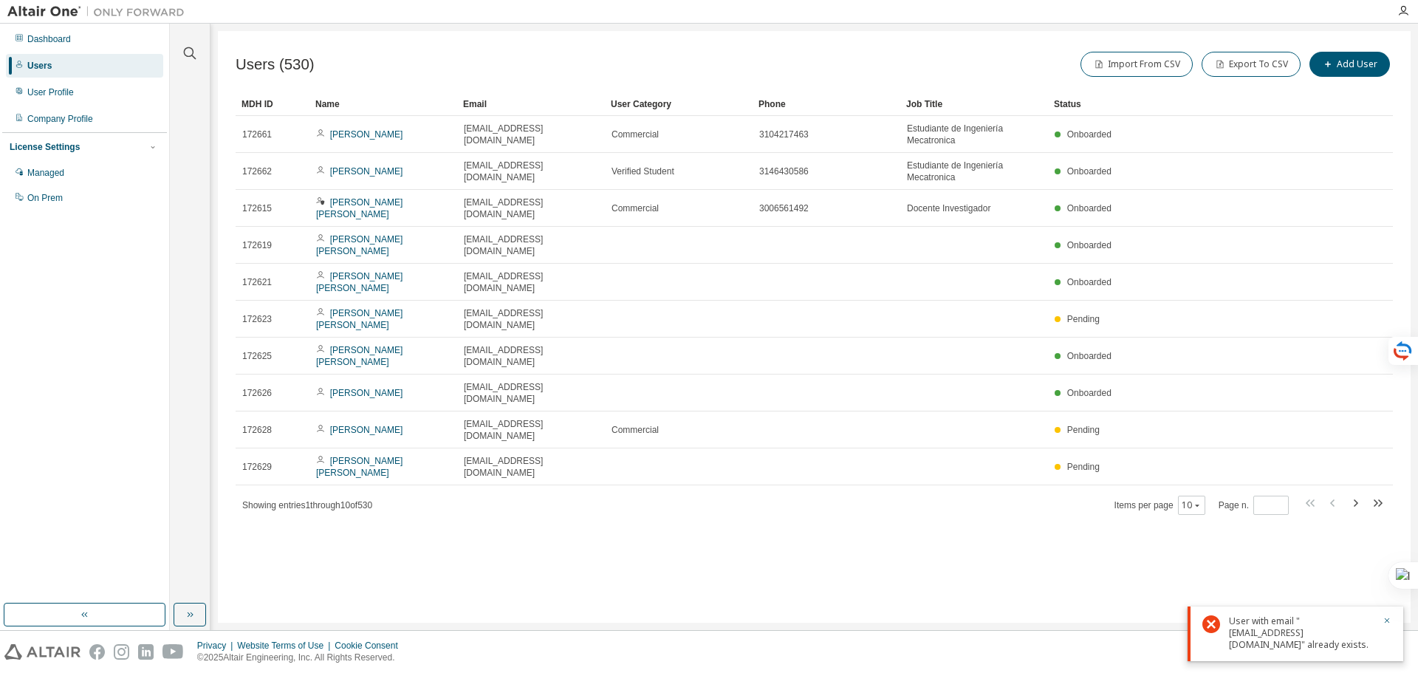
click at [1277, 632] on div "User with email "edwincorrea8630@correo.itm.edu.co" already exists." at bounding box center [1301, 632] width 145 height 35
click at [1389, 615] on div "User with email "edwincorrea8630@correo.itm.edu.co" already exists." at bounding box center [1296, 634] width 216 height 55
click at [1388, 619] on icon "button" at bounding box center [1387, 620] width 9 height 9
click at [181, 49] on icon "button" at bounding box center [190, 53] width 18 height 18
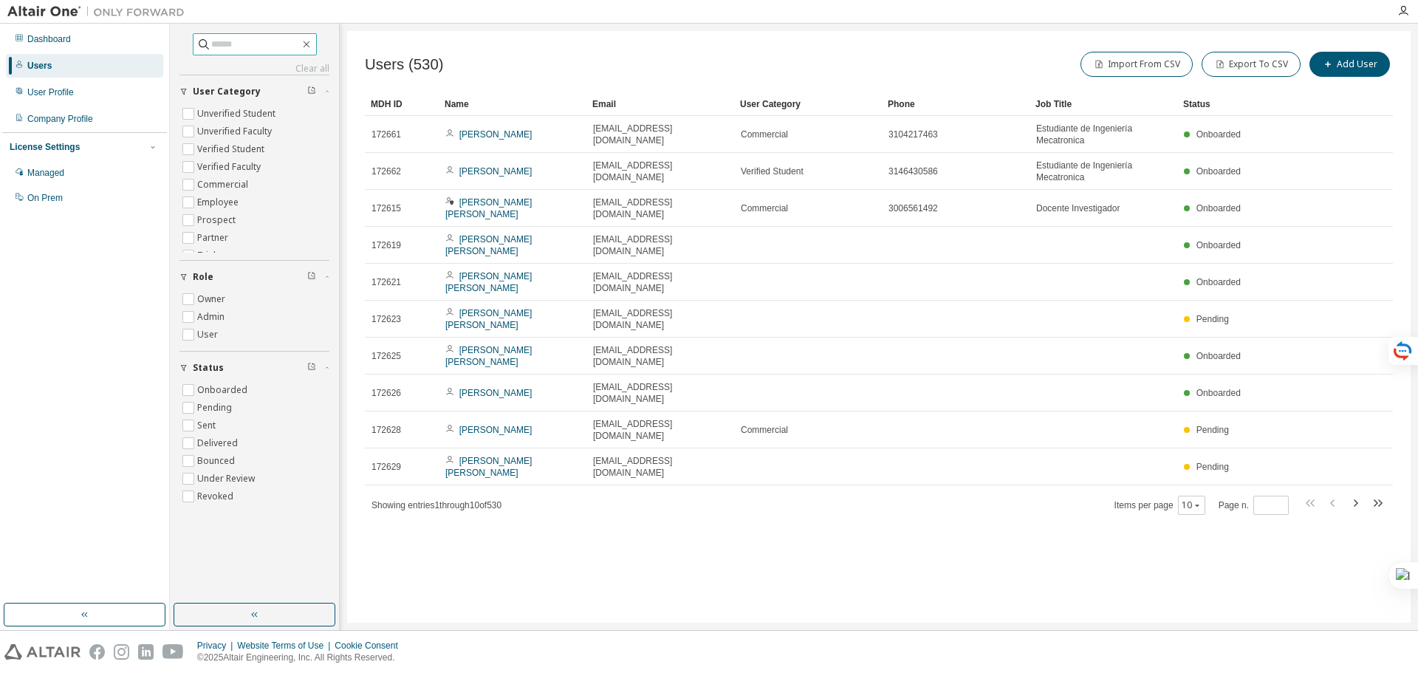
click at [216, 47] on input "text" at bounding box center [255, 44] width 89 height 15
type input "*****"
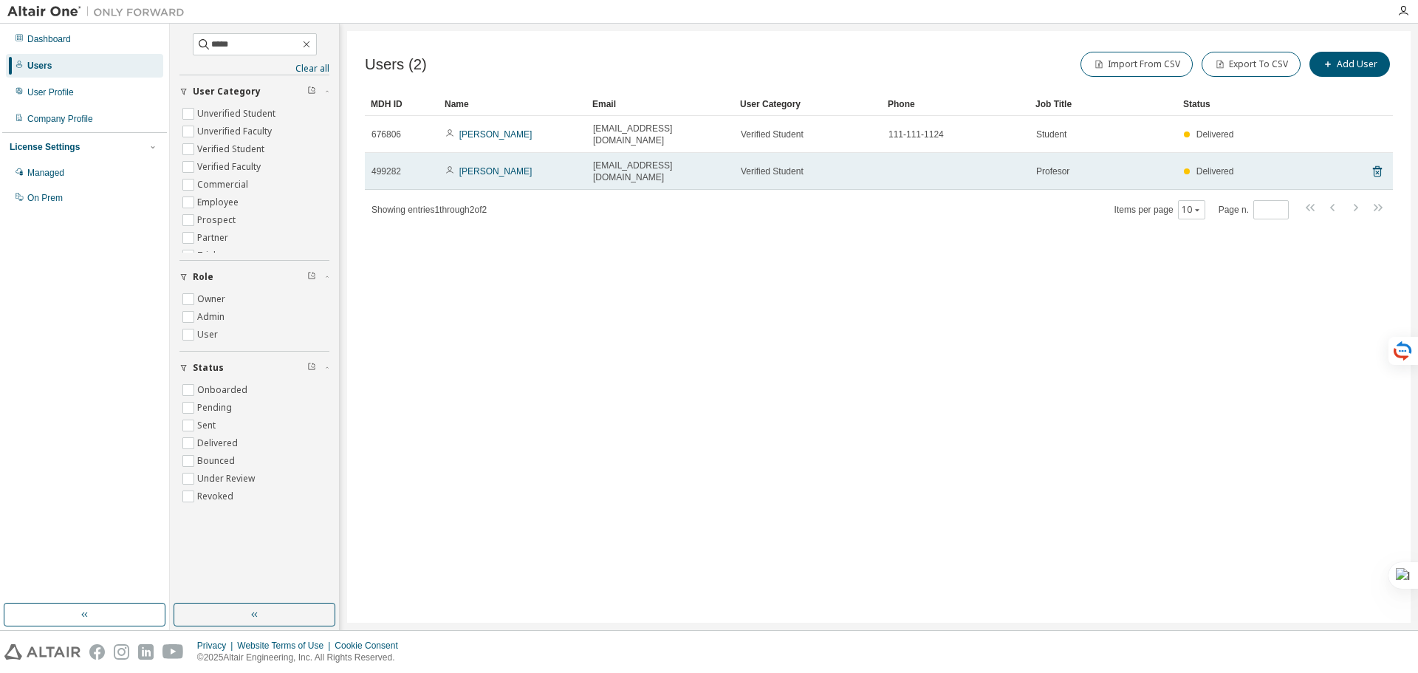
click at [1074, 165] on div "Profesor" at bounding box center [1104, 171] width 134 height 12
click at [484, 166] on link "Edwin Correa" at bounding box center [496, 171] width 73 height 10
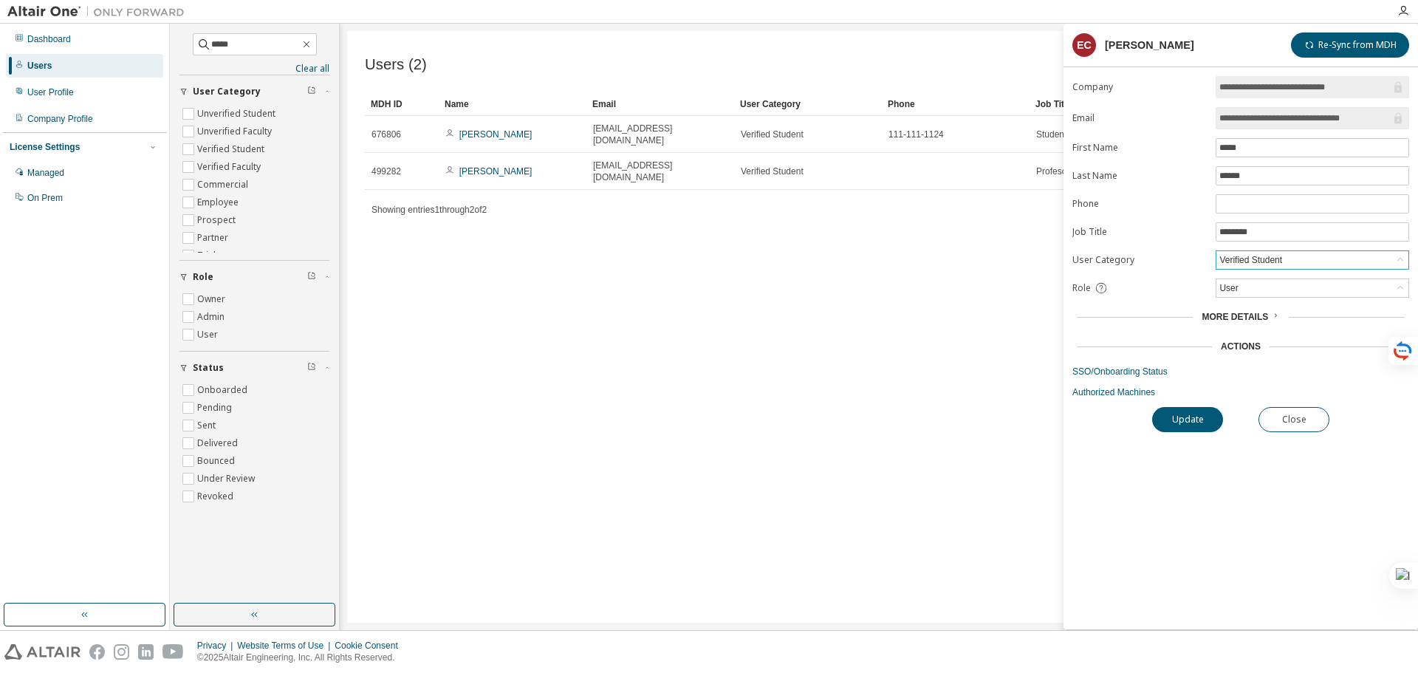
click at [1398, 258] on icon at bounding box center [1400, 260] width 15 height 15
click at [1176, 414] on button "Update" at bounding box center [1188, 419] width 71 height 25
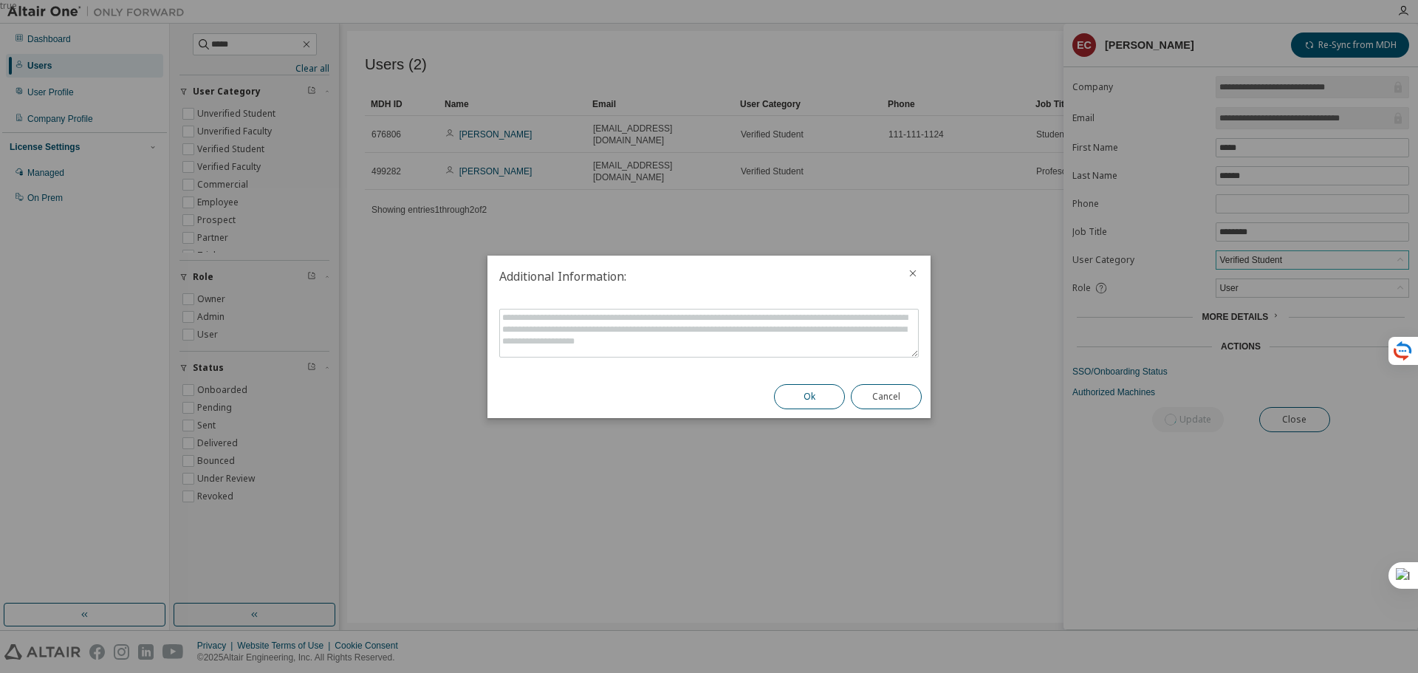
click at [799, 397] on button "Ok" at bounding box center [809, 396] width 71 height 25
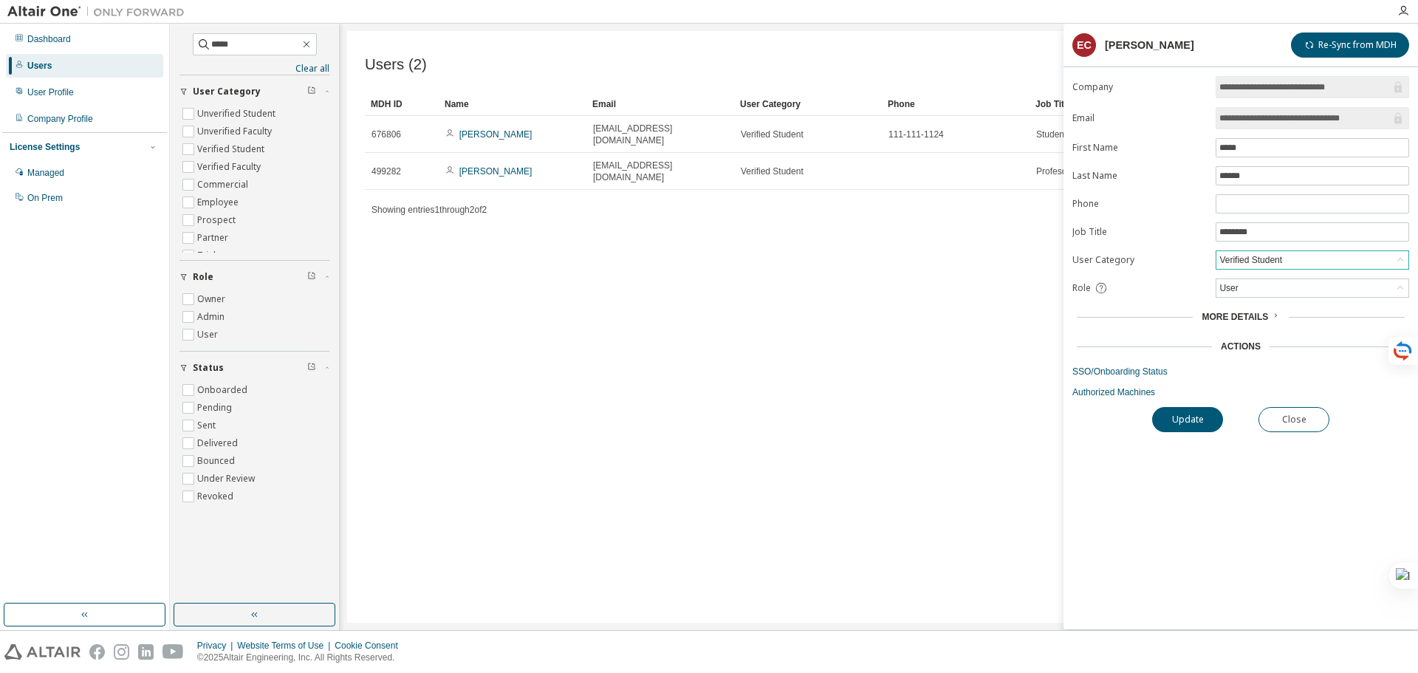
click at [1271, 313] on icon at bounding box center [1275, 315] width 9 height 9
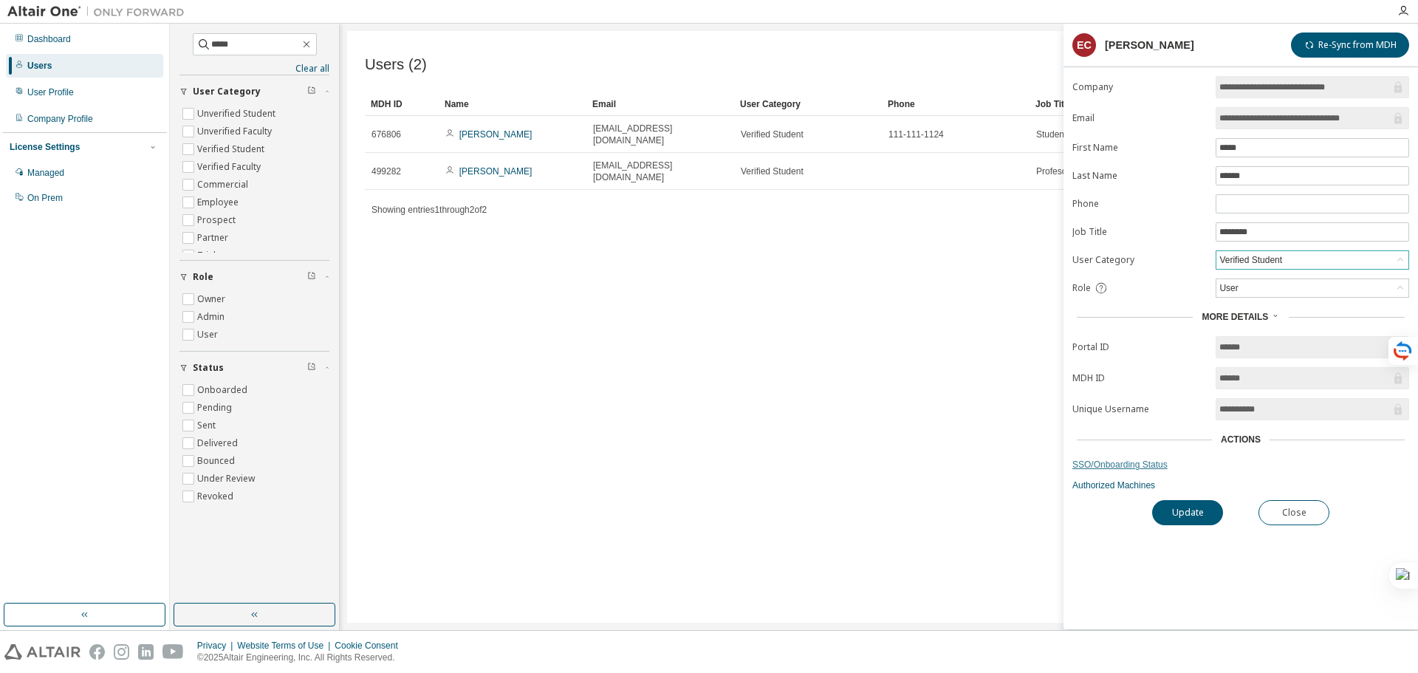
click at [1151, 462] on link "SSO/Onboarding Status" at bounding box center [1241, 465] width 337 height 12
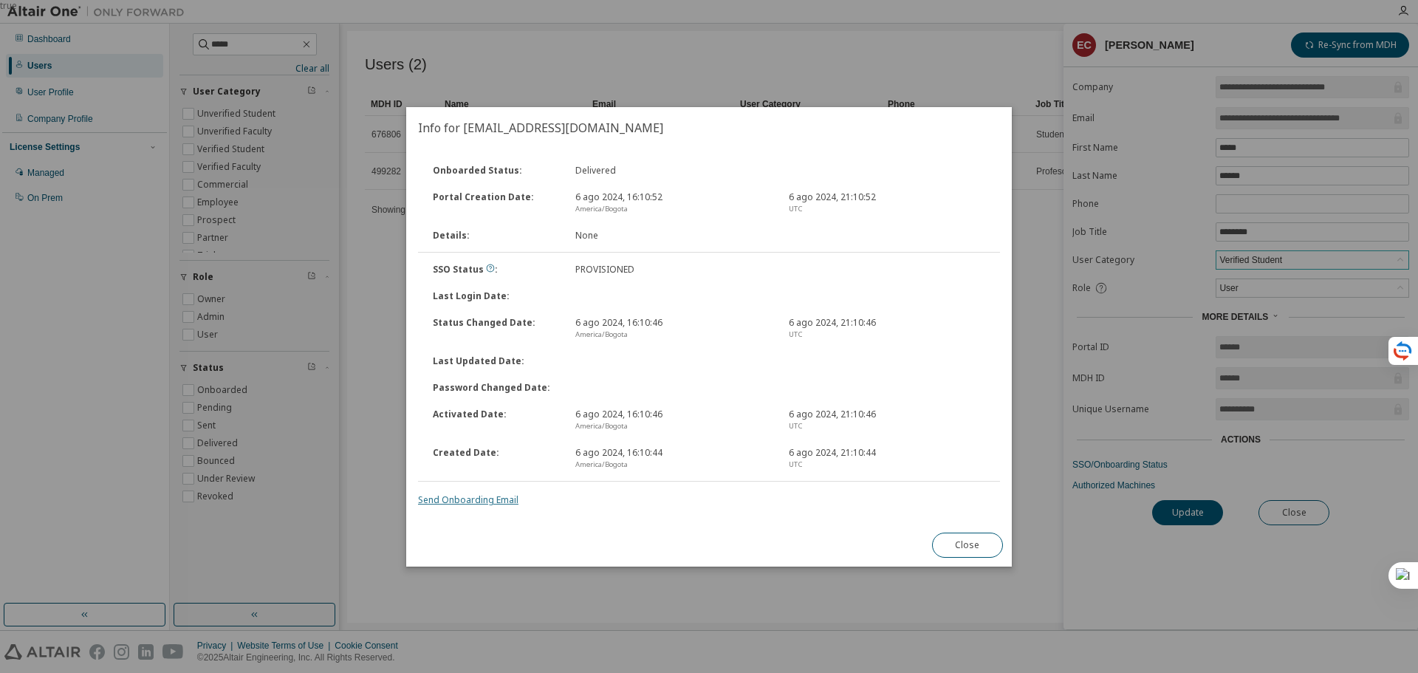
click at [494, 499] on link "Send Onboarding Email" at bounding box center [468, 500] width 100 height 13
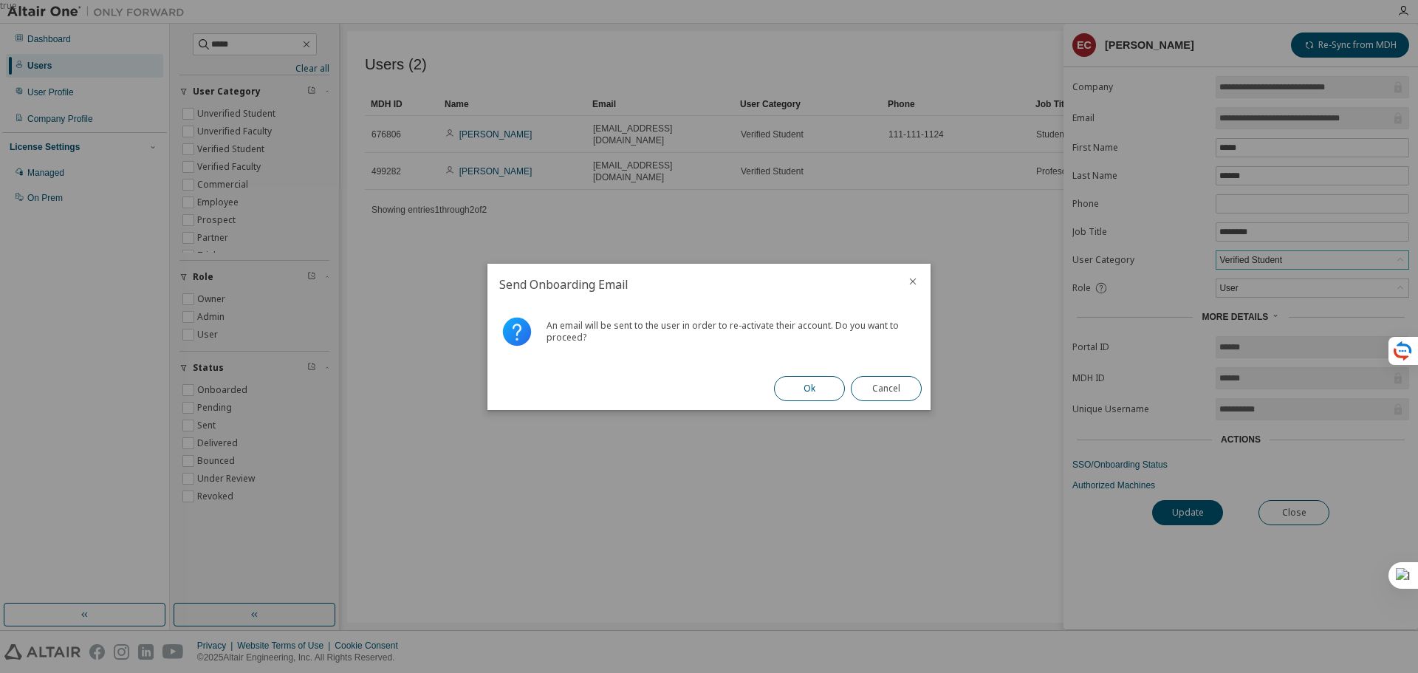
click at [805, 382] on button "Ok" at bounding box center [809, 388] width 71 height 25
click at [873, 388] on button "Close" at bounding box center [886, 388] width 71 height 25
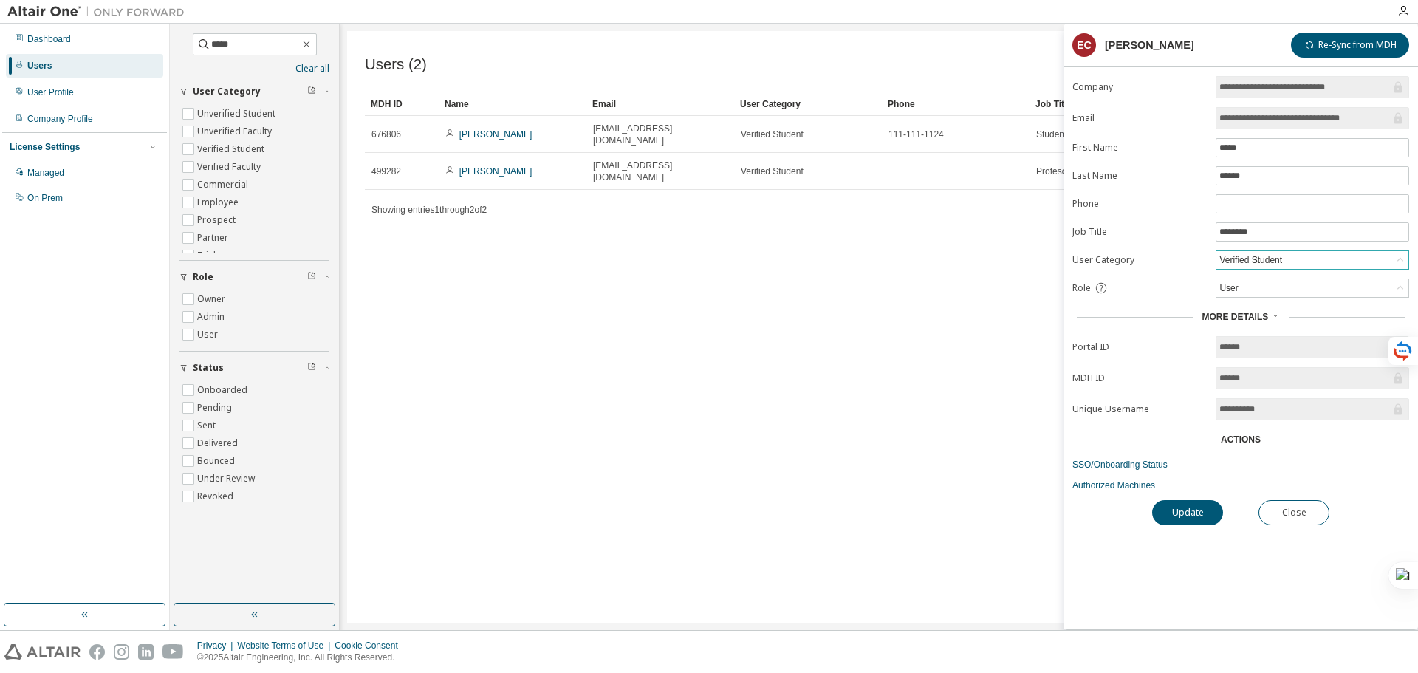
click at [898, 284] on div "Users (2) Import From CSV Export To CSV Add User Clear Load Save Save As Field …" at bounding box center [879, 327] width 1064 height 592
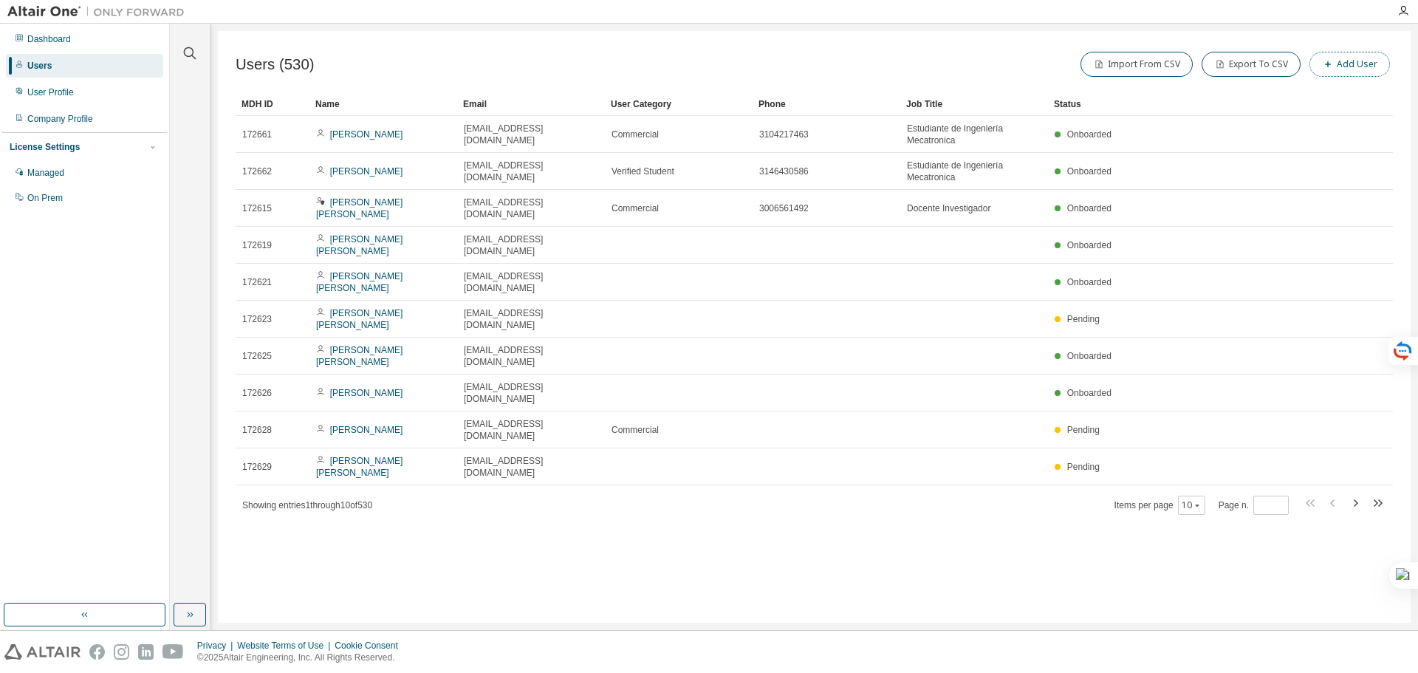
click at [1346, 69] on button "Add User" at bounding box center [1350, 64] width 81 height 25
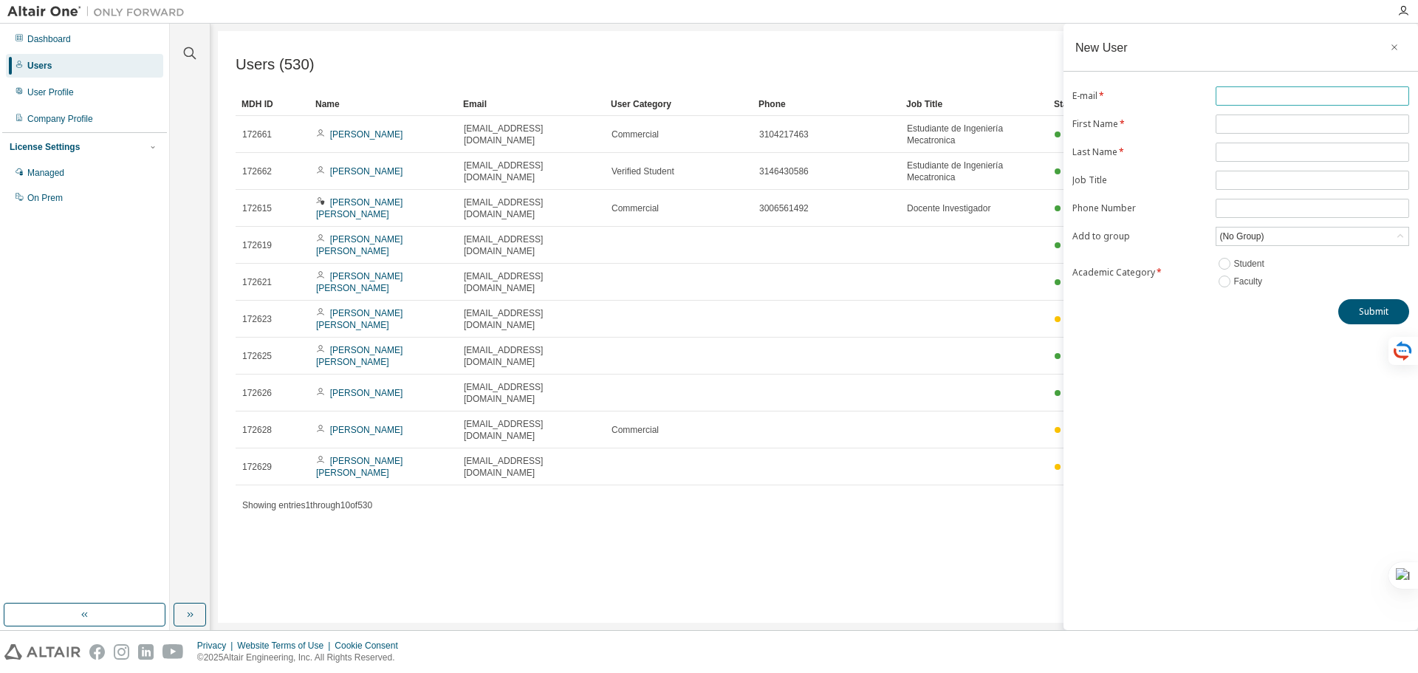
click at [1269, 97] on input "text" at bounding box center [1313, 96] width 186 height 12
type input "**********"
click at [1266, 132] on span at bounding box center [1313, 124] width 194 height 19
click at [1264, 121] on input "text" at bounding box center [1313, 124] width 186 height 12
type input "********"
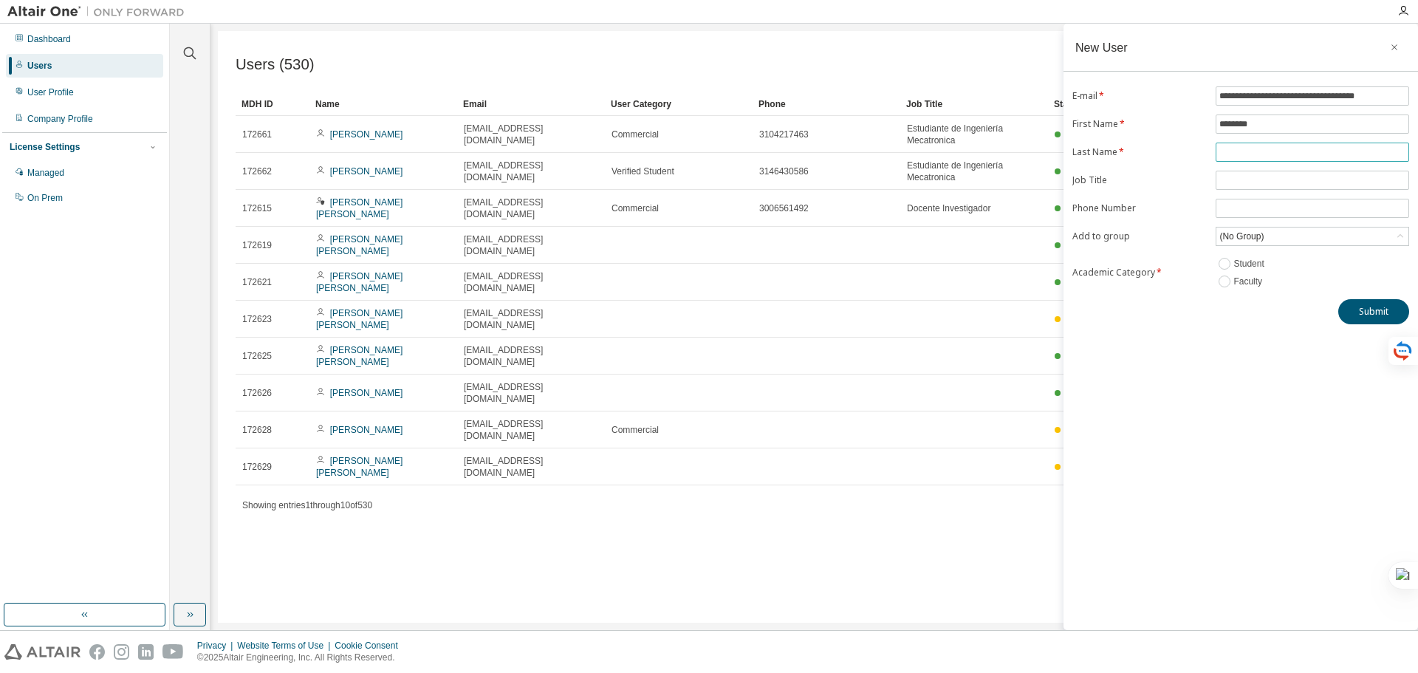
click at [1257, 152] on input "text" at bounding box center [1313, 152] width 186 height 12
type input "*******"
click at [1396, 238] on icon at bounding box center [1400, 236] width 15 height 15
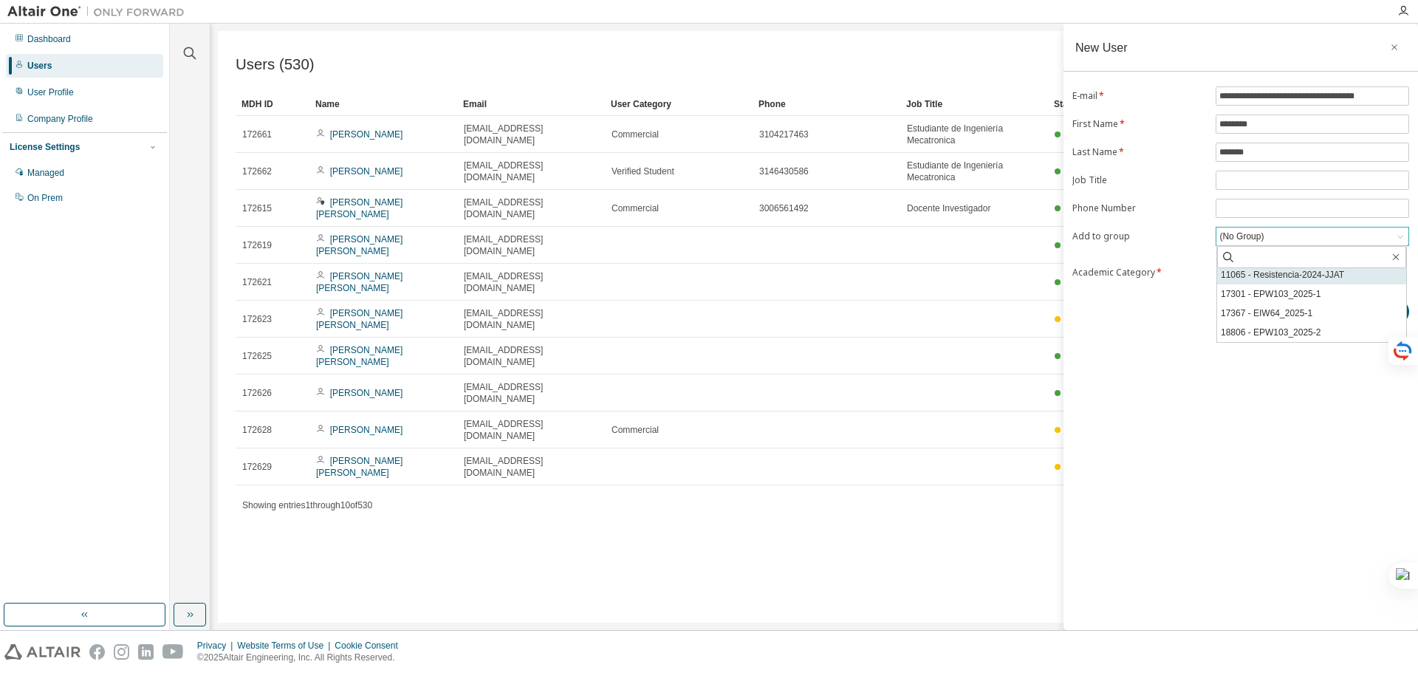
click at [1305, 280] on li "11065 - Resistencia-2024-JJAT" at bounding box center [1312, 274] width 189 height 19
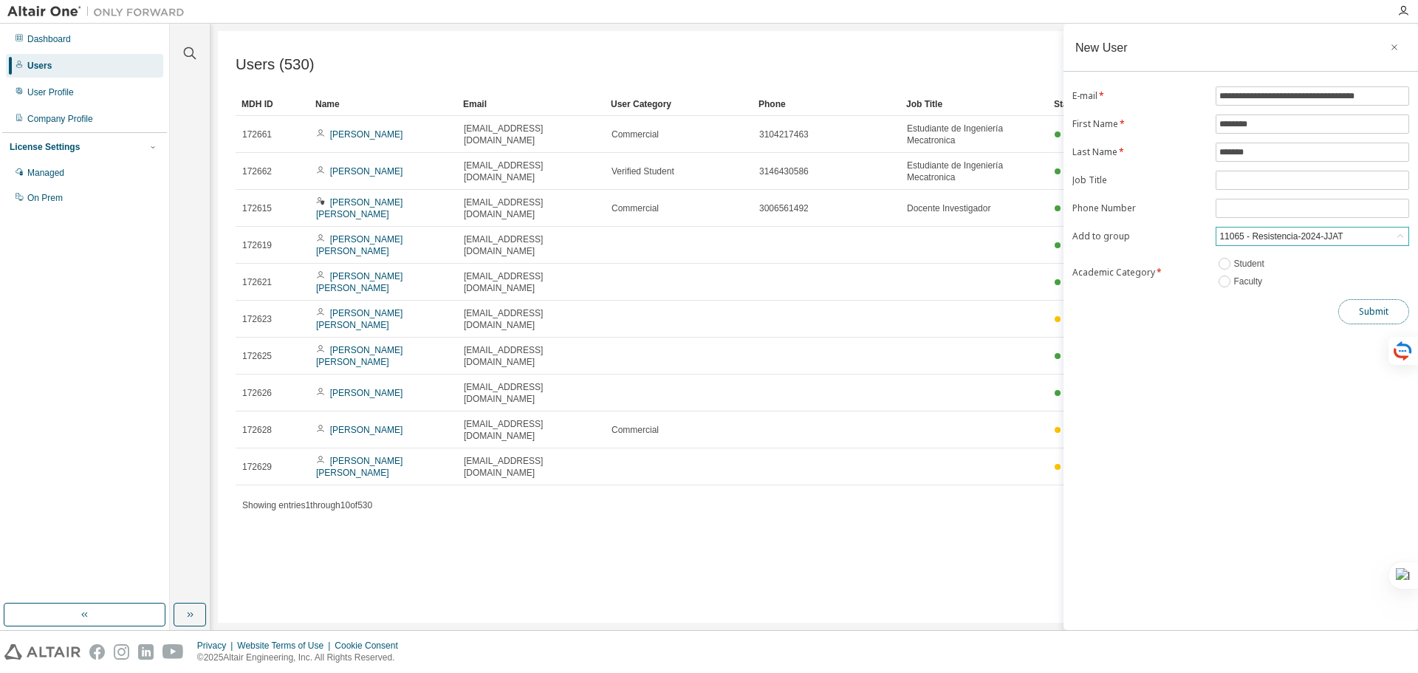
click at [1351, 313] on button "Submit" at bounding box center [1374, 311] width 71 height 25
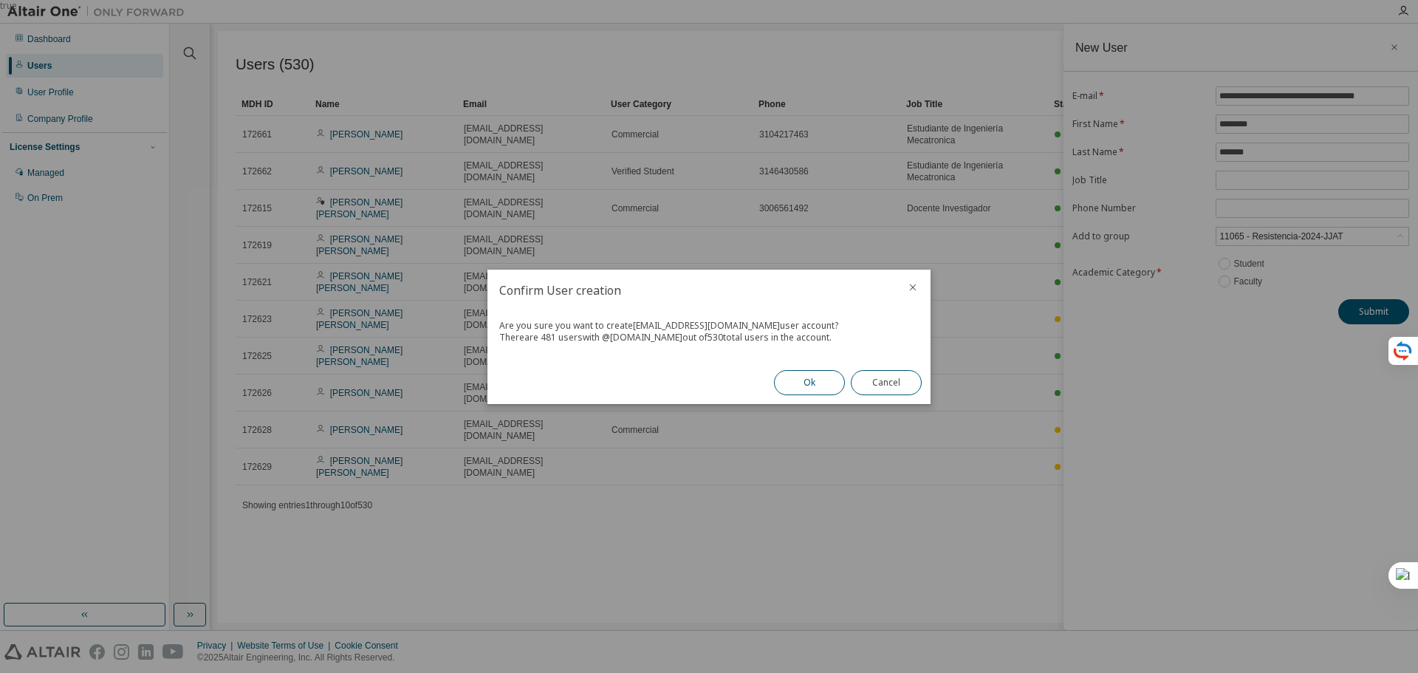
click at [803, 389] on button "Ok" at bounding box center [809, 382] width 71 height 25
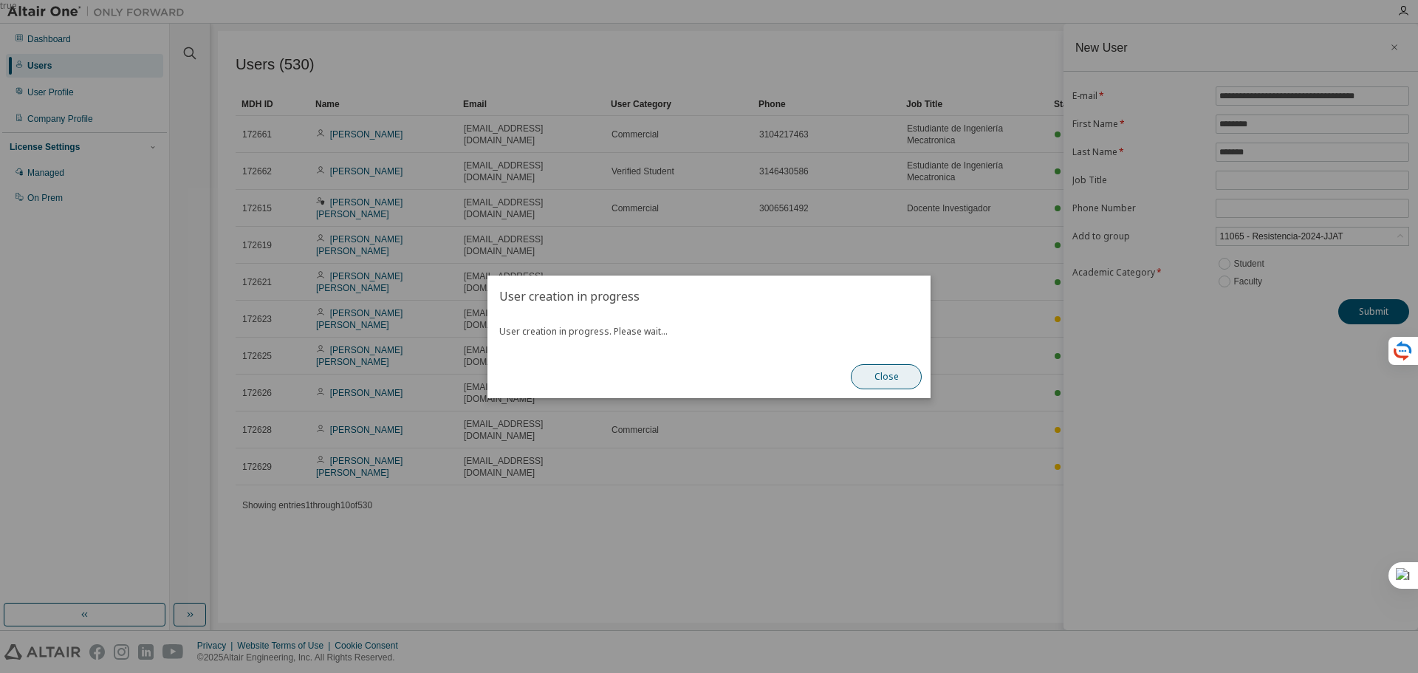
click at [889, 375] on button "Close" at bounding box center [886, 376] width 71 height 25
